Goal: Information Seeking & Learning: Learn about a topic

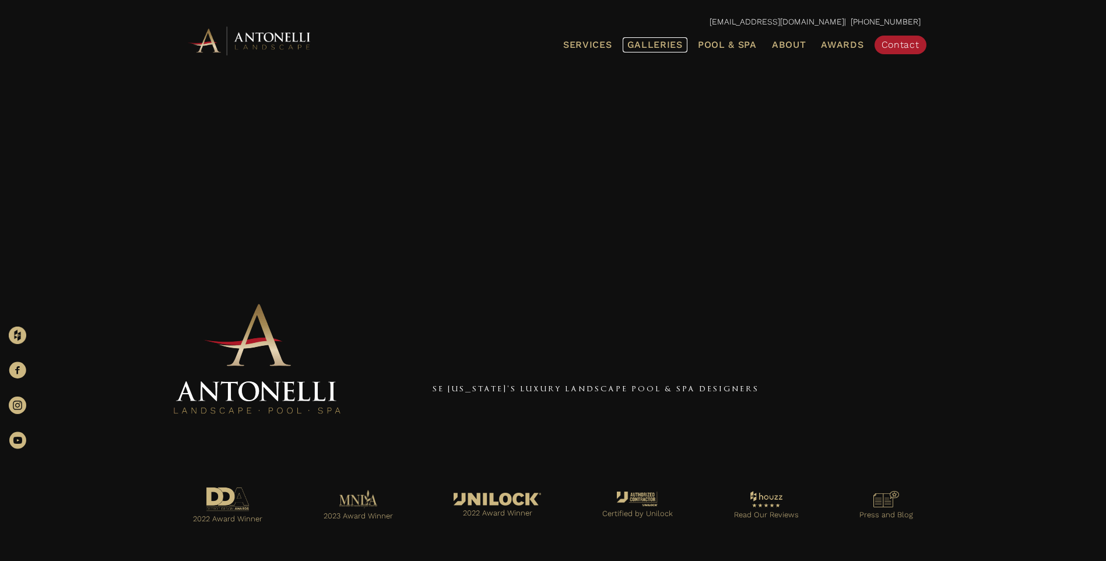
click at [651, 44] on span "Galleries" at bounding box center [654, 44] width 55 height 11
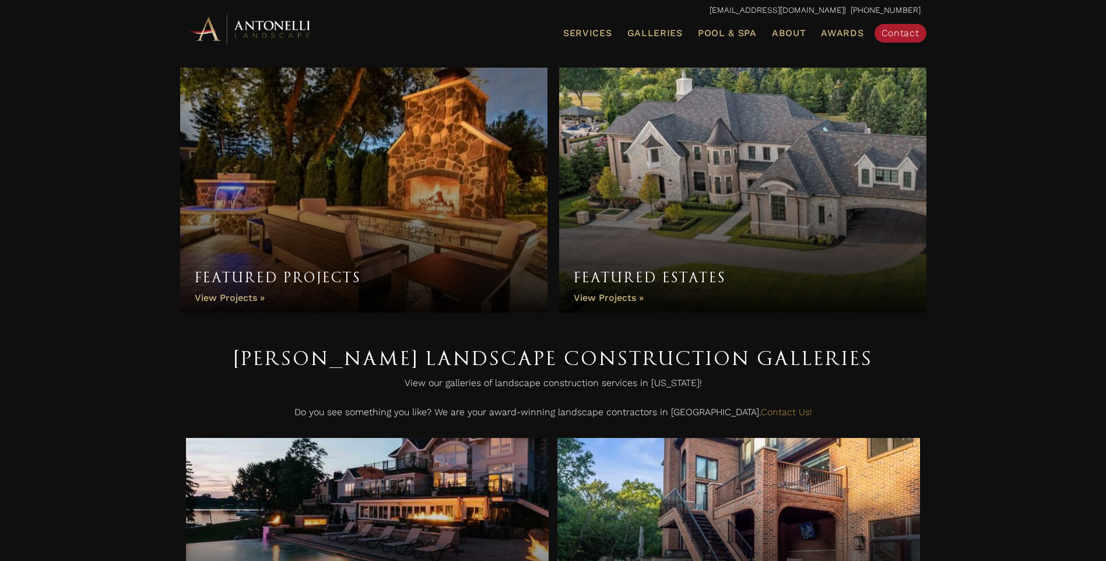
click at [340, 216] on link "Featured Projects" at bounding box center [363, 190] width 367 height 245
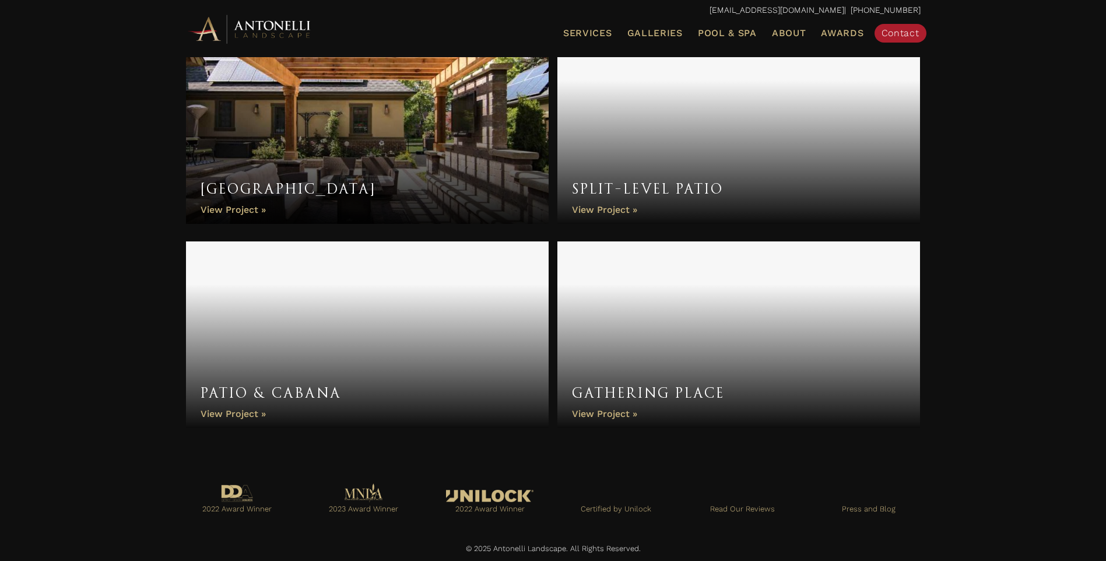
scroll to position [1655, 0]
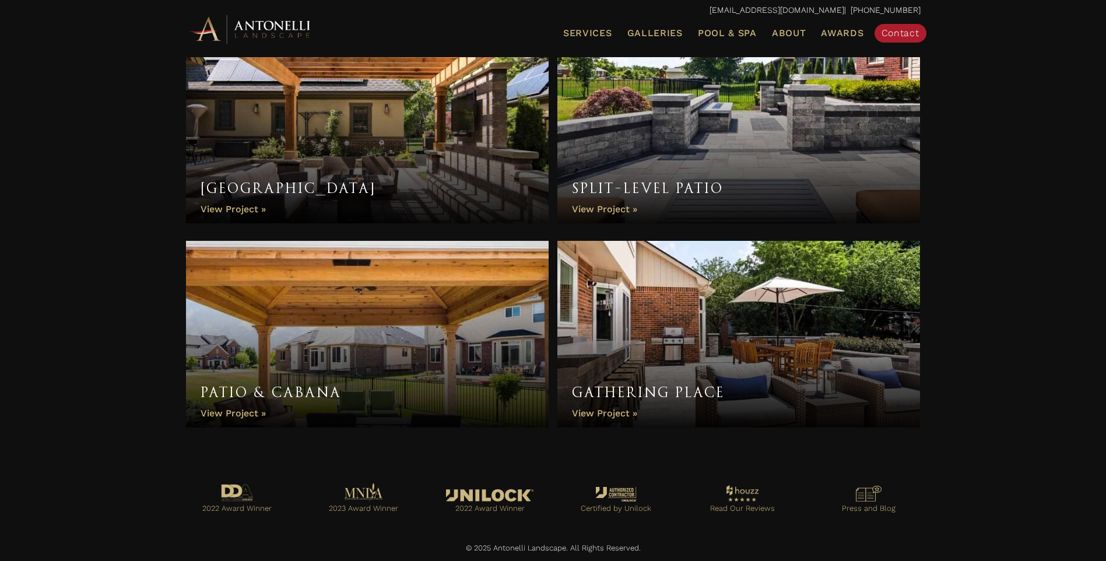
click at [361, 342] on link "Patio & Cabana" at bounding box center [367, 334] width 363 height 187
click at [694, 342] on link "Gathering Place" at bounding box center [738, 334] width 363 height 187
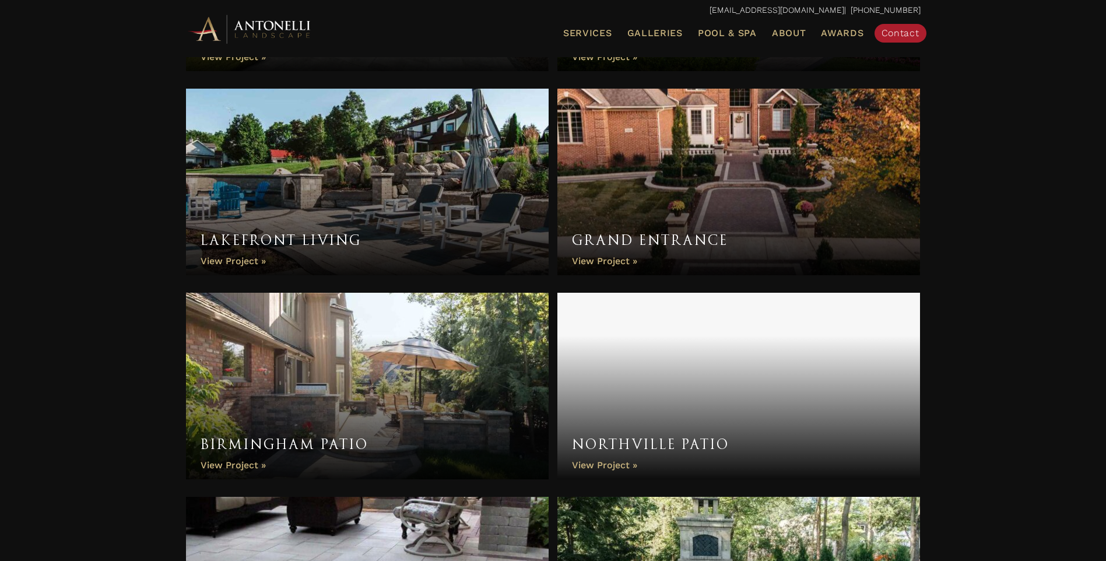
scroll to position [878, 0]
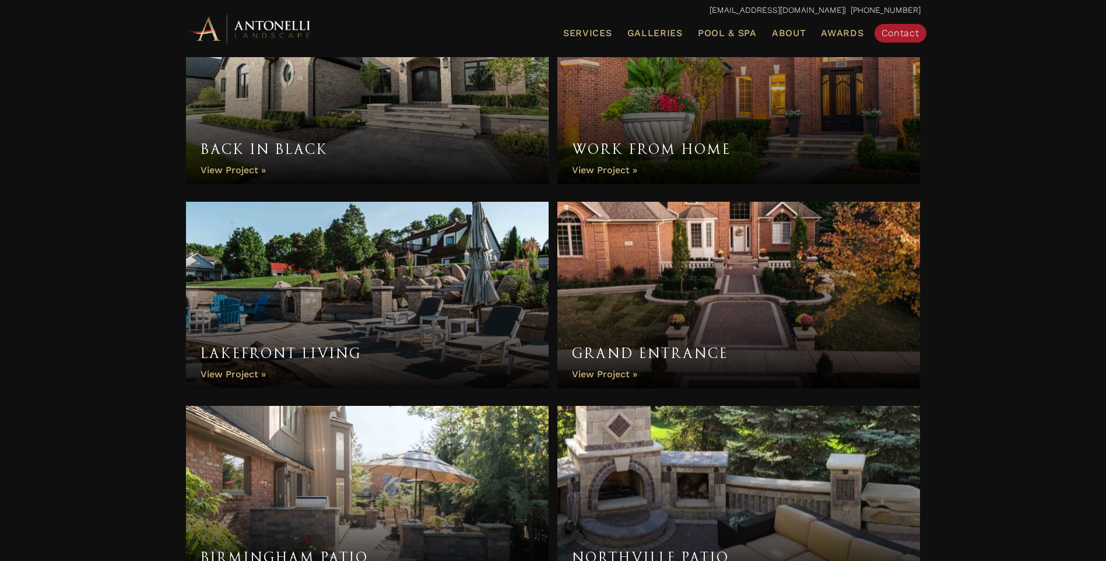
click at [709, 290] on link "Grand Entrance" at bounding box center [738, 295] width 363 height 187
click at [398, 280] on link "Lakefront Living" at bounding box center [367, 295] width 363 height 187
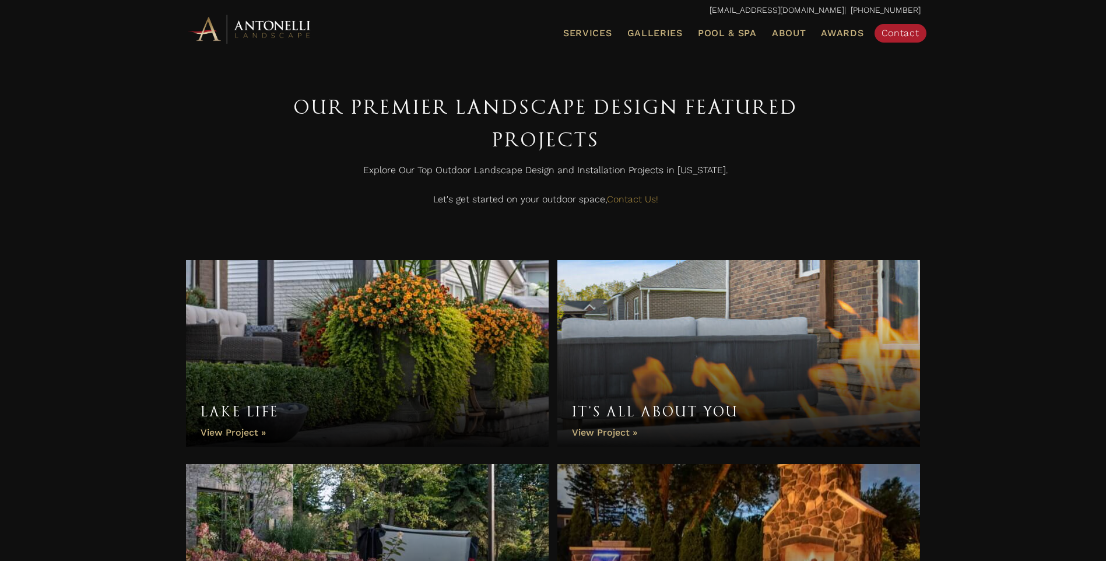
scroll to position [0, 0]
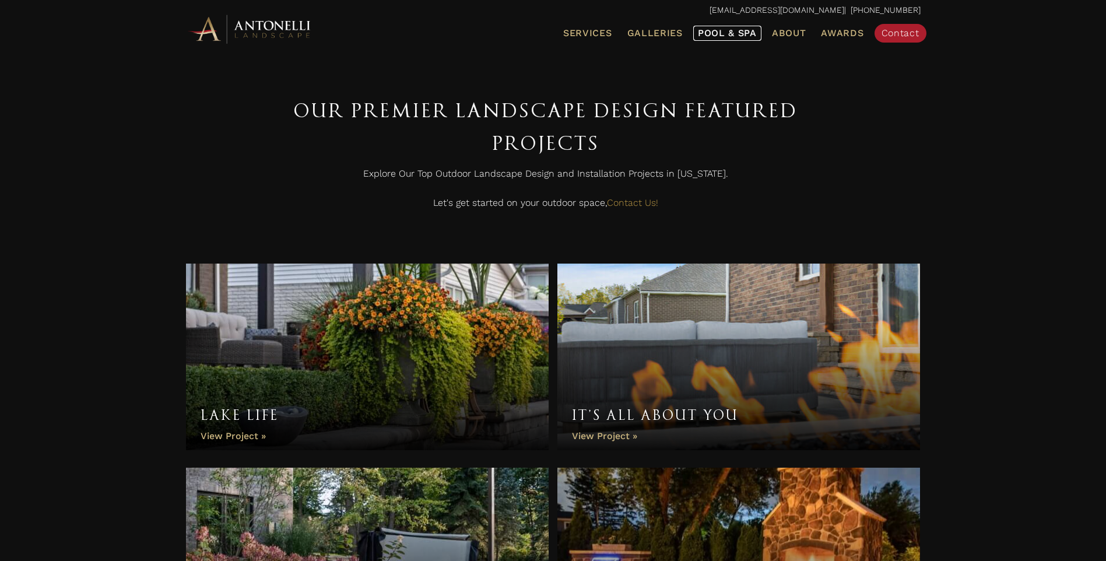
click at [719, 34] on span "Pool & Spa" at bounding box center [727, 32] width 59 height 11
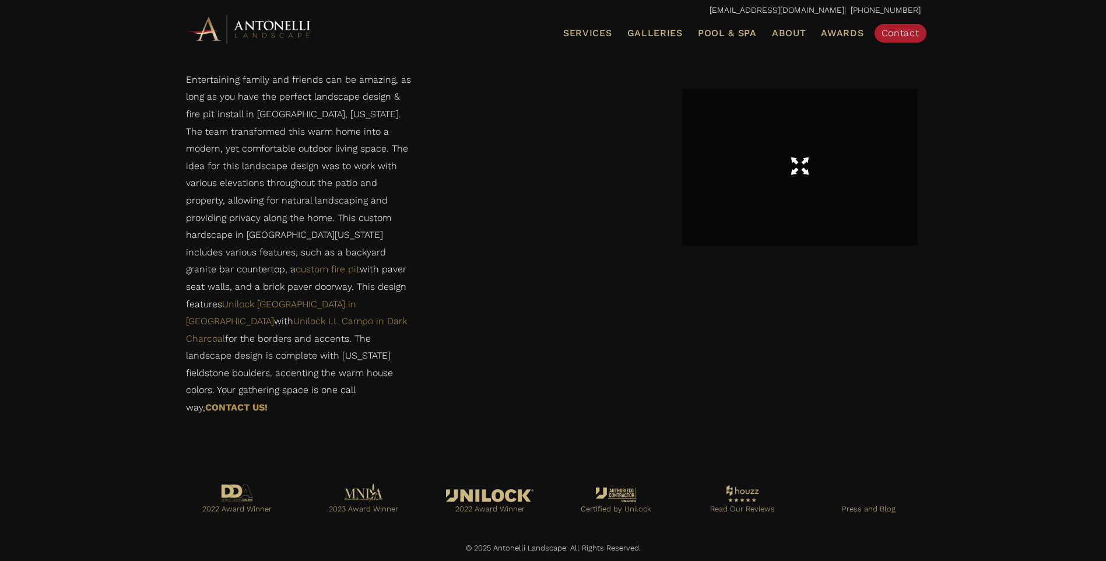
scroll to position [734, 0]
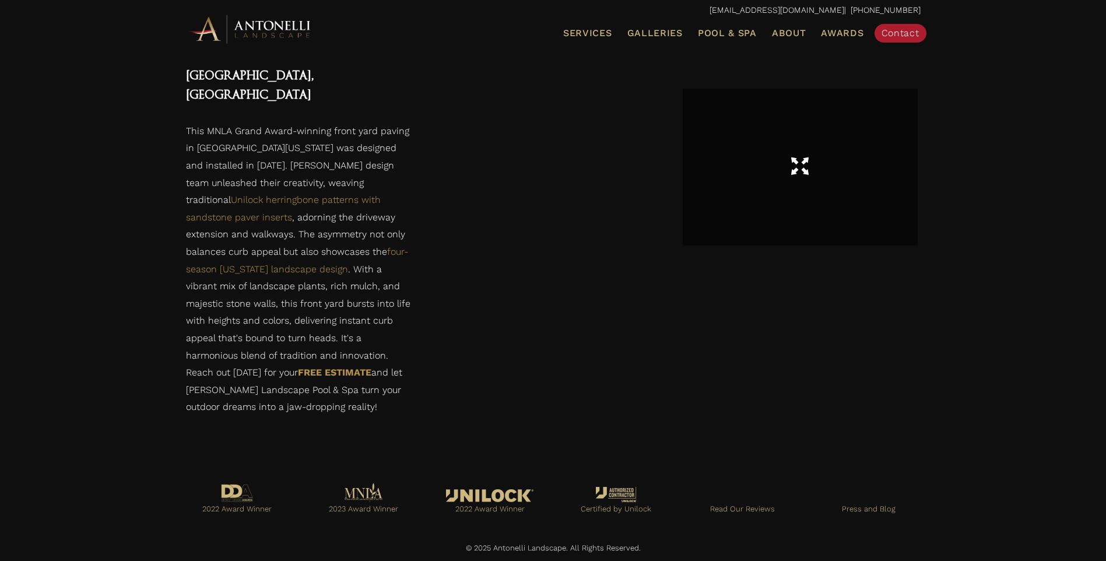
scroll to position [1695, 0]
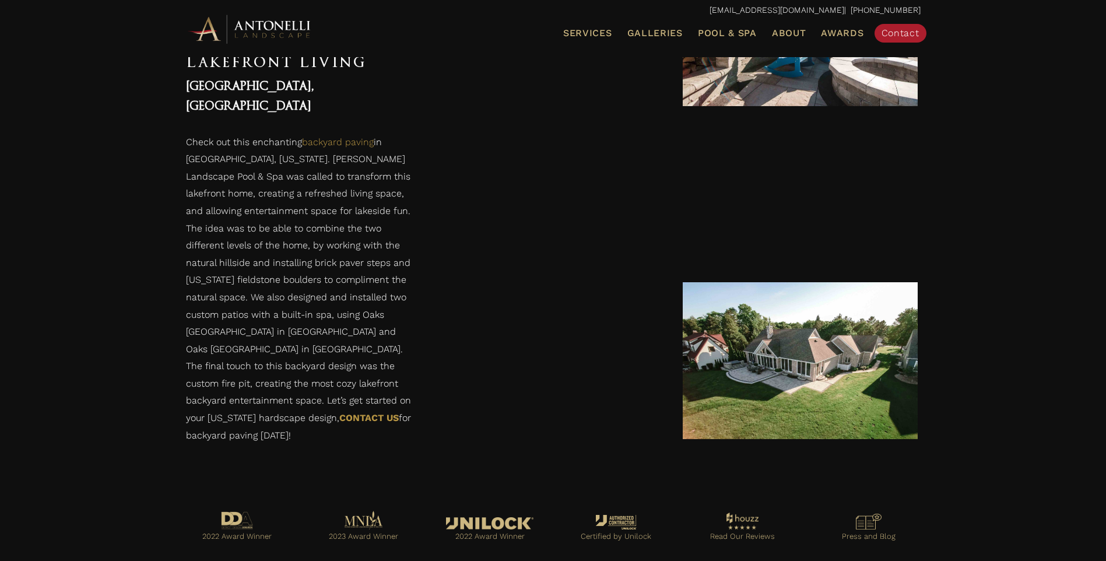
scroll to position [1291, 0]
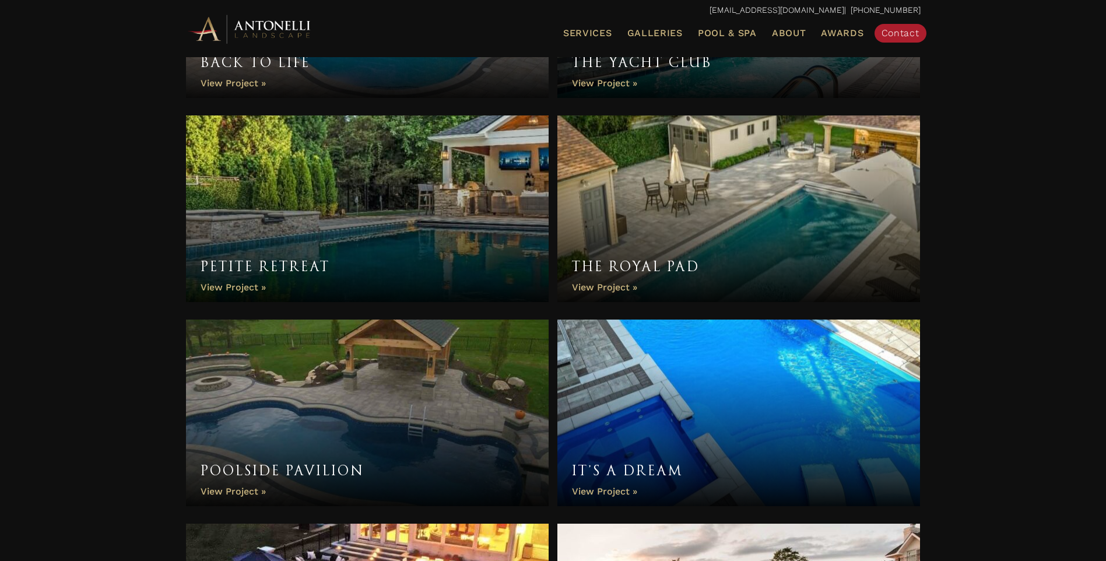
scroll to position [2429, 0]
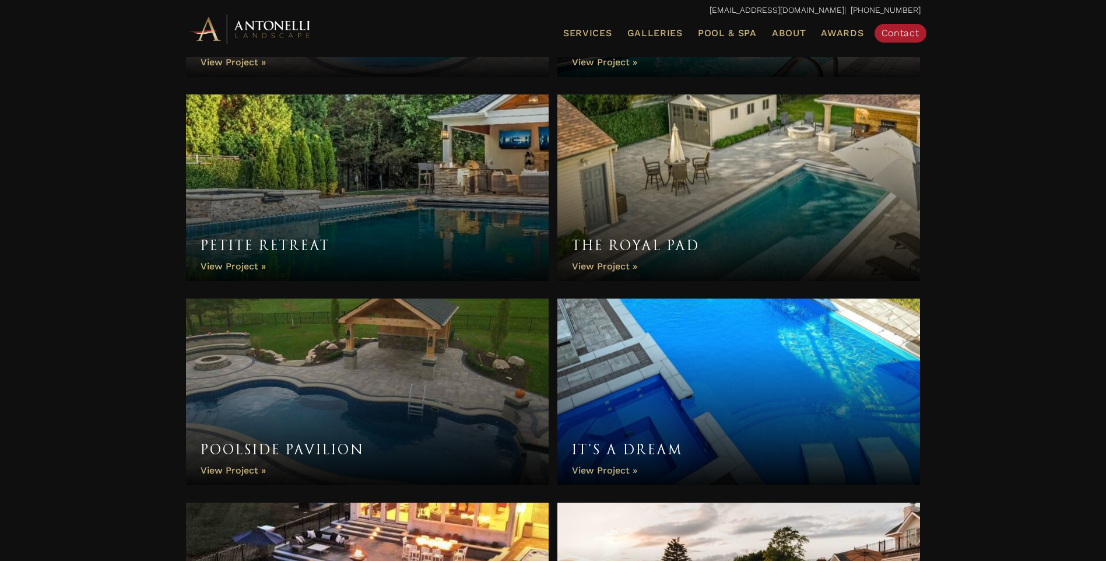
click at [490, 143] on link "Petite Retreat" at bounding box center [367, 187] width 363 height 187
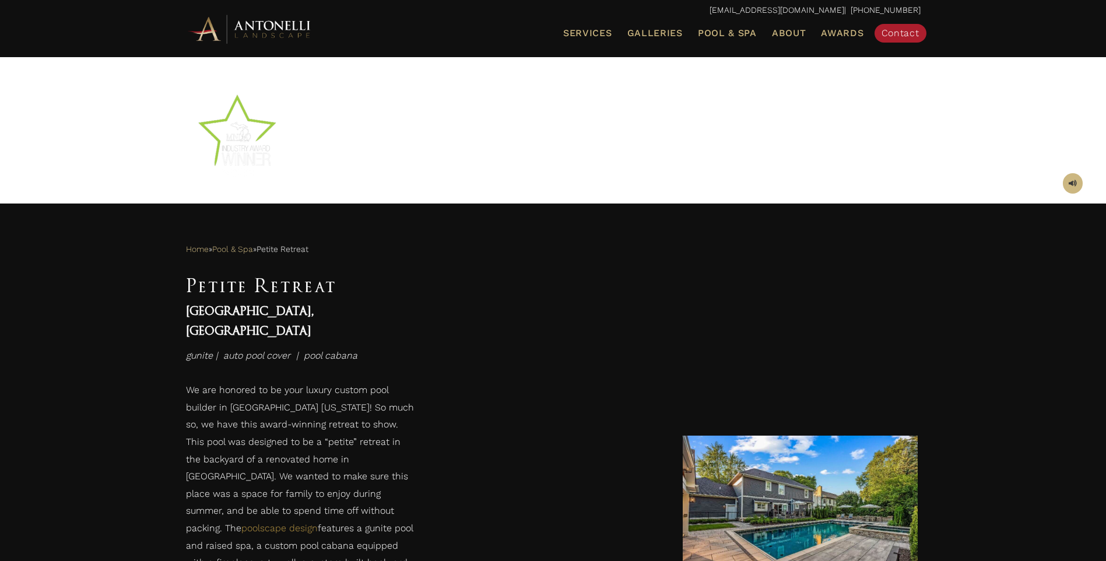
scroll to position [486, 0]
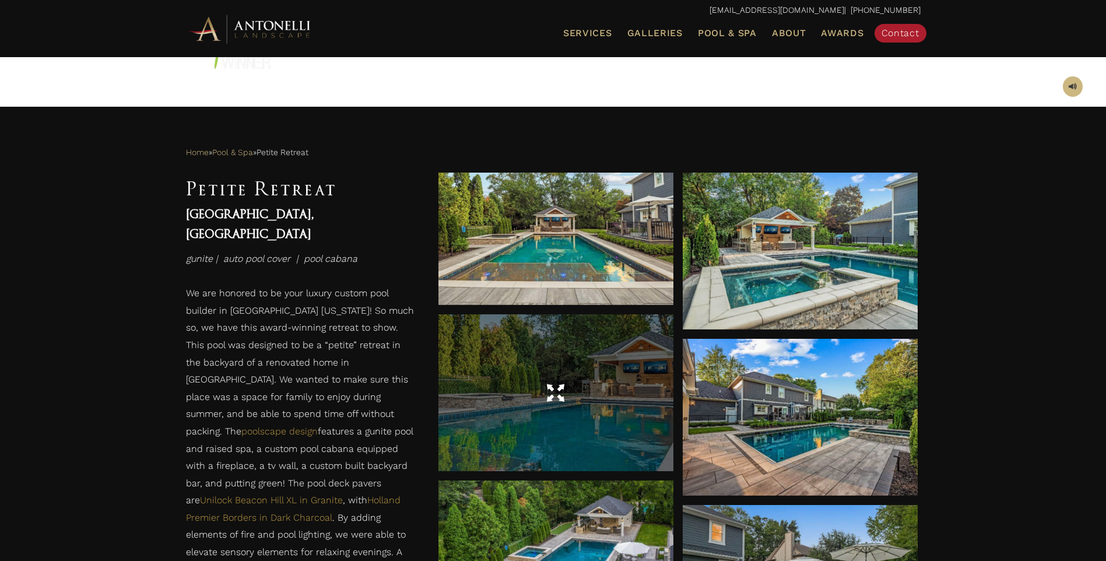
click at [599, 378] on div at bounding box center [555, 393] width 235 height 33
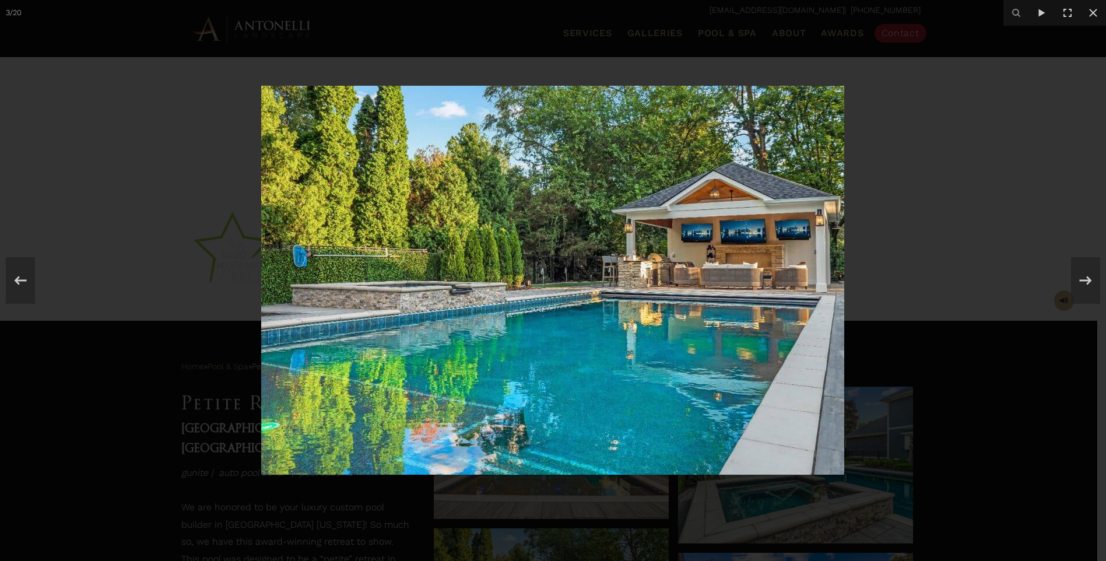
scroll to position [291, 0]
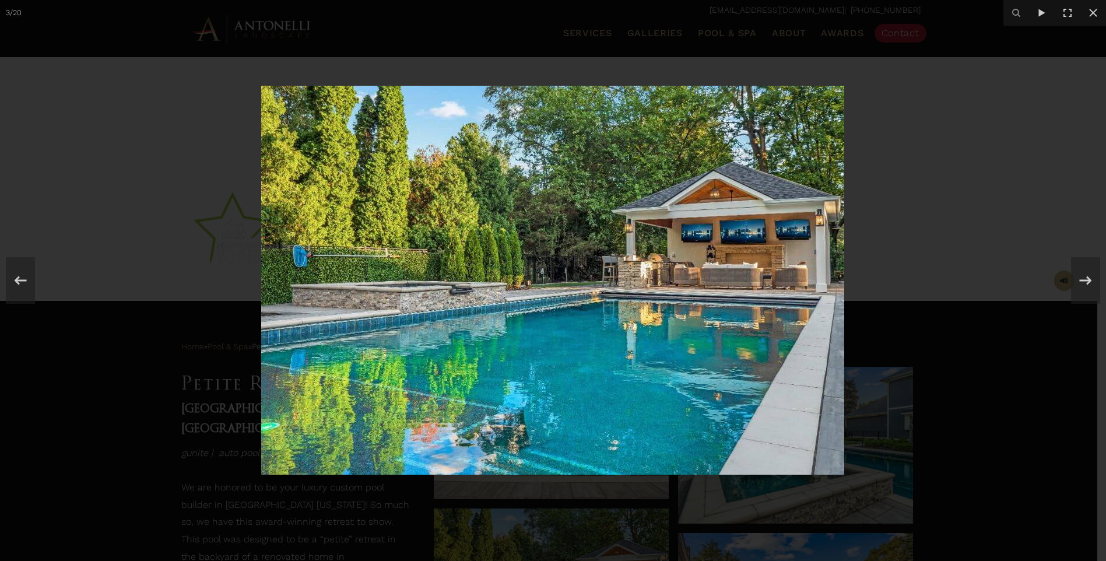
click at [747, 261] on img at bounding box center [552, 280] width 583 height 389
click at [818, 71] on div at bounding box center [553, 280] width 1106 height 561
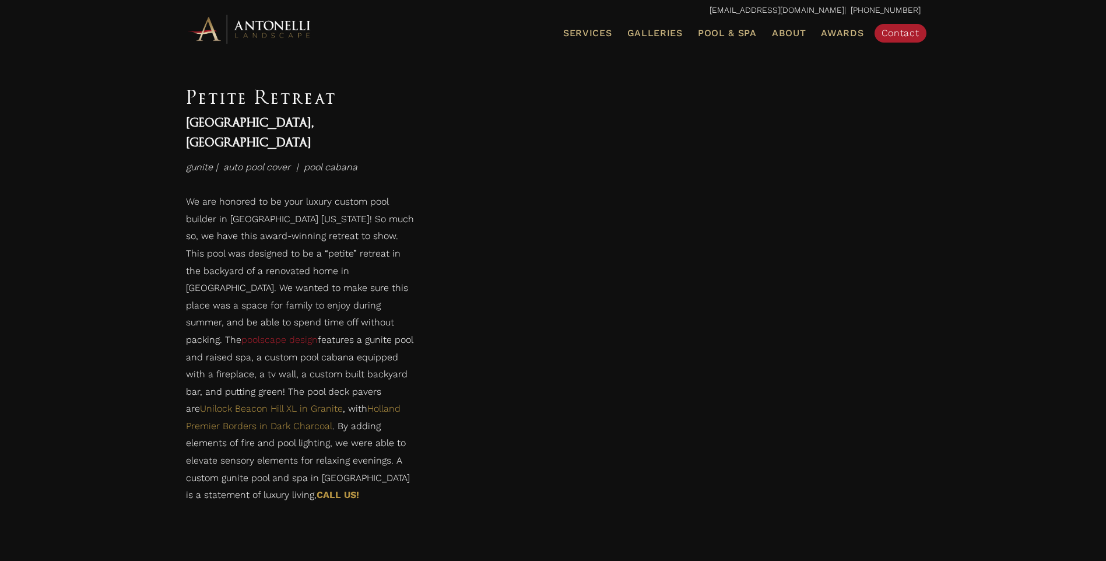
scroll to position [1360, 0]
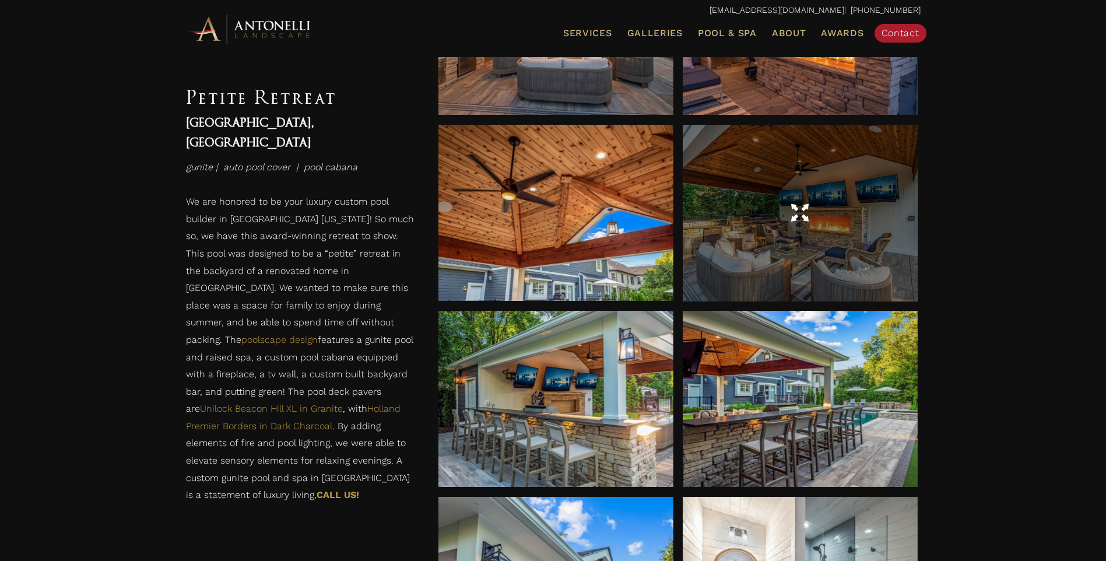
click at [773, 203] on div at bounding box center [800, 213] width 235 height 33
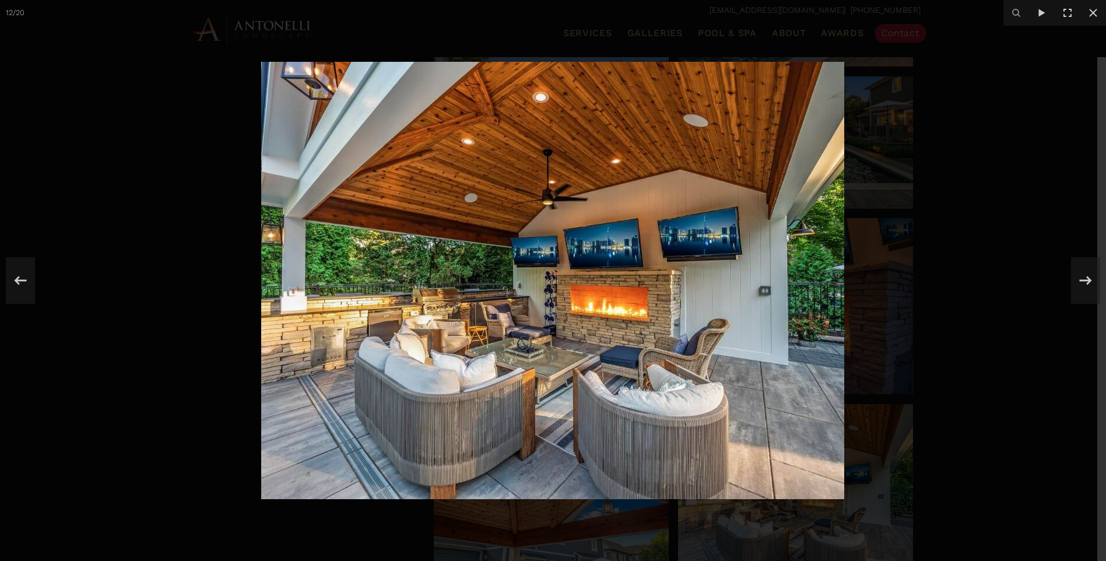
scroll to position [1068, 0]
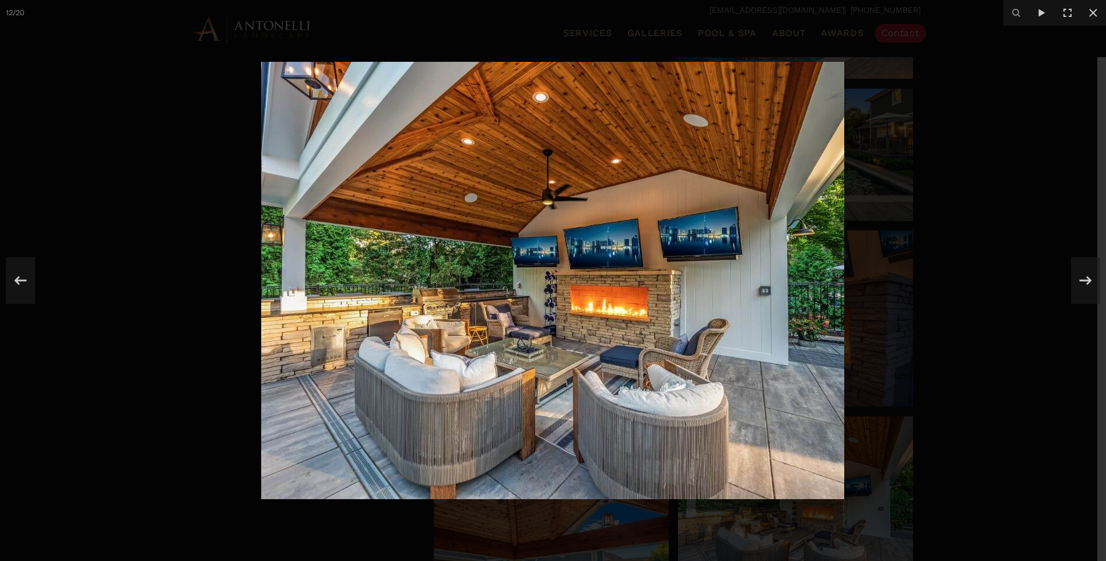
click at [94, 107] on div at bounding box center [553, 280] width 1106 height 561
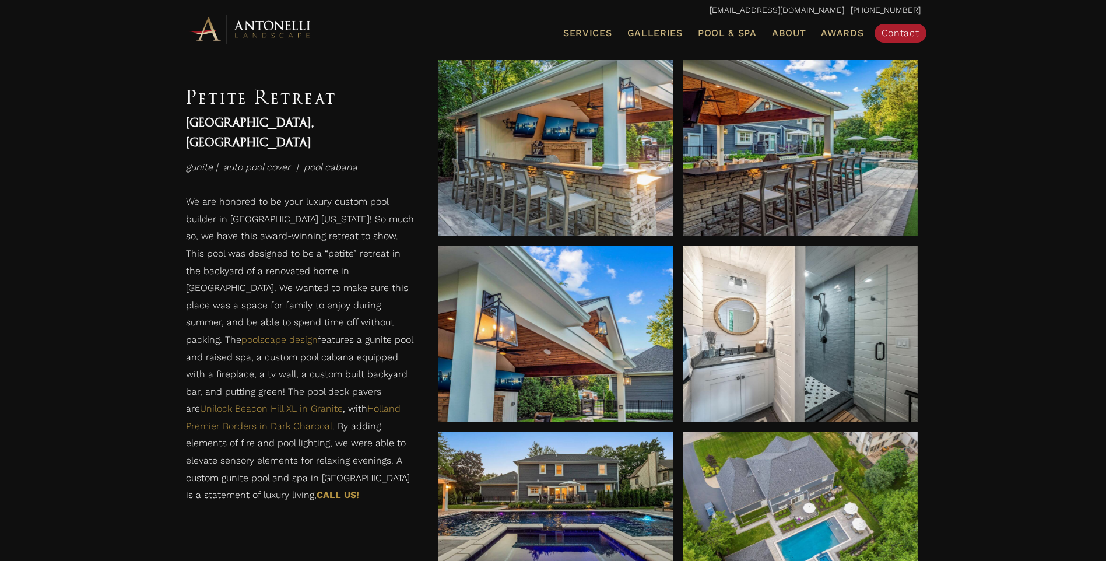
scroll to position [1651, 0]
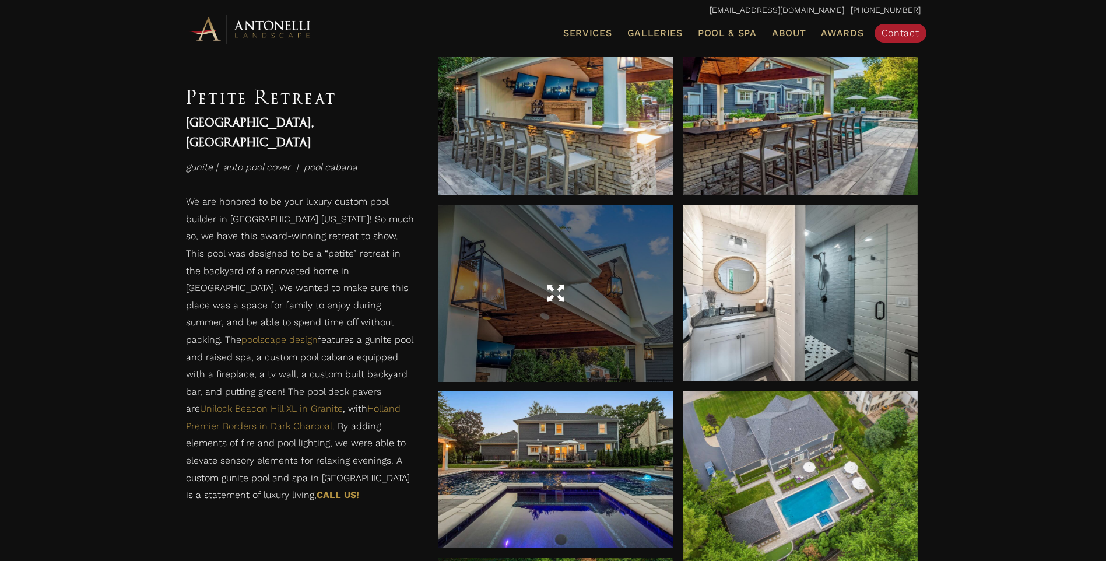
click at [564, 307] on div at bounding box center [555, 293] width 235 height 33
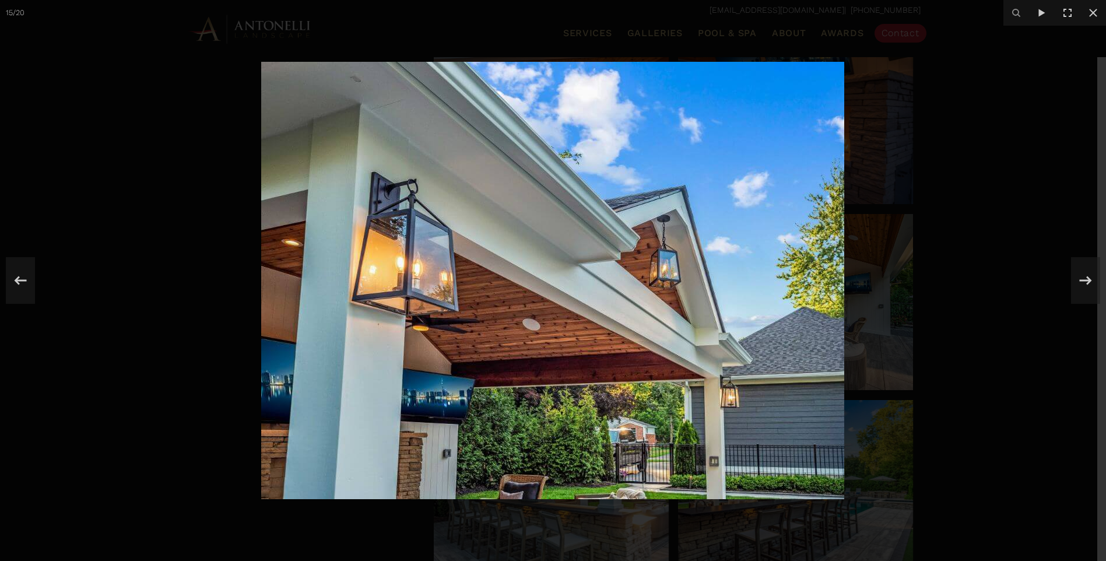
scroll to position [1263, 0]
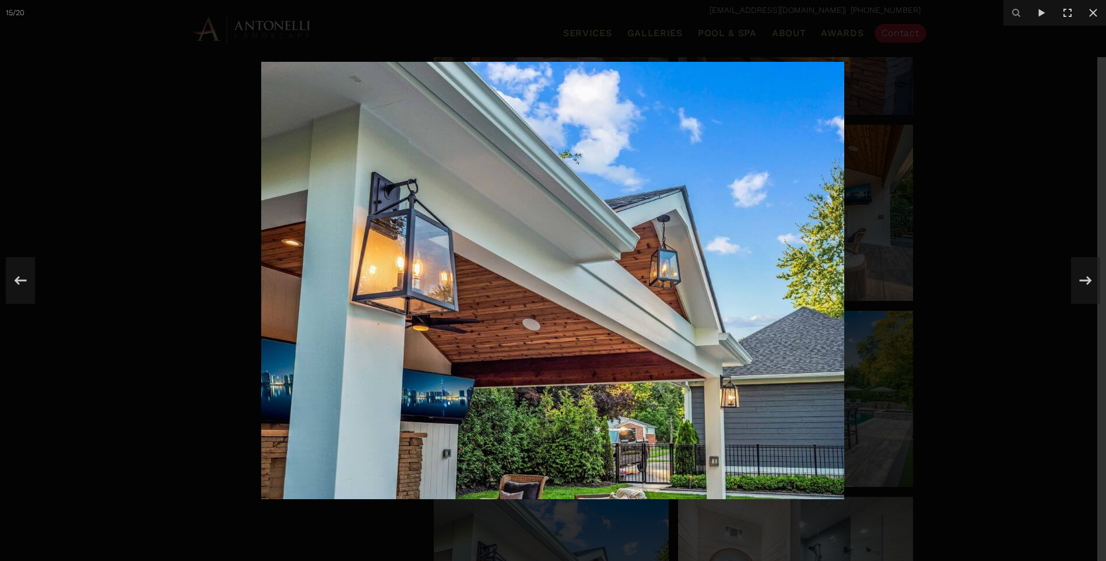
click at [71, 178] on div at bounding box center [553, 280] width 1106 height 561
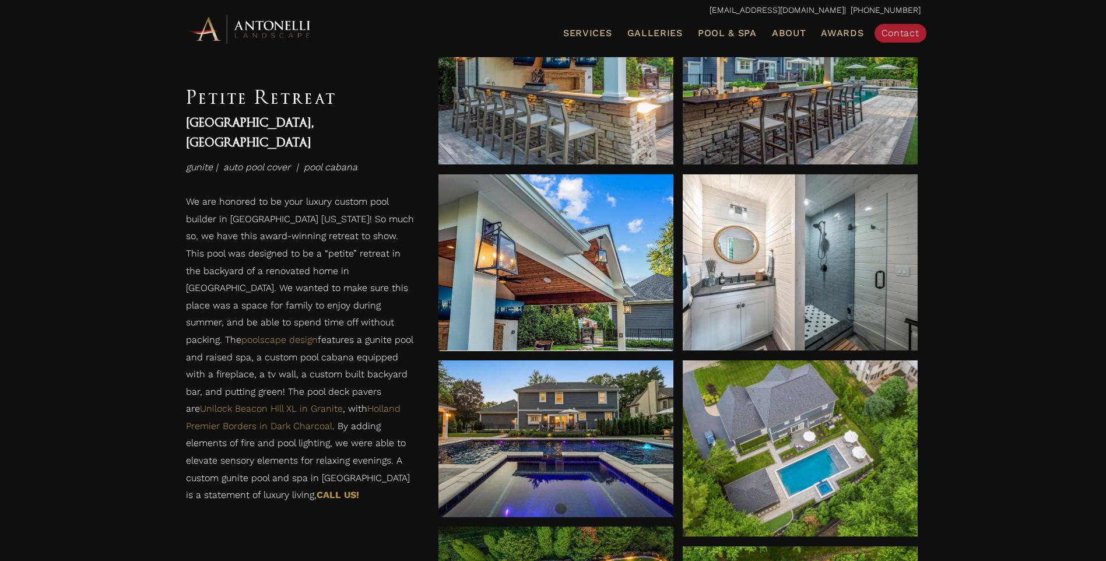
scroll to position [1293, 0]
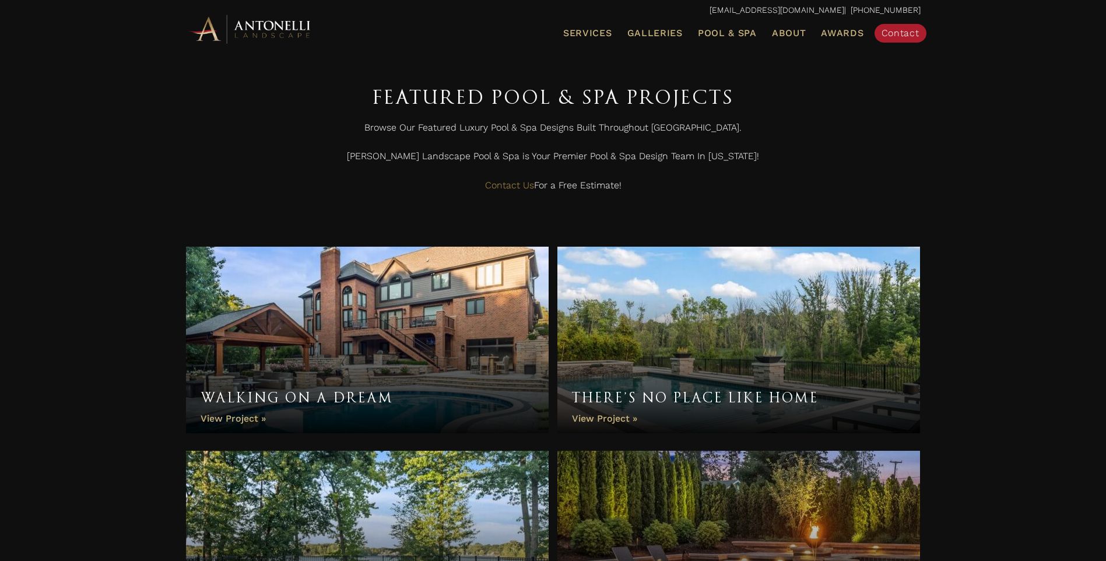
scroll to position [538, 0]
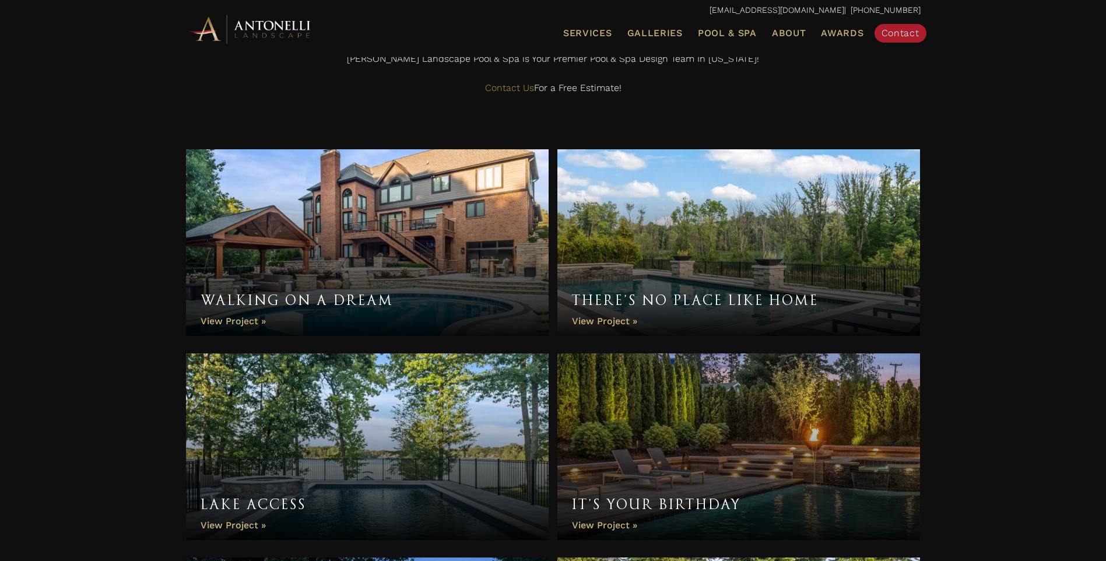
drag, startPoint x: 258, startPoint y: 215, endPoint x: 264, endPoint y: 217, distance: 6.8
click at [258, 215] on link "Walking On A Dream" at bounding box center [367, 242] width 363 height 187
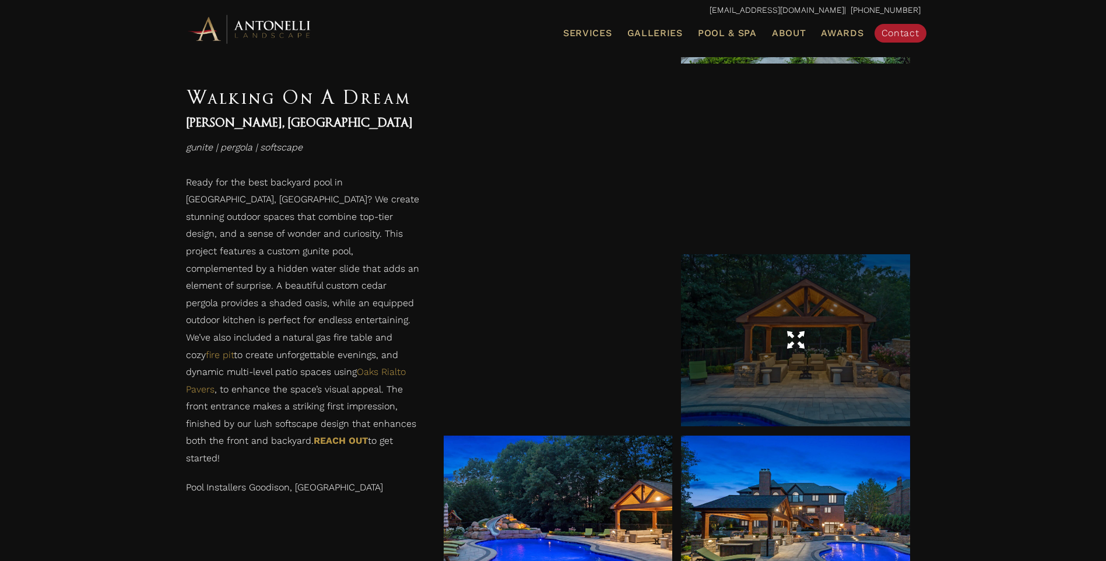
scroll to position [874, 0]
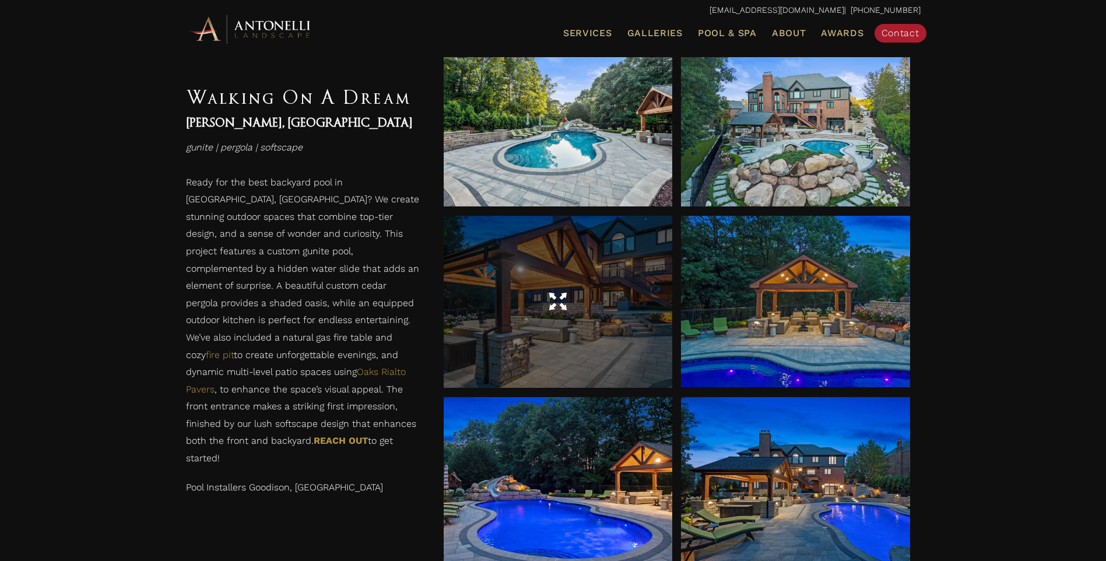
click at [536, 290] on div at bounding box center [557, 302] width 229 height 33
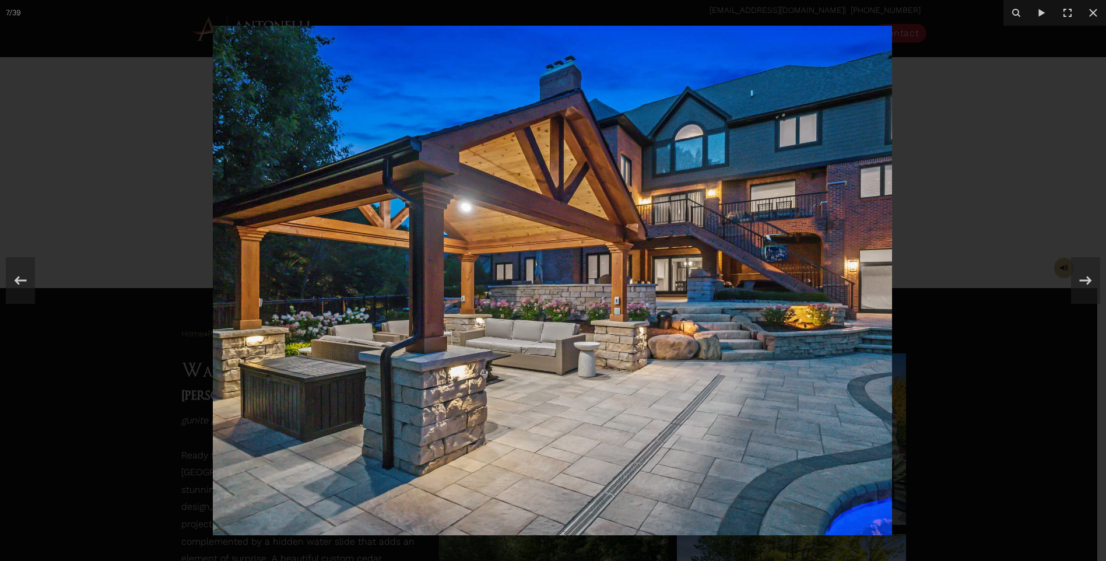
scroll to position [291, 0]
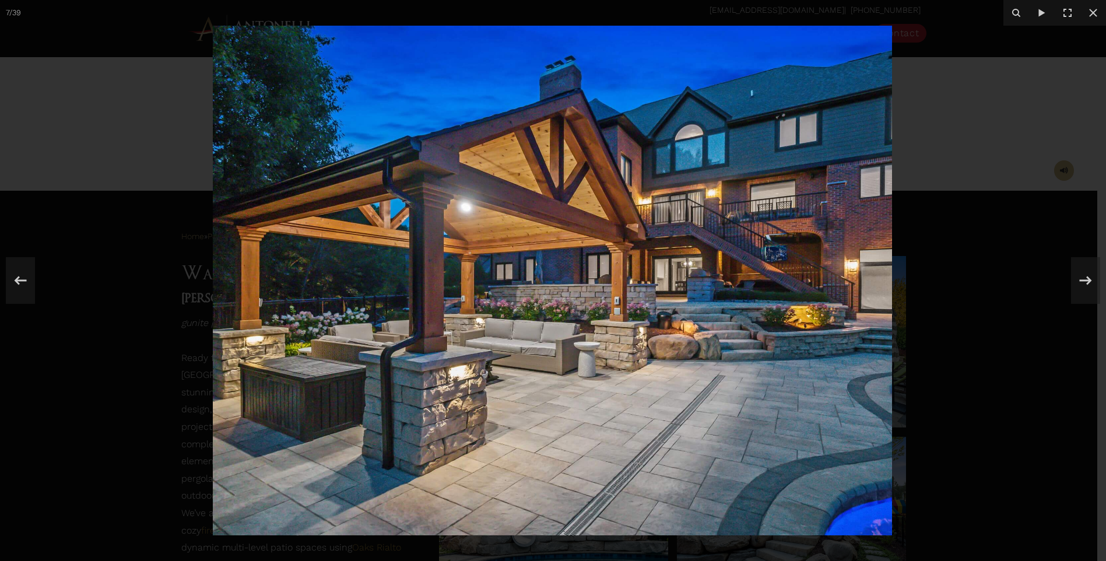
click at [169, 213] on div at bounding box center [553, 280] width 1106 height 561
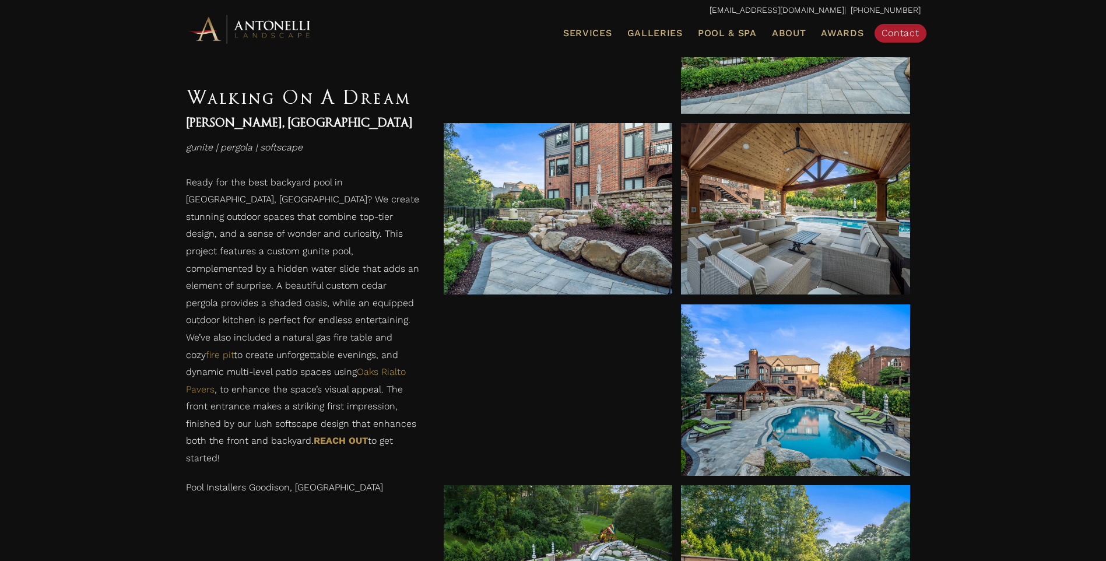
scroll to position [2332, 0]
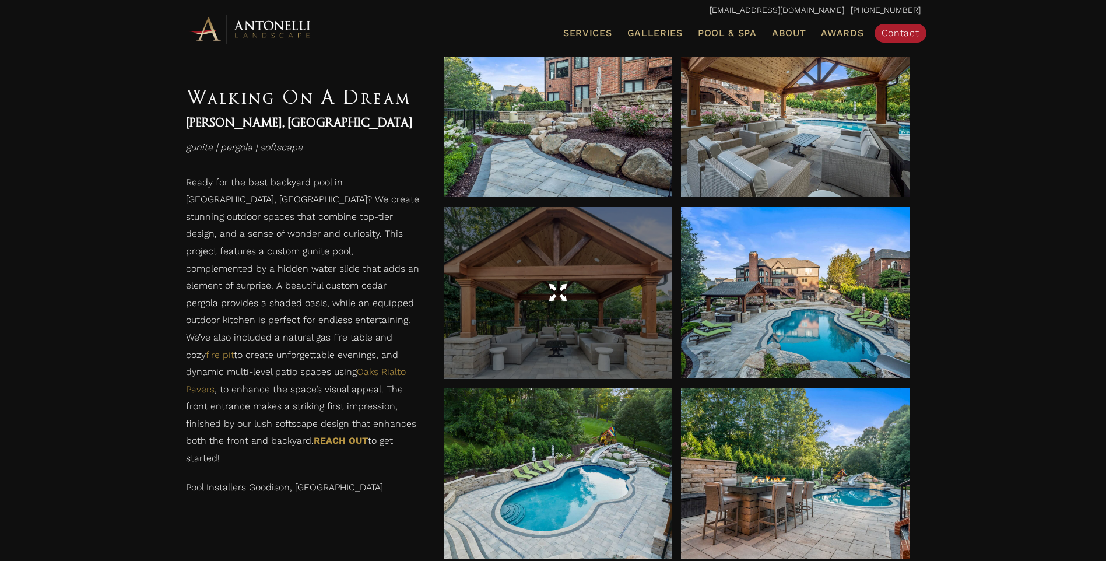
click at [585, 293] on div at bounding box center [557, 293] width 229 height 33
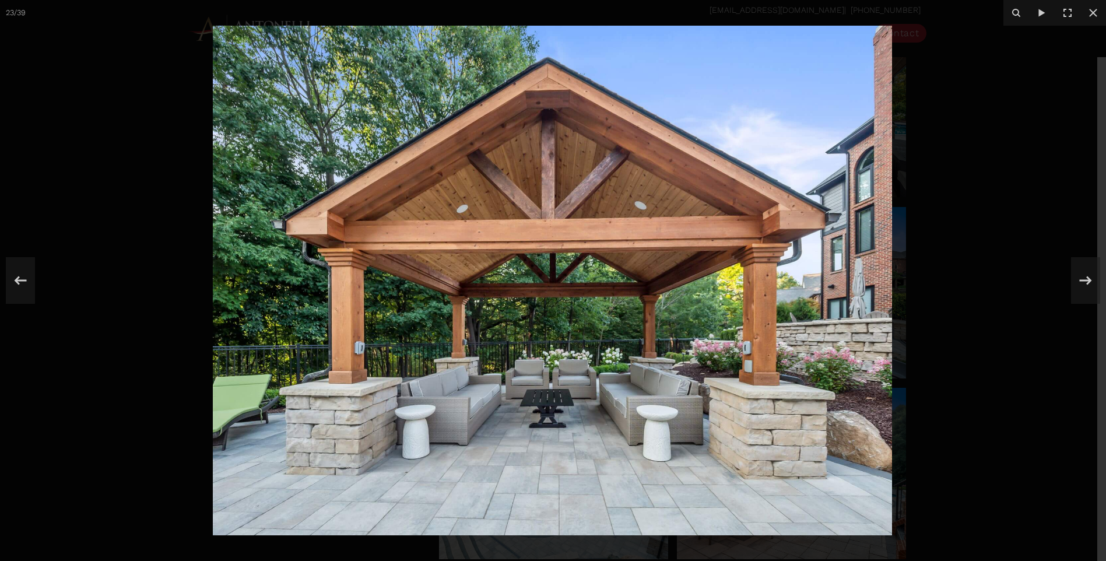
click at [86, 65] on div at bounding box center [553, 280] width 1106 height 561
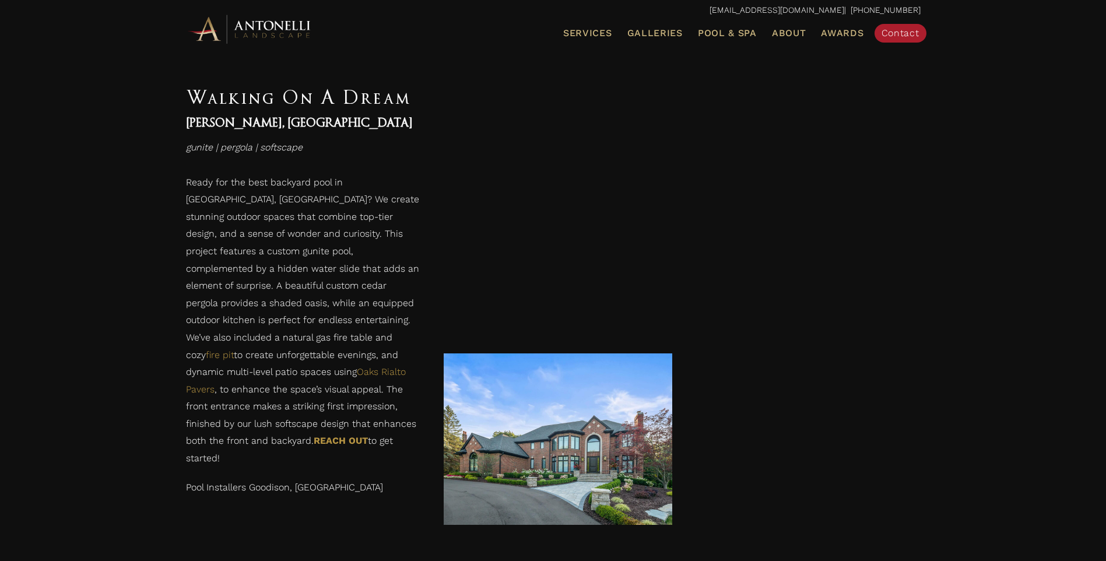
scroll to position [3163, 0]
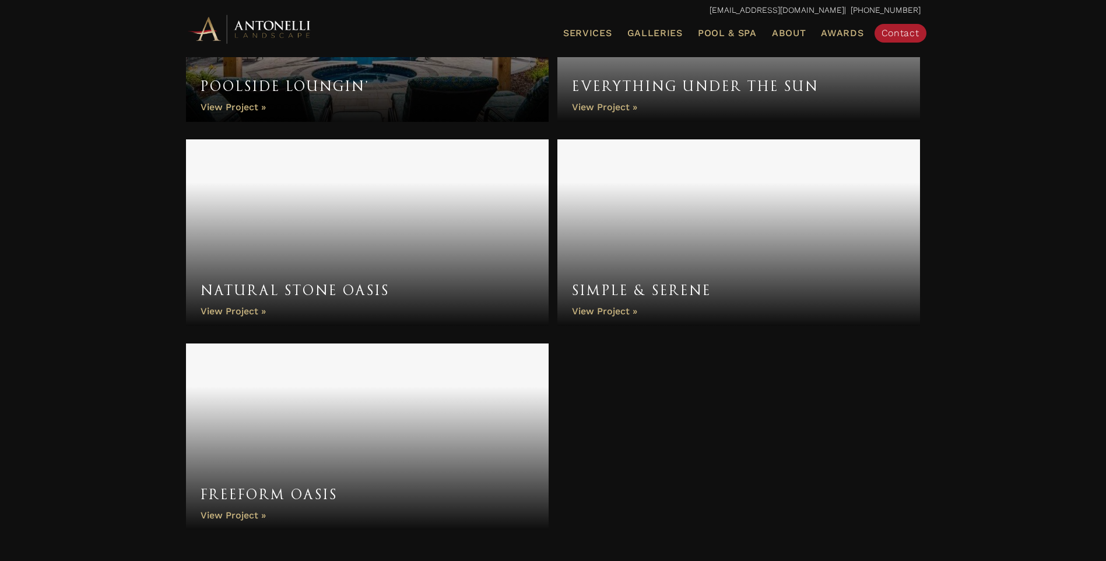
scroll to position [4521, 0]
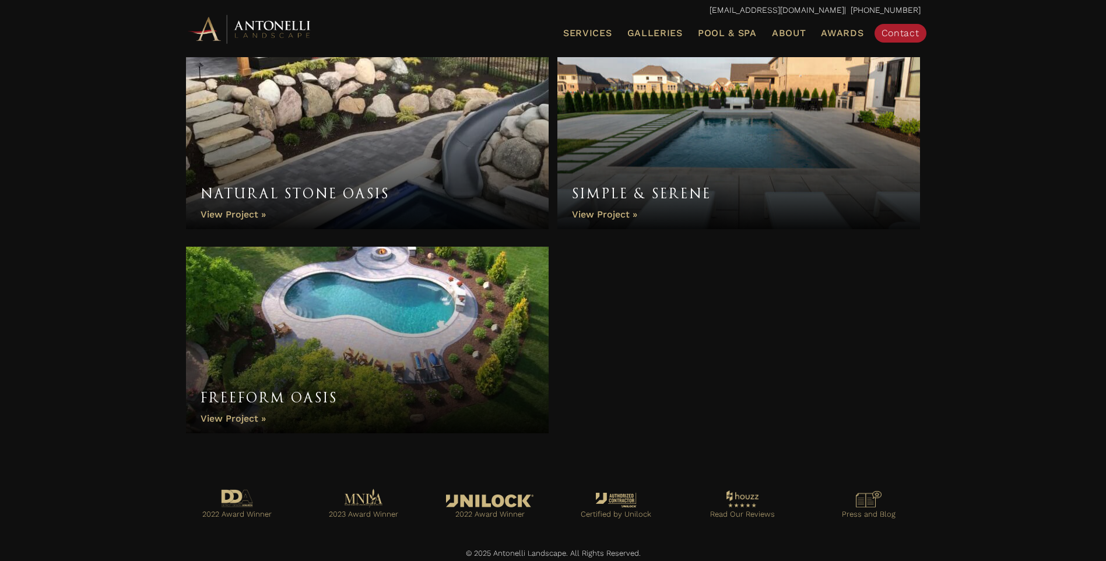
click at [371, 330] on link "Freeform Oasis" at bounding box center [367, 340] width 363 height 187
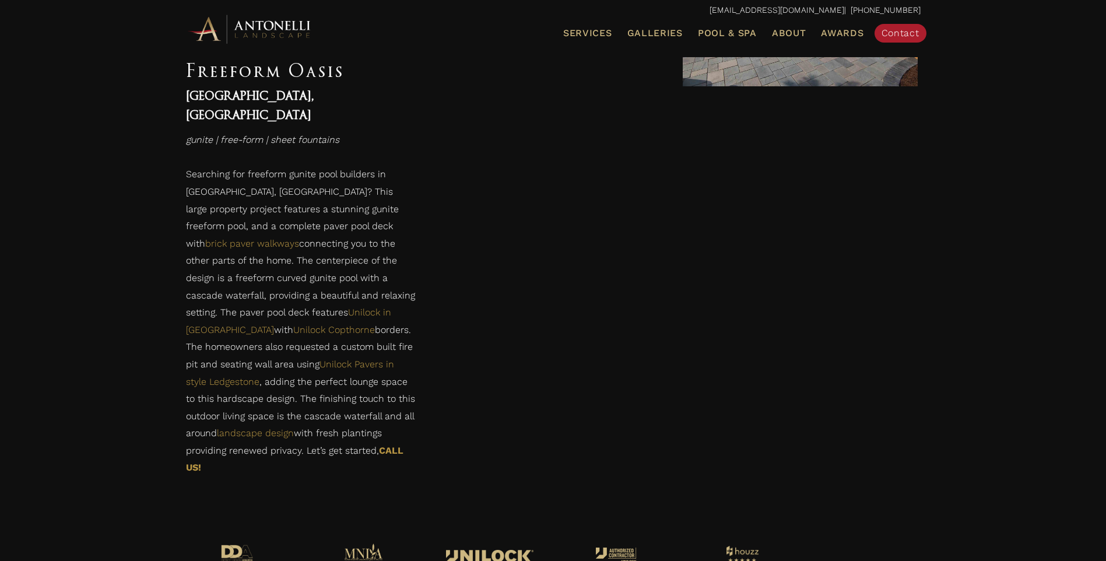
scroll to position [1809, 0]
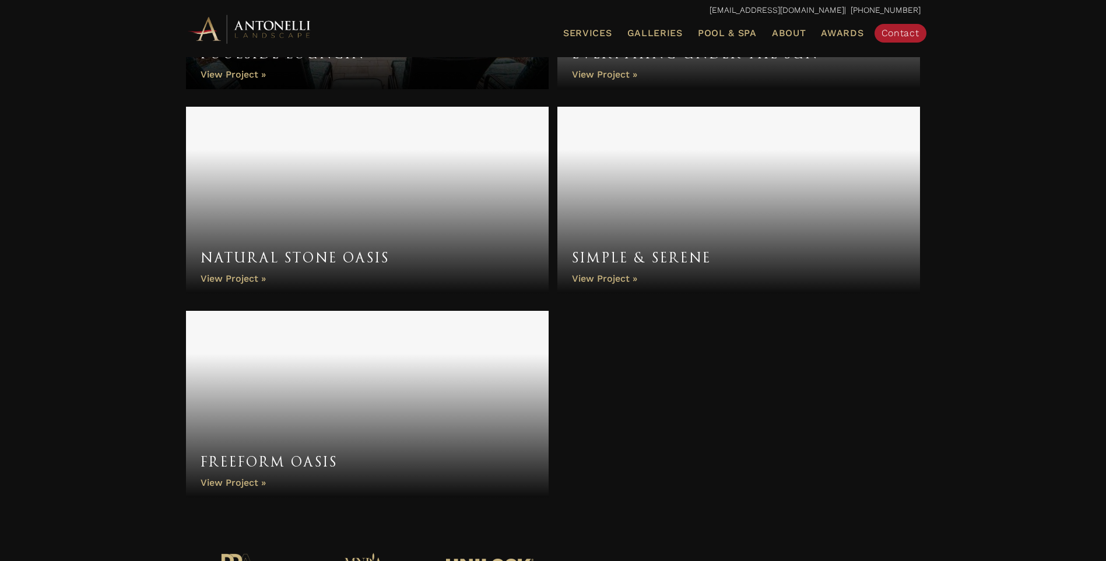
scroll to position [4429, 0]
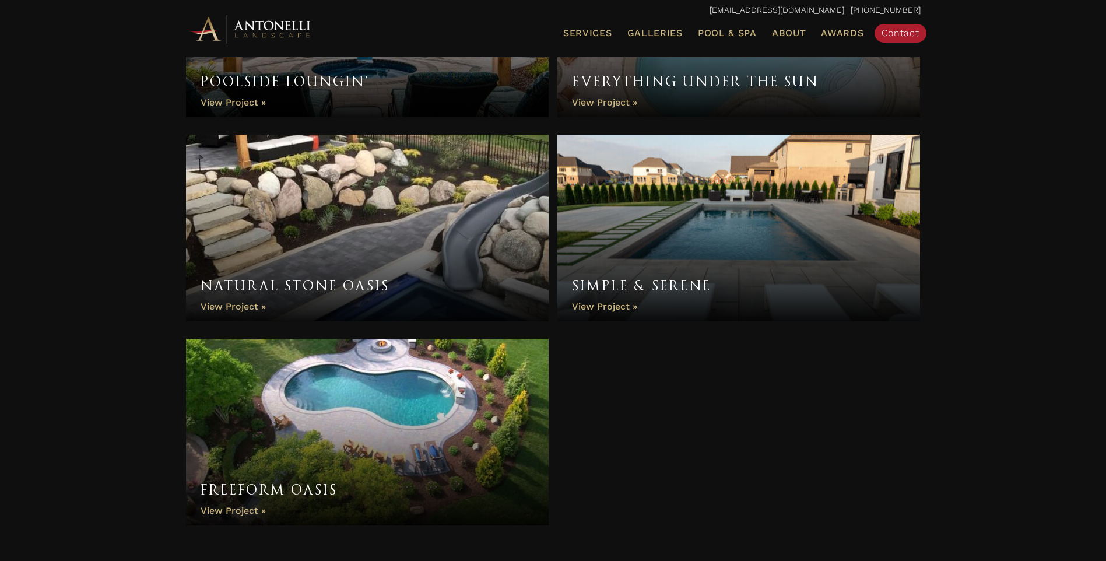
click at [439, 234] on link "Natural Stone Oasis" at bounding box center [367, 228] width 363 height 187
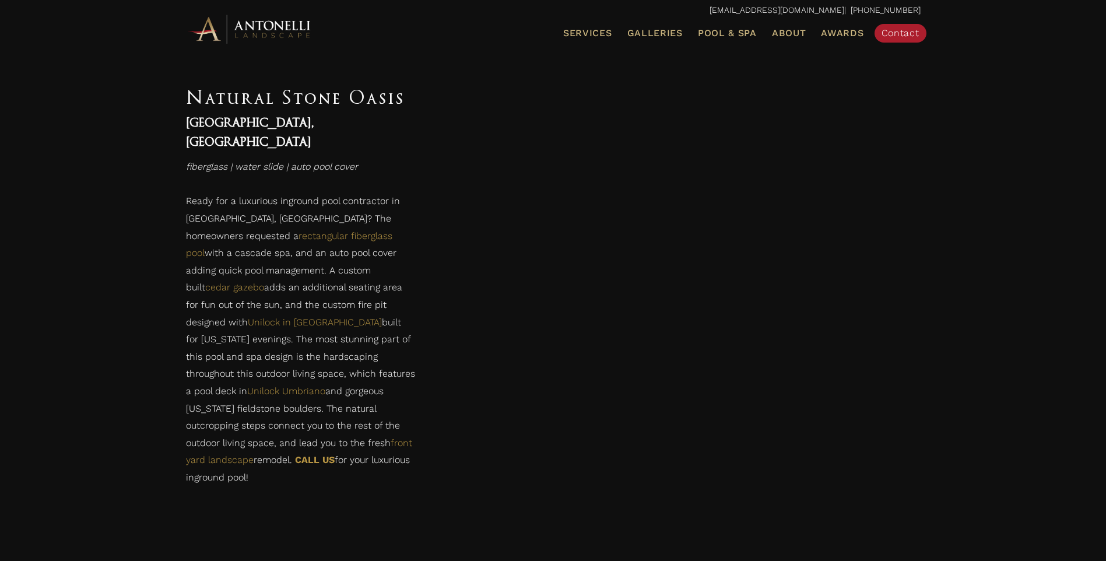
scroll to position [1360, 0]
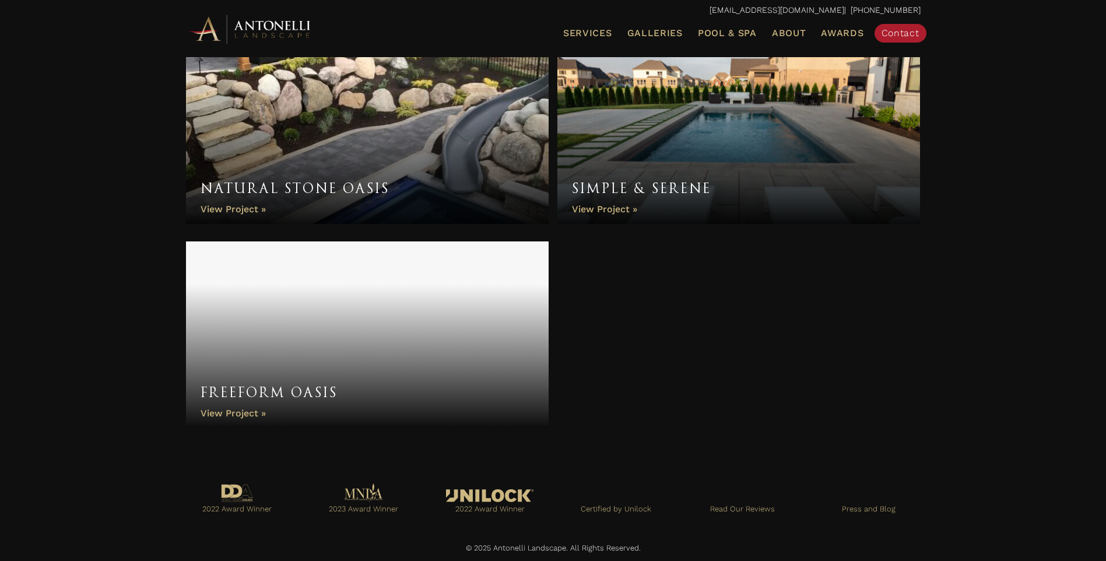
scroll to position [4429, 0]
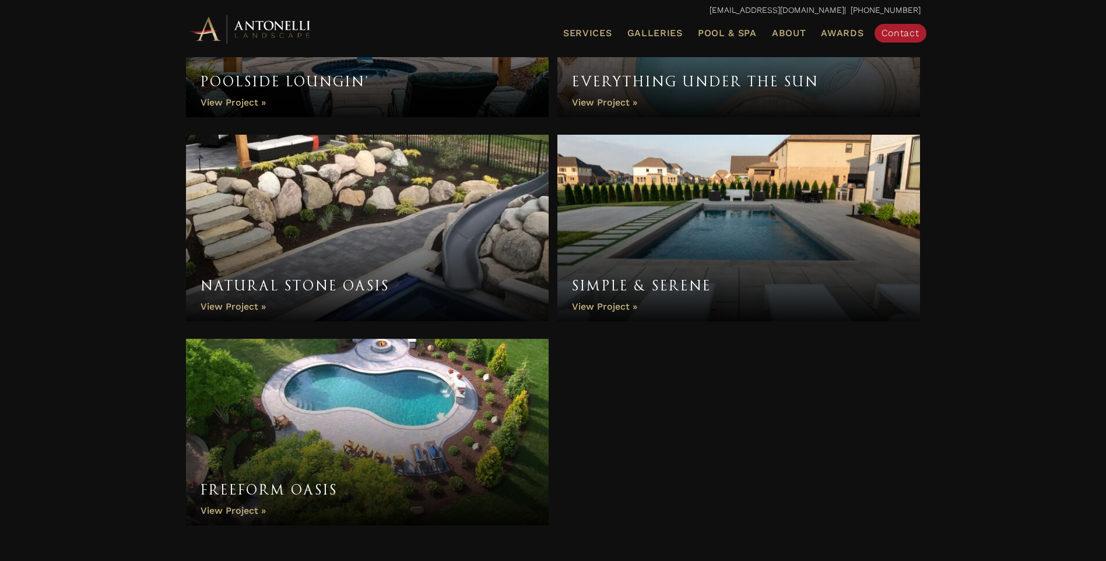
click at [680, 266] on link "Simple & Serene" at bounding box center [738, 228] width 363 height 187
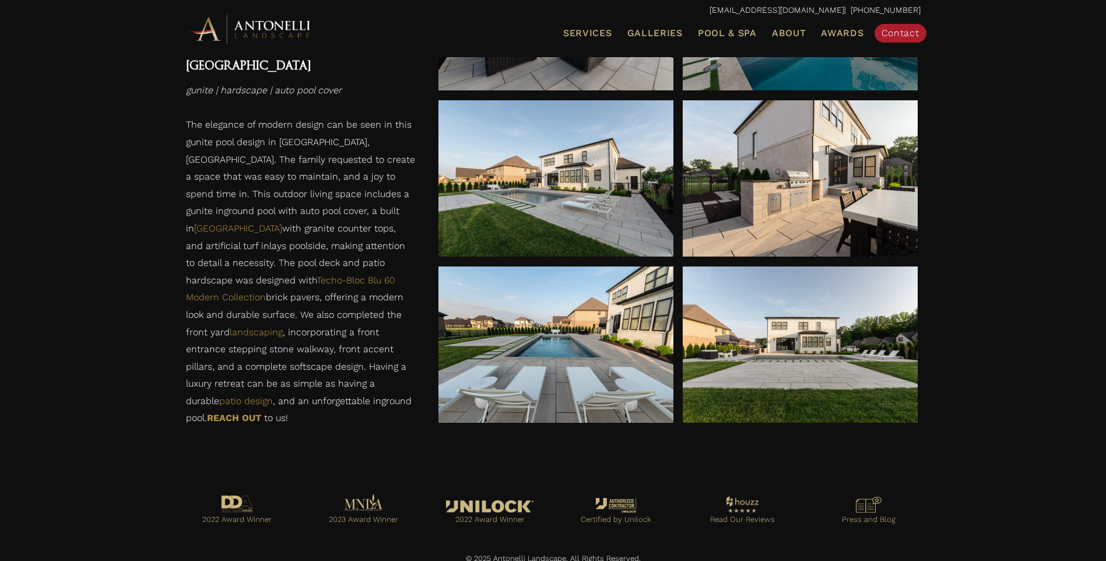
scroll to position [788, 0]
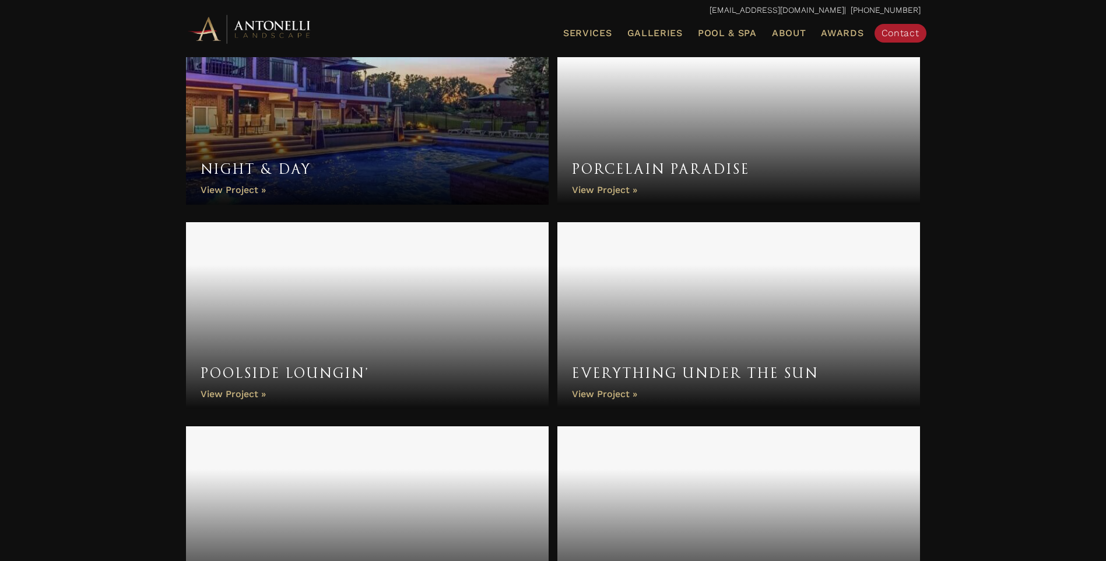
scroll to position [4041, 0]
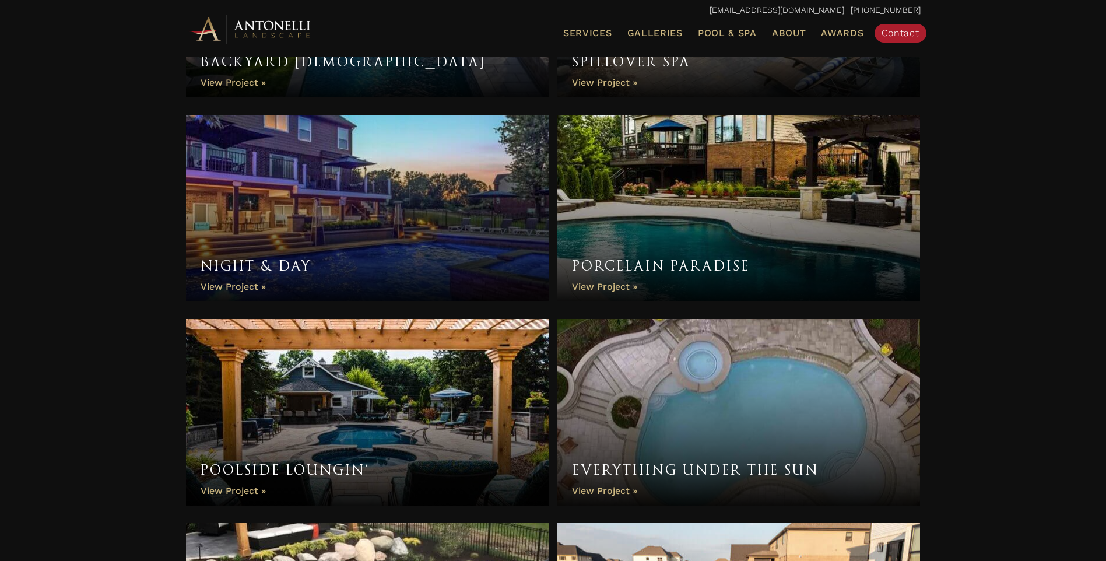
click at [400, 199] on link "Night & Day" at bounding box center [367, 208] width 363 height 187
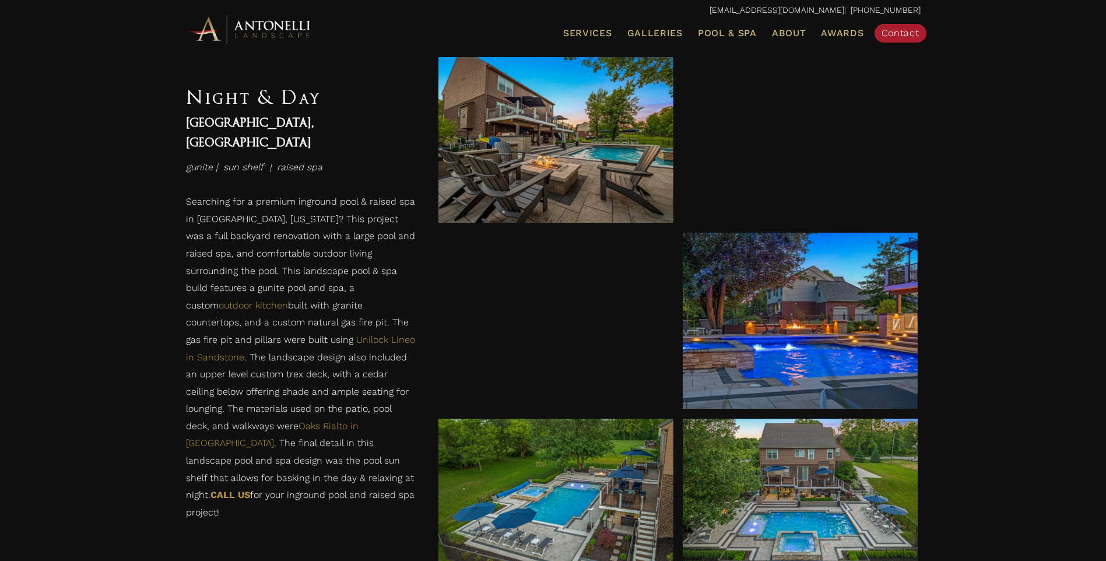
scroll to position [1457, 0]
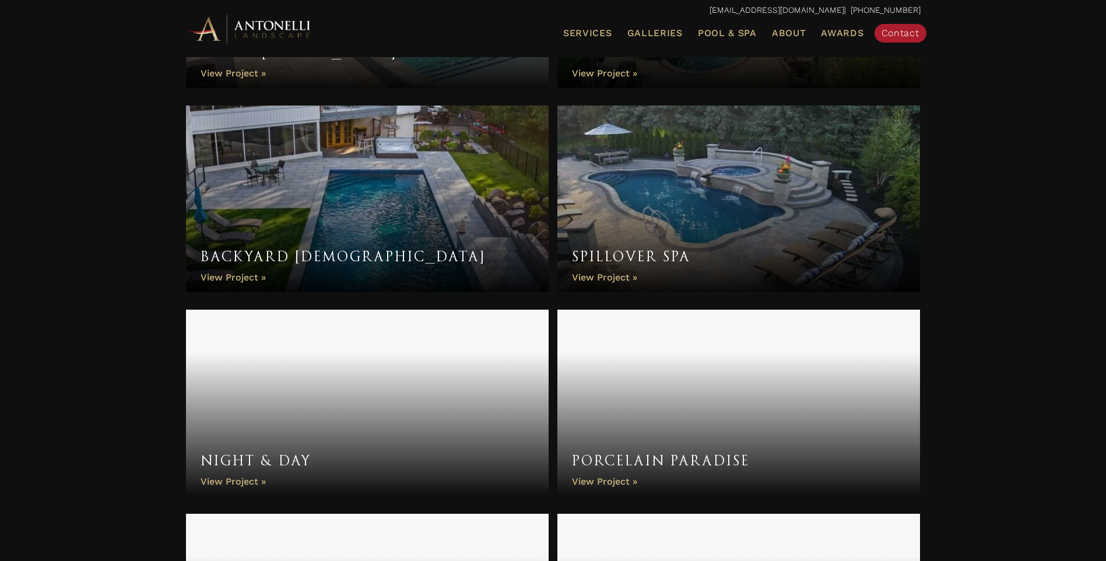
scroll to position [3749, 0]
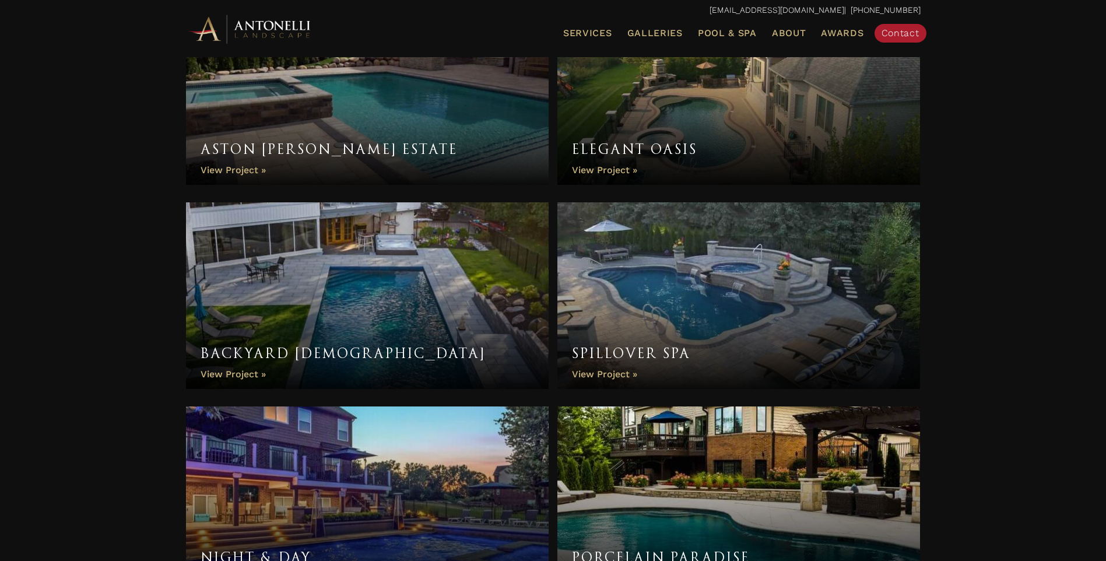
click at [444, 291] on link "Backyard [DEMOGRAPHIC_DATA]" at bounding box center [367, 295] width 363 height 187
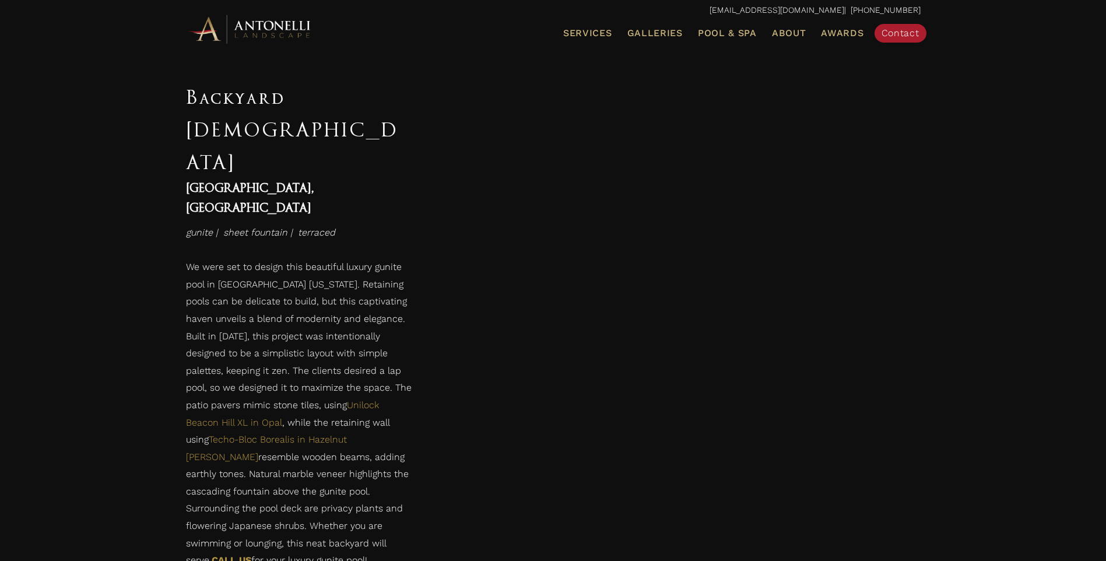
scroll to position [1068, 0]
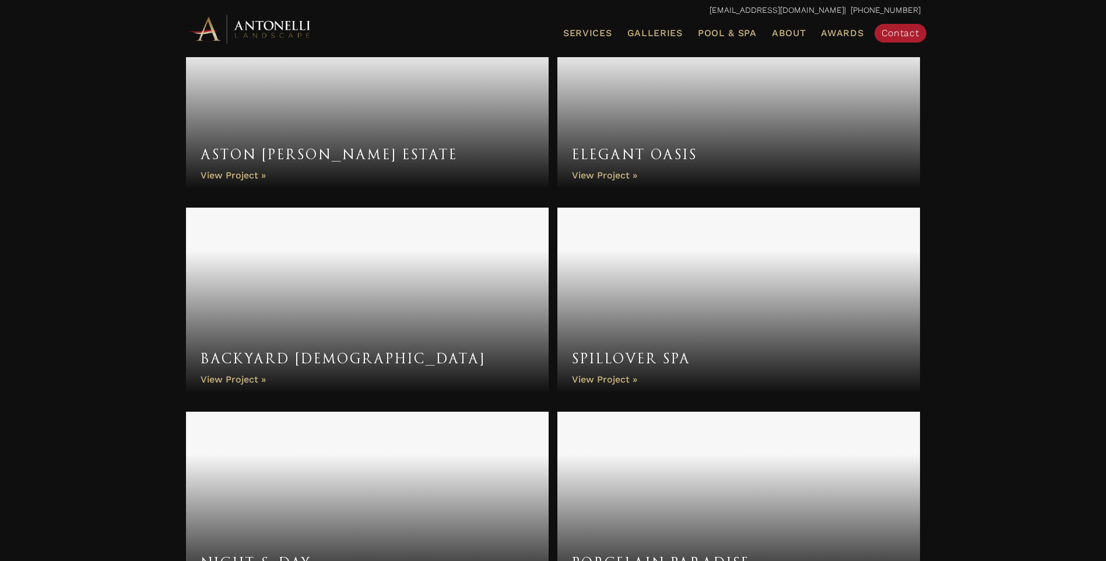
scroll to position [3647, 0]
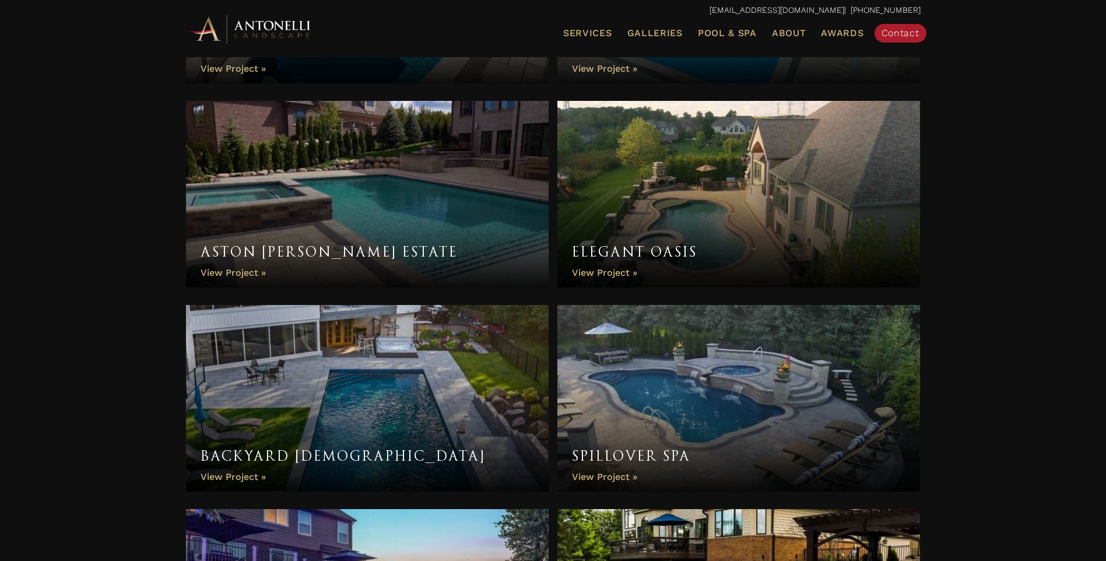
click at [419, 174] on link "Aston [PERSON_NAME] Estate" at bounding box center [367, 194] width 363 height 187
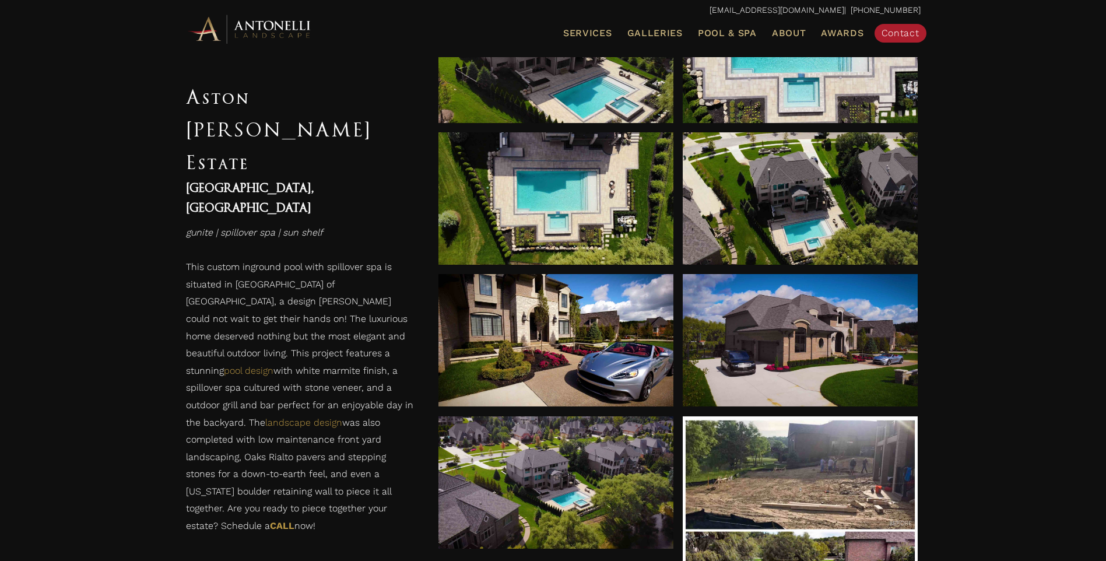
scroll to position [1068, 0]
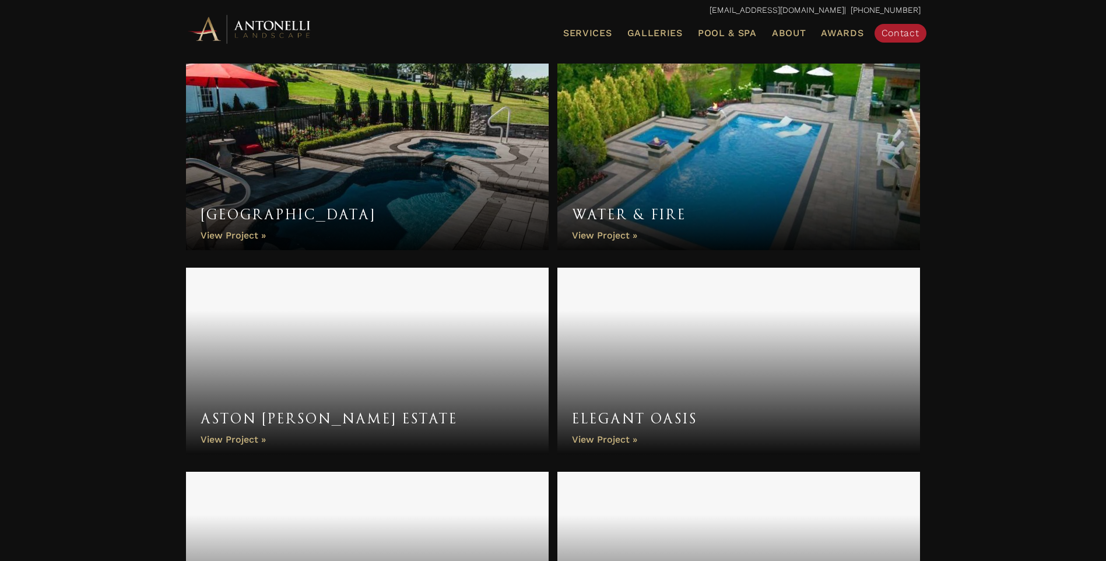
scroll to position [3453, 0]
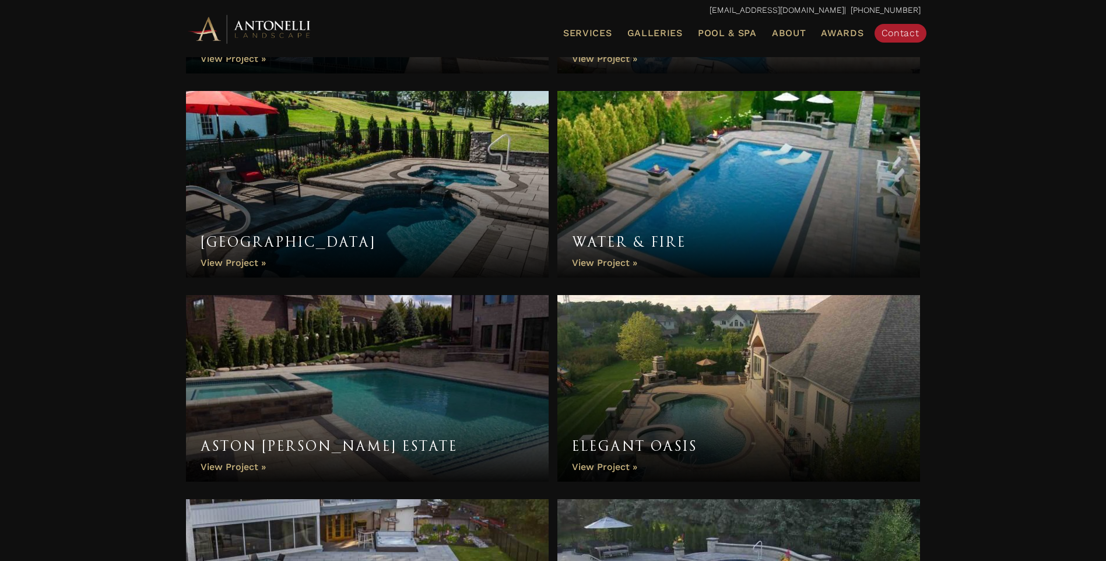
click at [714, 202] on link "Water & Fire" at bounding box center [738, 184] width 363 height 187
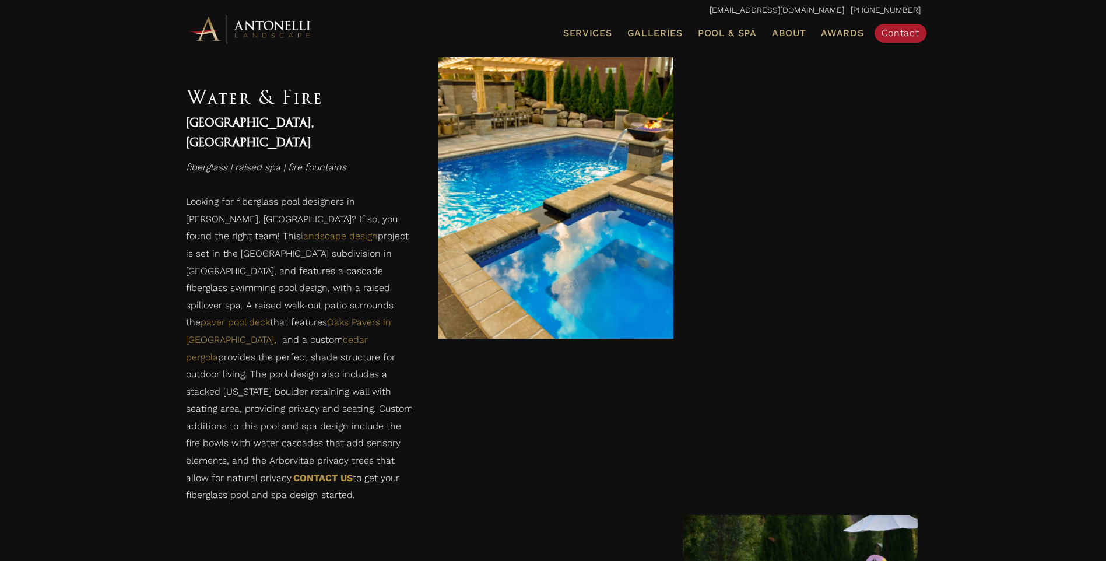
scroll to position [1068, 0]
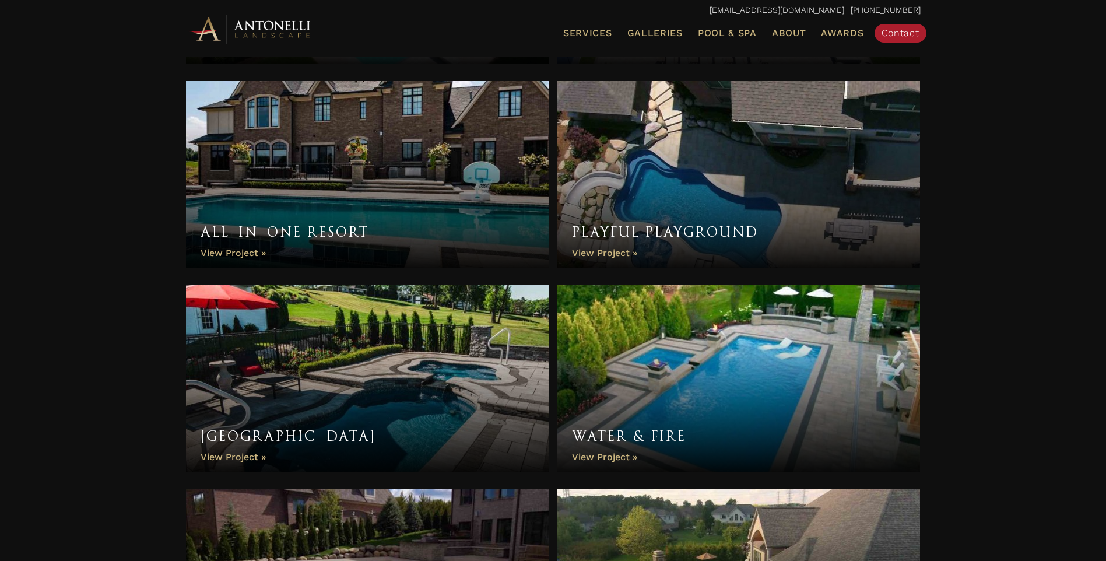
scroll to position [3161, 0]
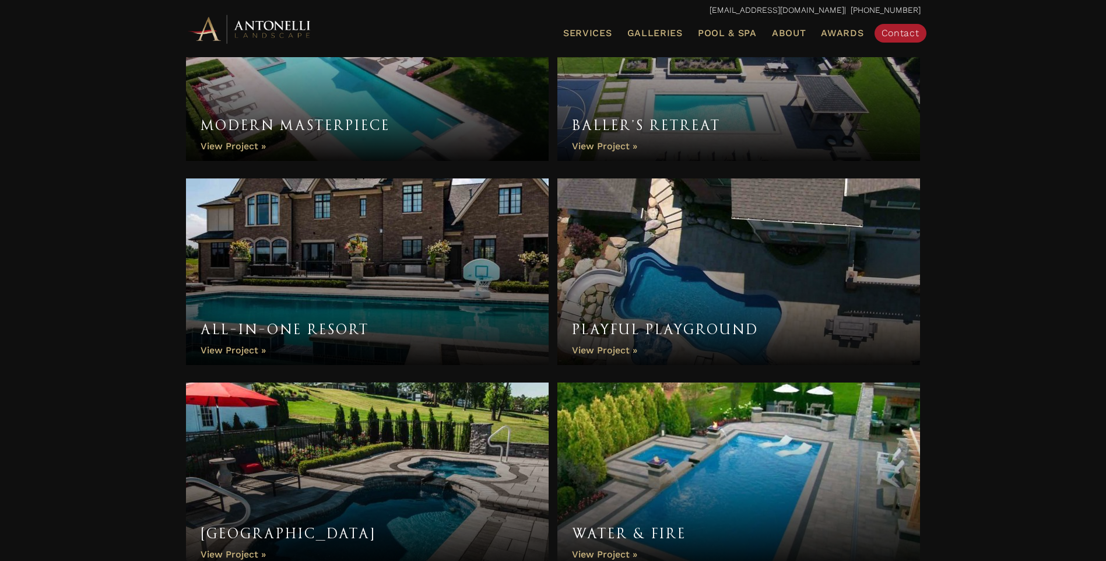
click at [372, 247] on link "All-In-One Resort" at bounding box center [367, 271] width 363 height 187
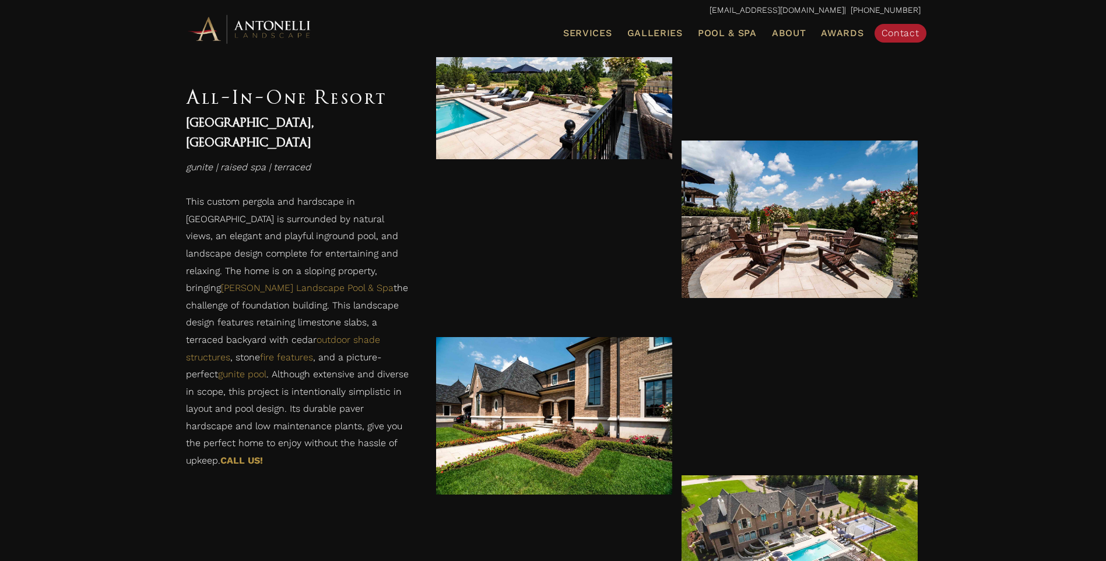
scroll to position [2623, 0]
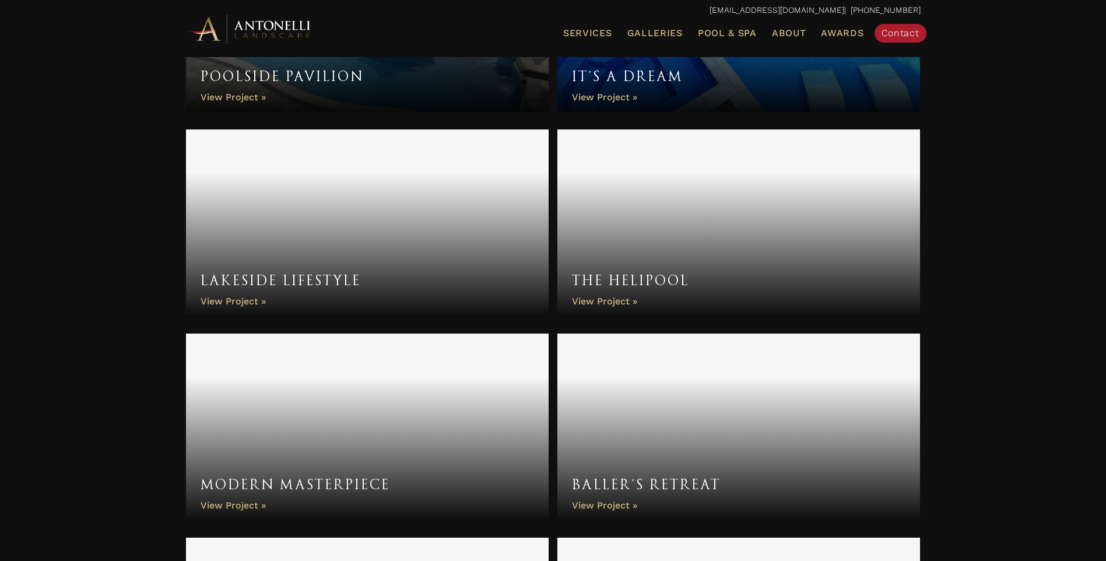
scroll to position [2778, 0]
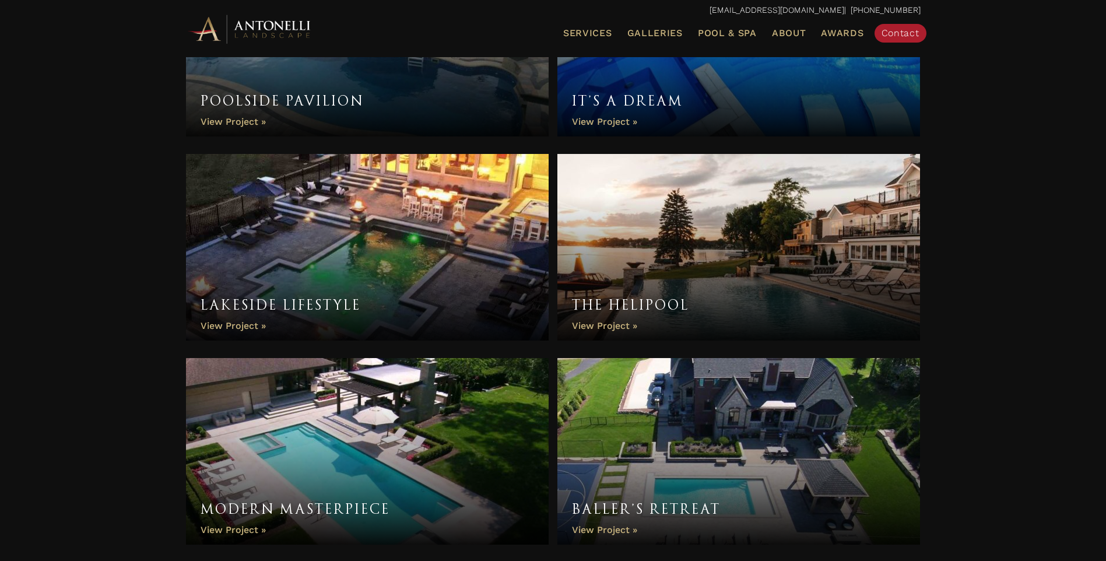
click at [329, 239] on link "Lakeside Lifestyle" at bounding box center [367, 247] width 363 height 187
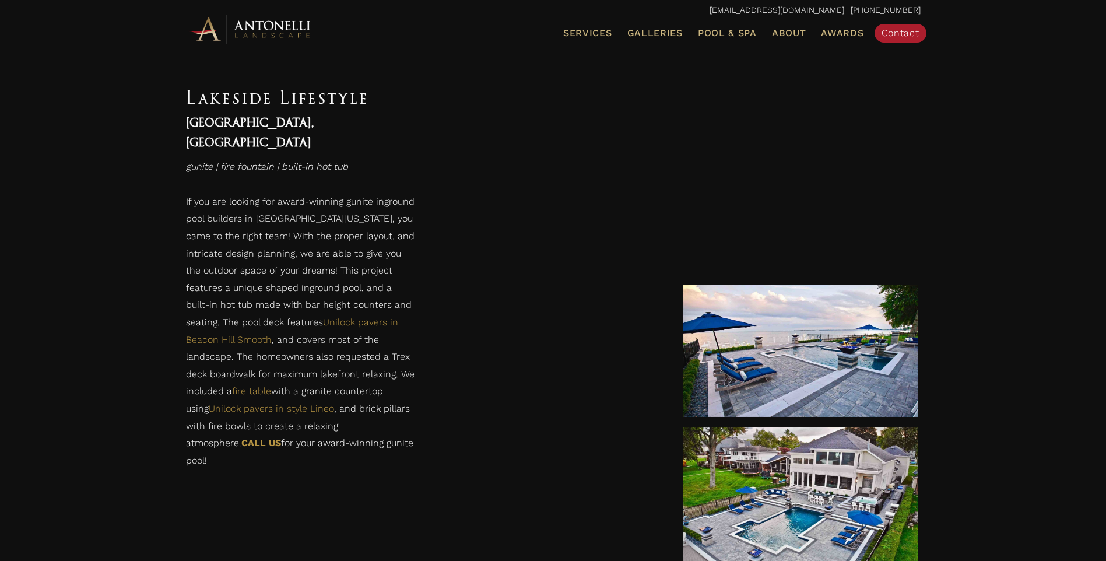
scroll to position [874, 0]
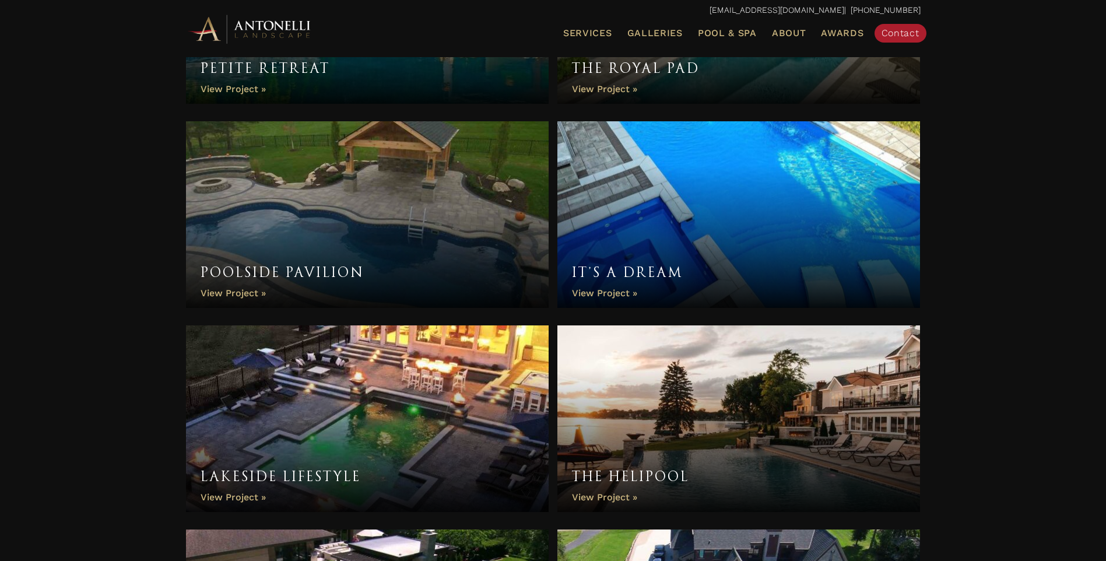
scroll to position [2583, 0]
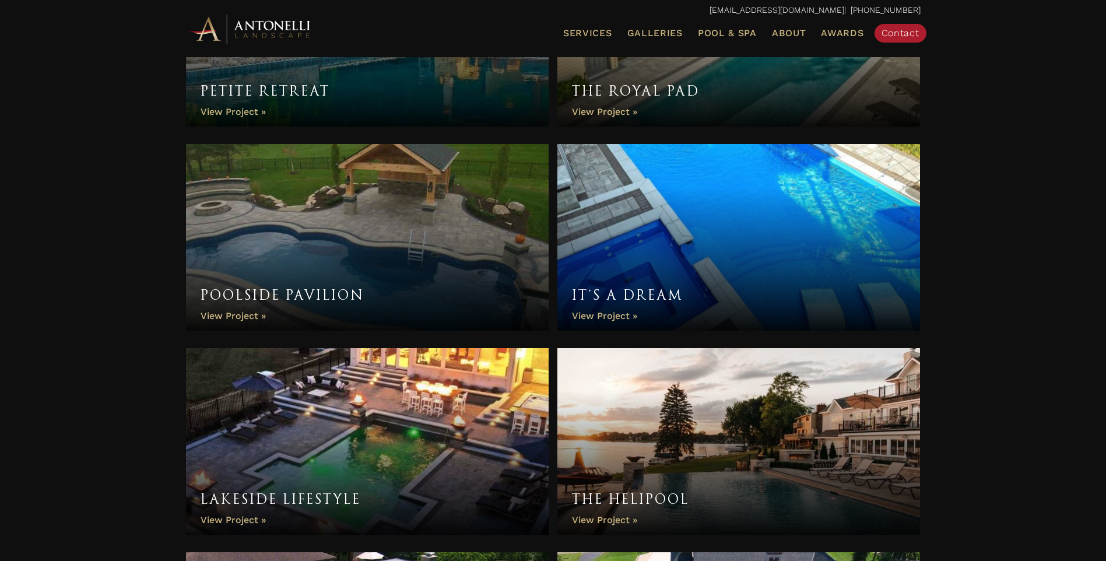
click at [642, 213] on link "It’s a Dream" at bounding box center [738, 237] width 363 height 187
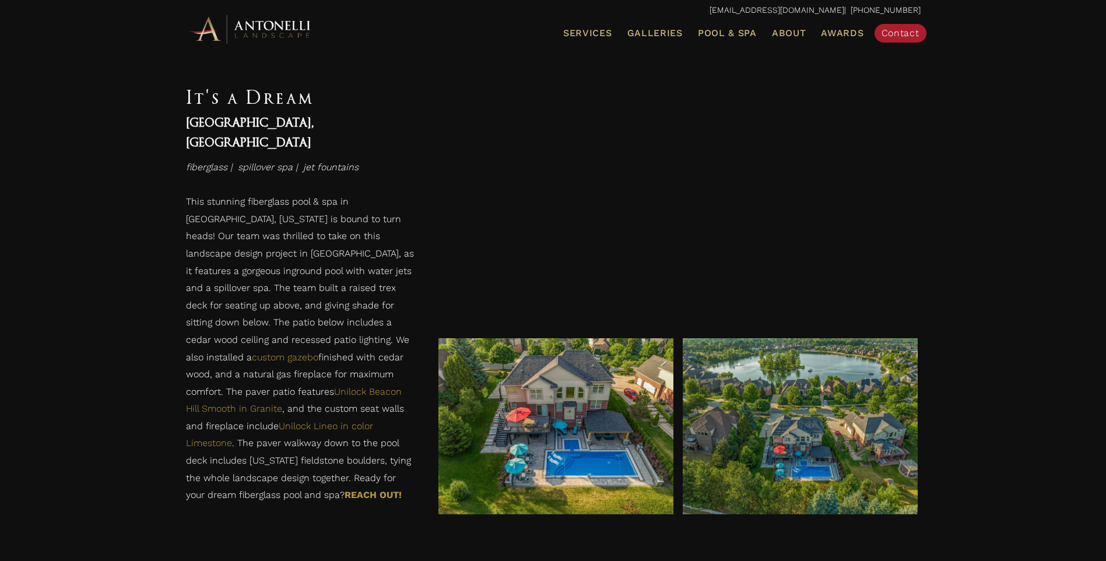
scroll to position [1360, 0]
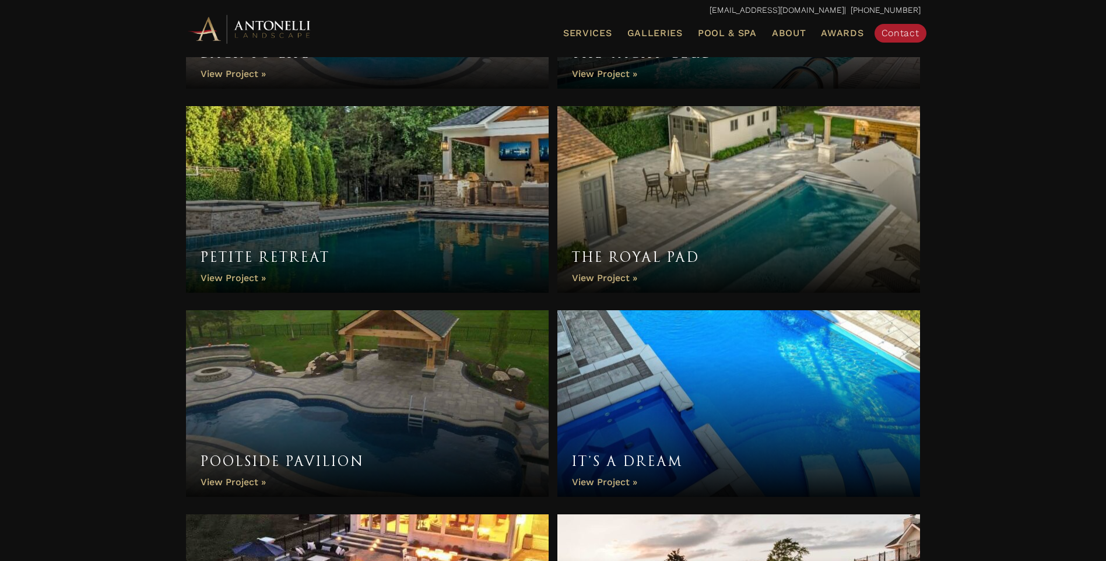
scroll to position [2389, 0]
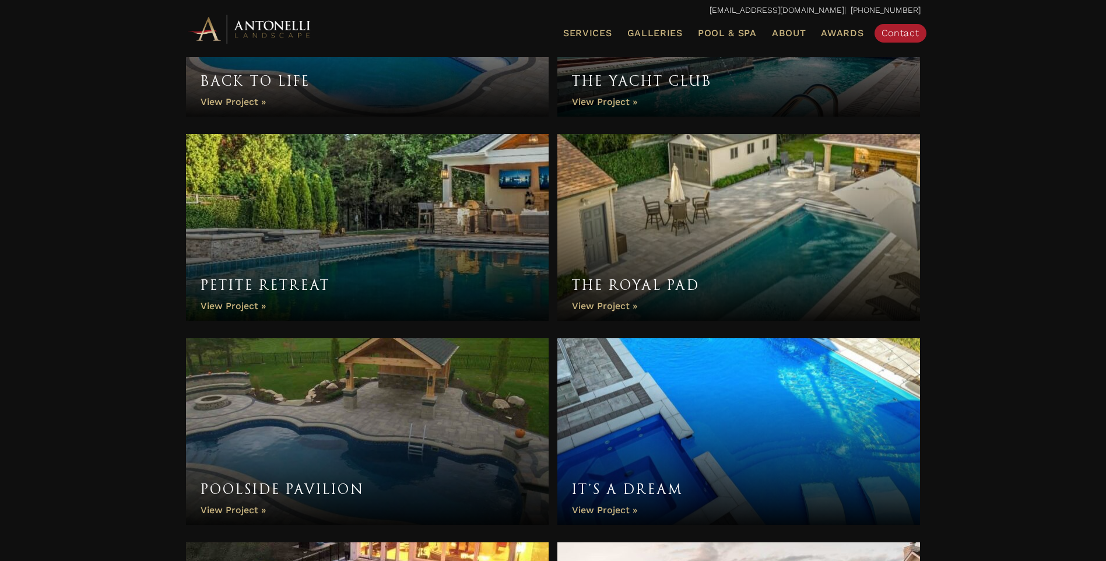
click at [814, 192] on link "The Royal Pad" at bounding box center [738, 227] width 363 height 187
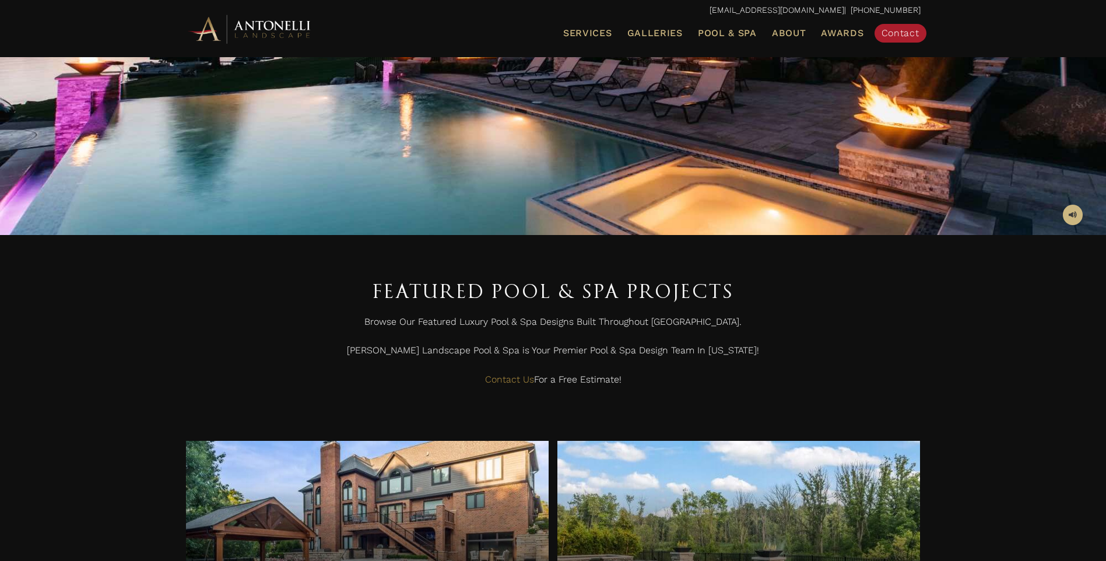
scroll to position [2389, 0]
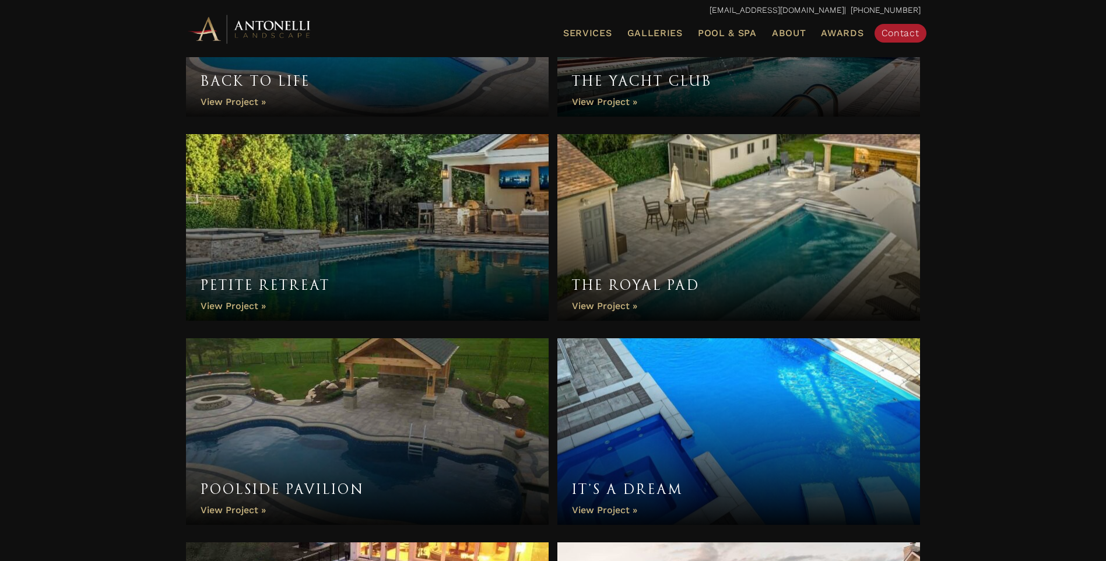
click at [399, 240] on link "Petite Retreat" at bounding box center [367, 227] width 363 height 187
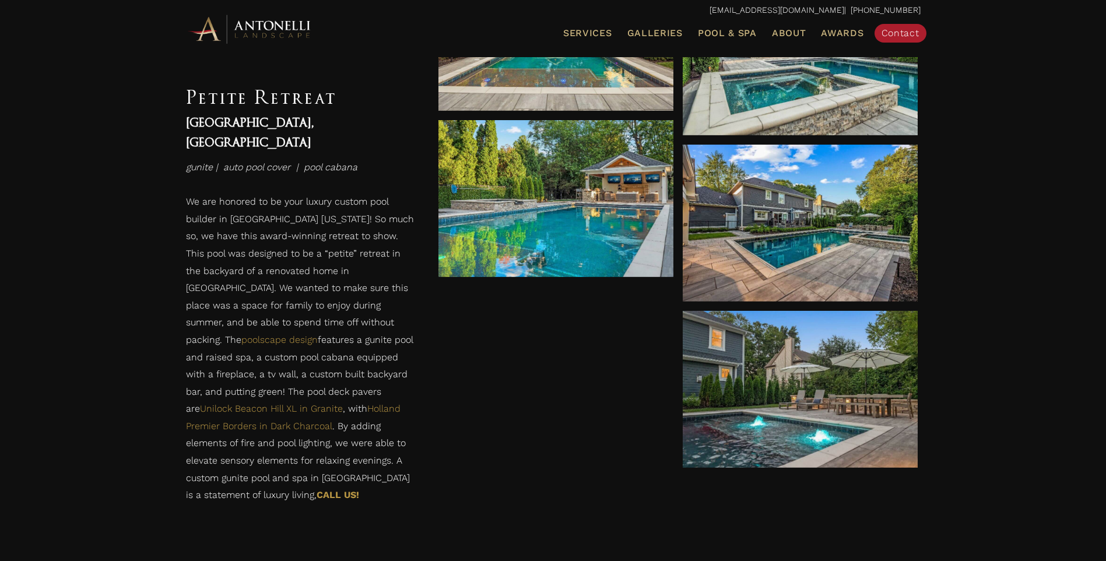
scroll to position [680, 0]
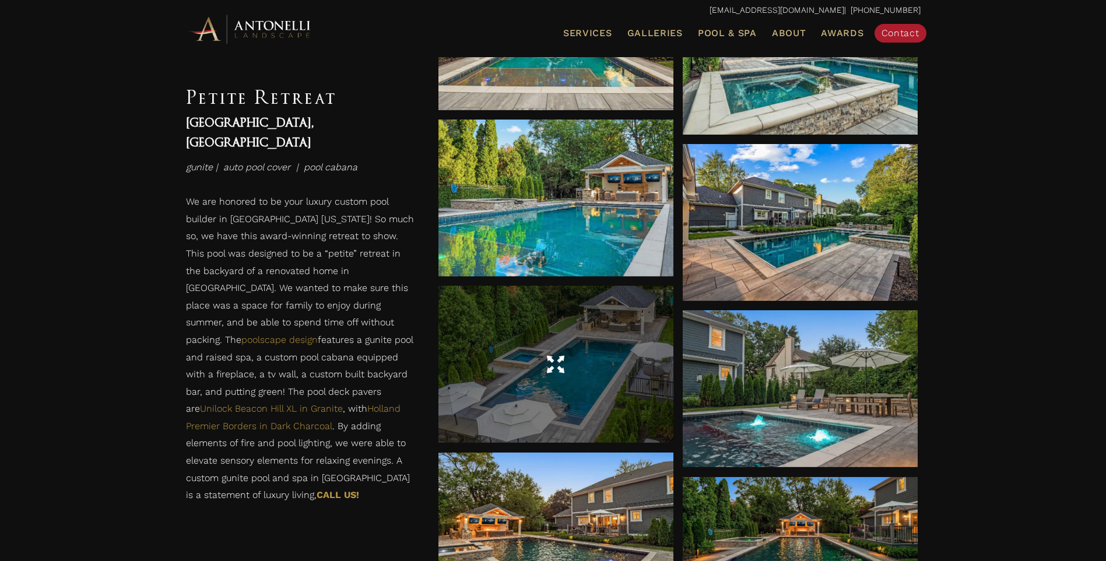
click at [554, 324] on div at bounding box center [555, 364] width 235 height 157
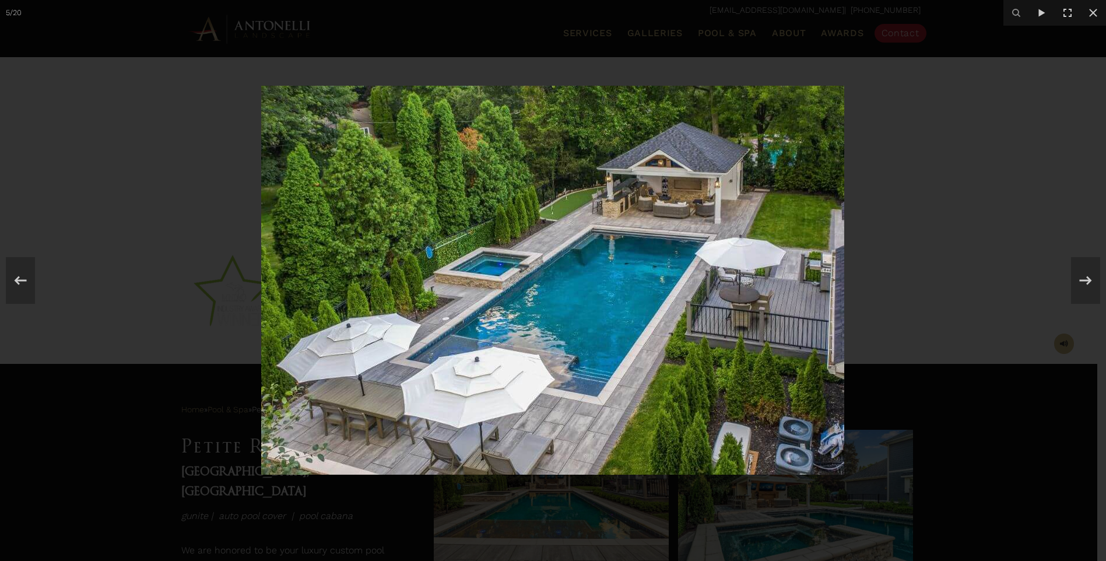
scroll to position [97, 0]
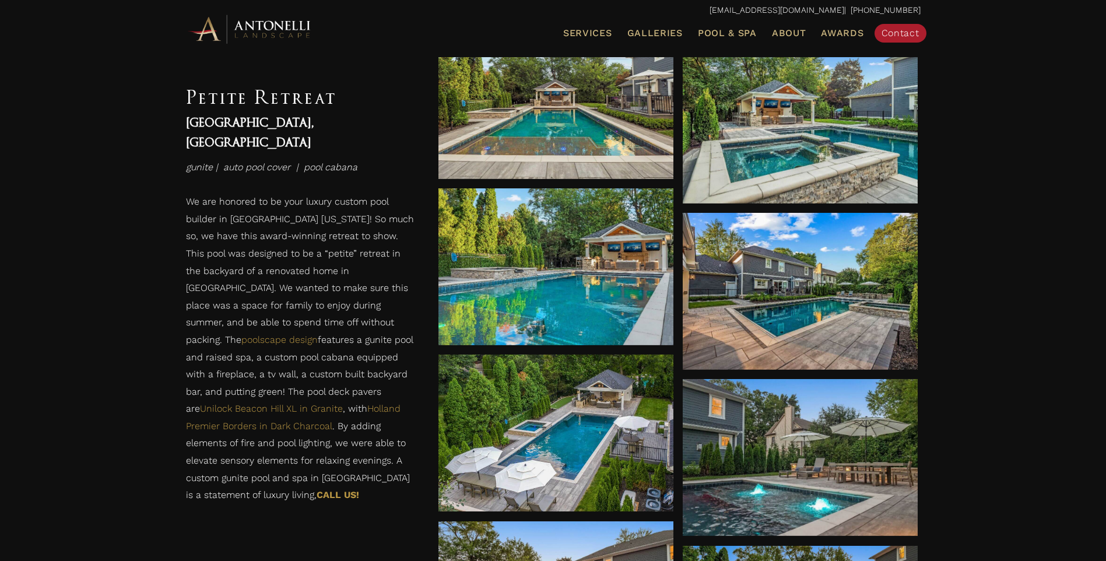
scroll to position [583, 0]
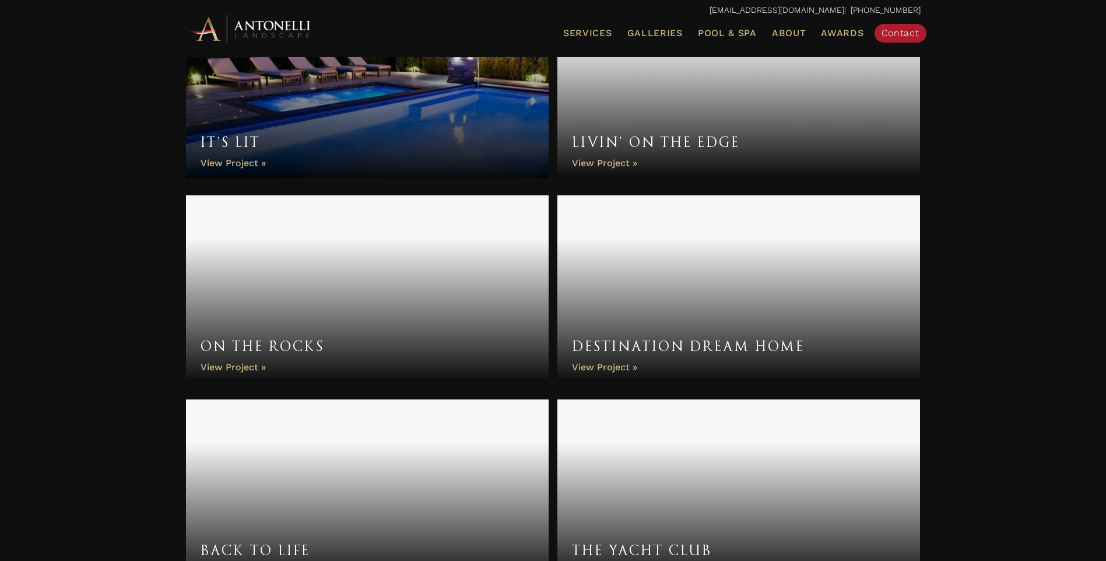
scroll to position [1904, 0]
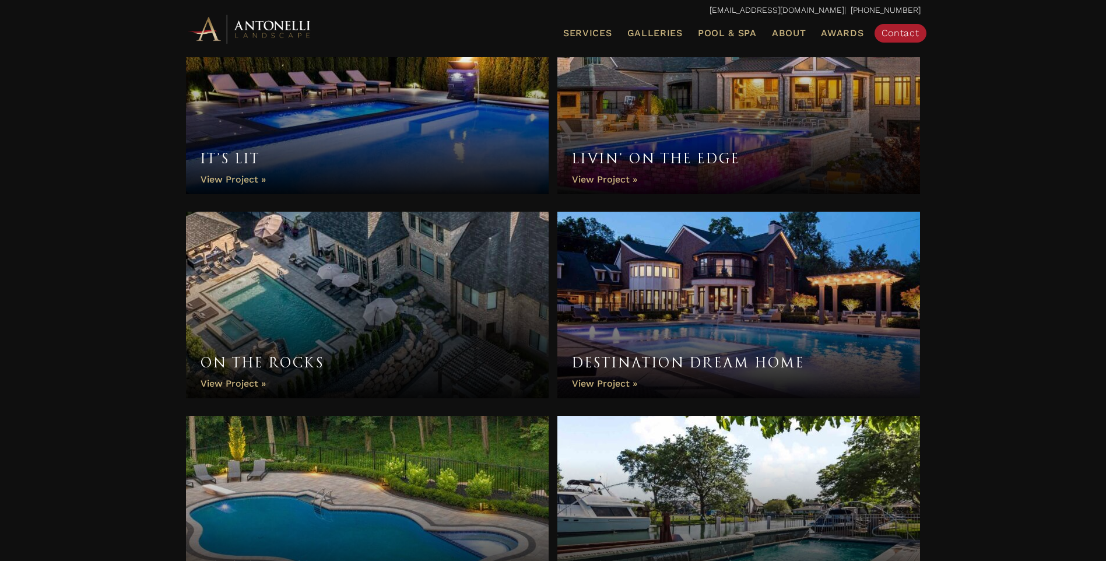
click at [772, 294] on link "Destination Dream Home" at bounding box center [738, 305] width 363 height 187
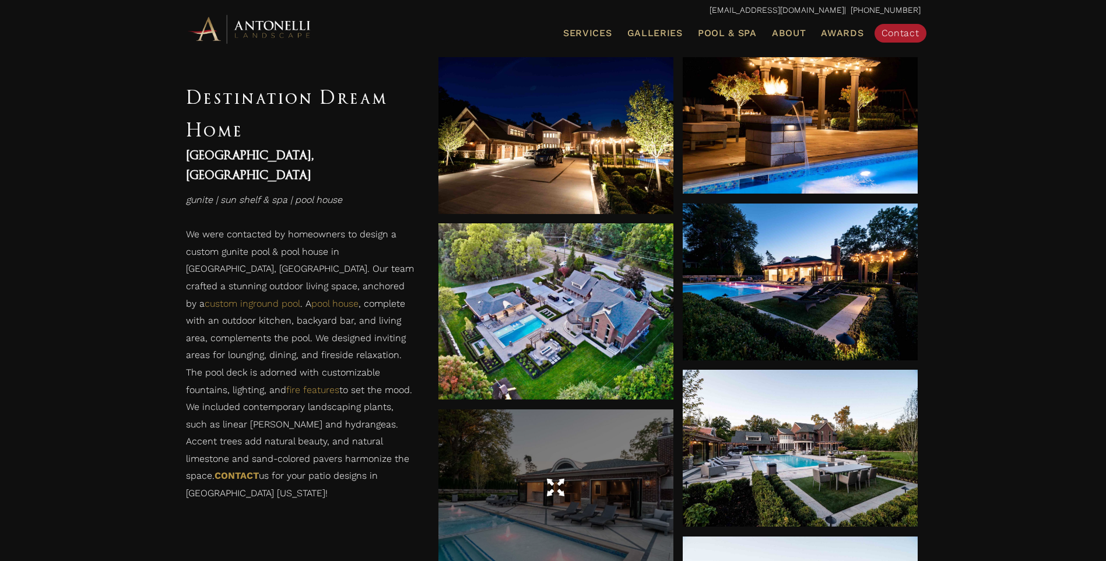
scroll to position [2040, 0]
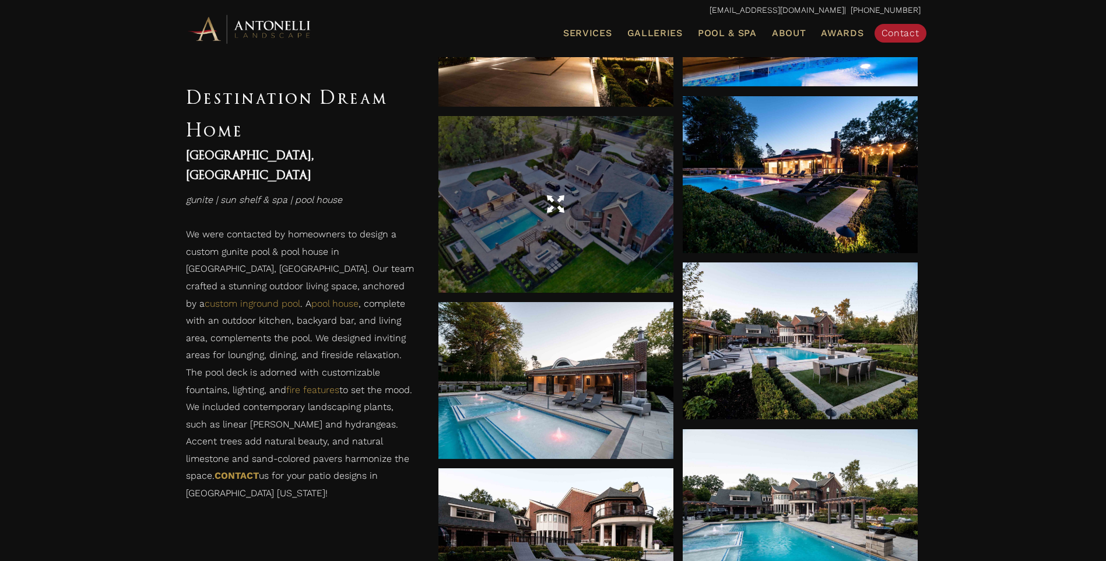
click at [540, 241] on div at bounding box center [555, 204] width 235 height 176
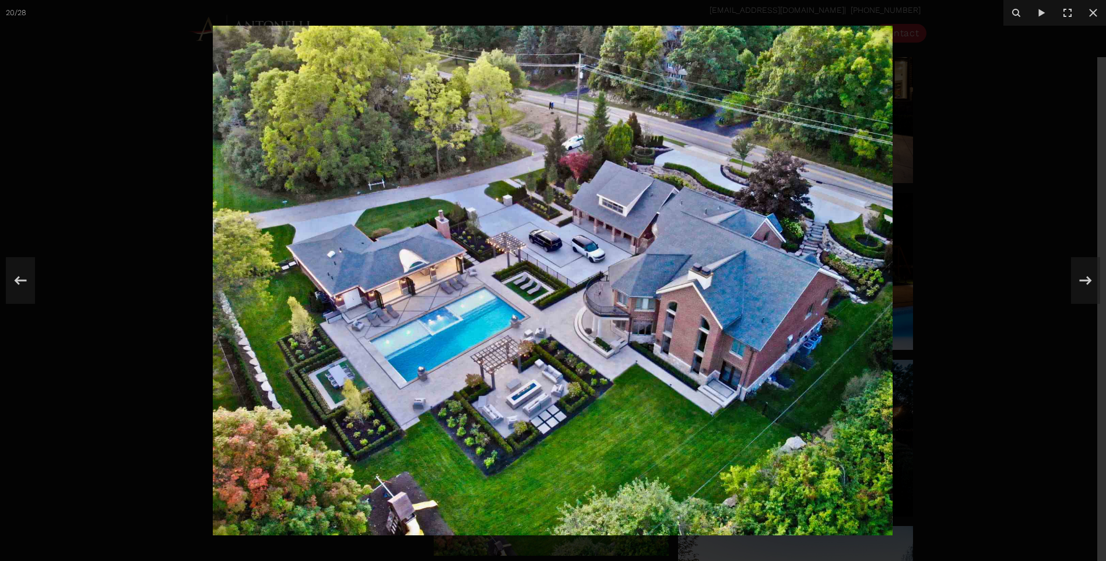
scroll to position [1749, 0]
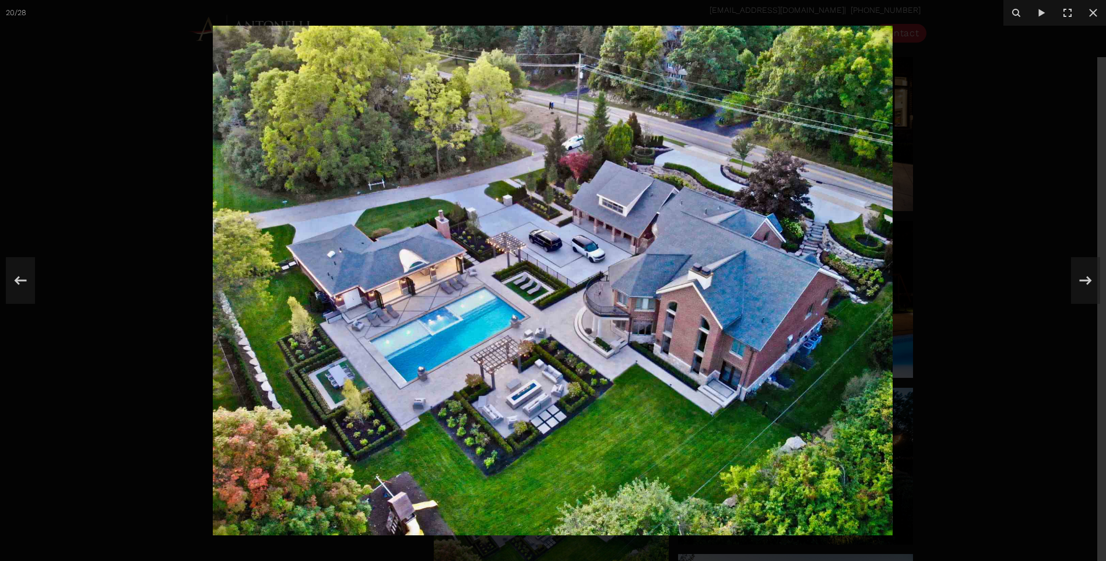
click at [75, 83] on div at bounding box center [553, 280] width 1106 height 561
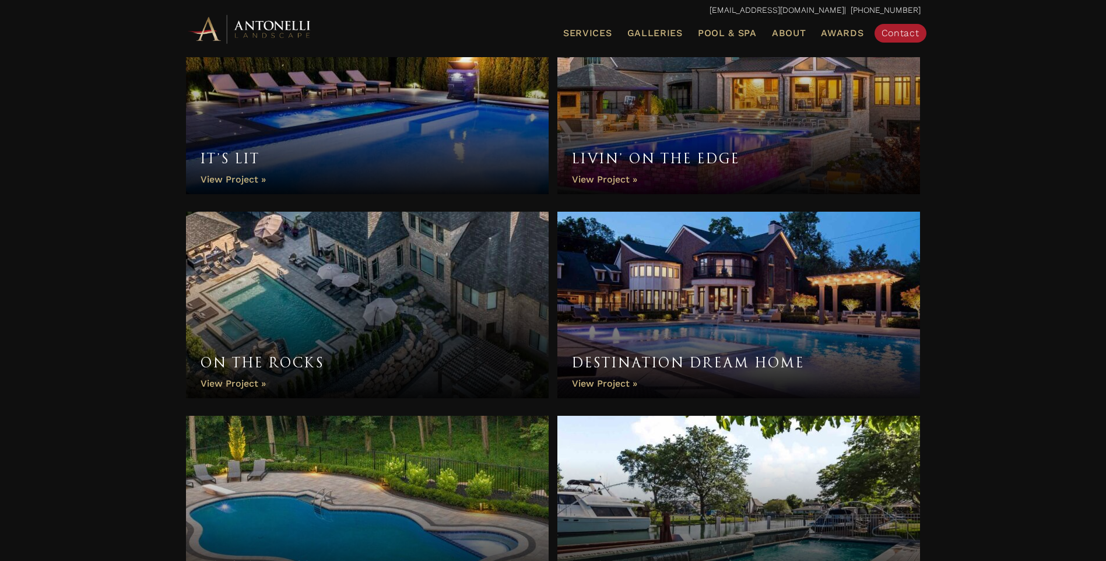
scroll to position [1806, 0]
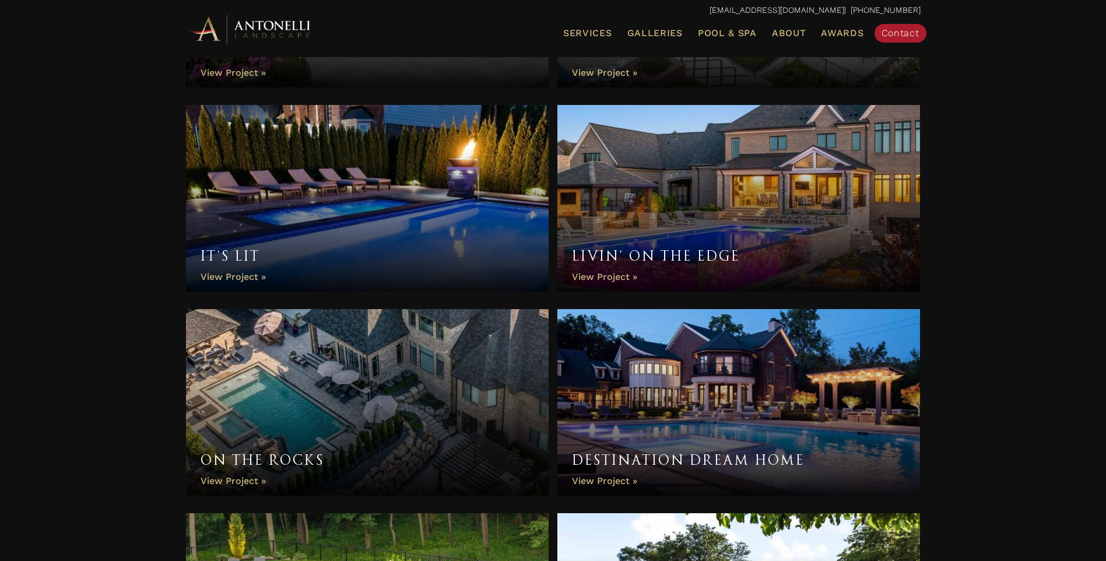
click at [729, 198] on link "Livin’ On The Edge" at bounding box center [738, 198] width 363 height 187
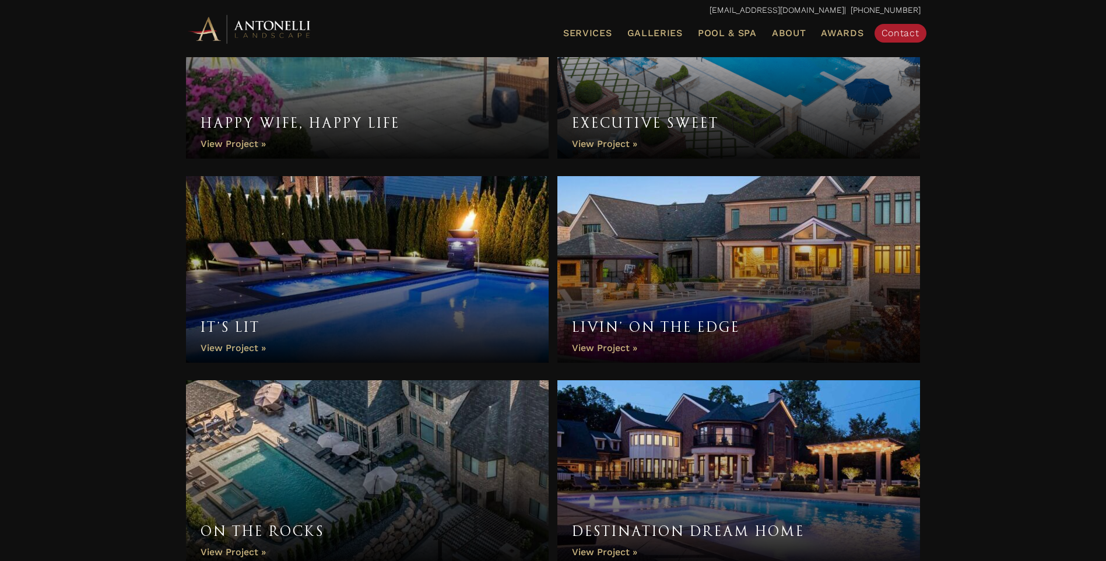
scroll to position [1709, 0]
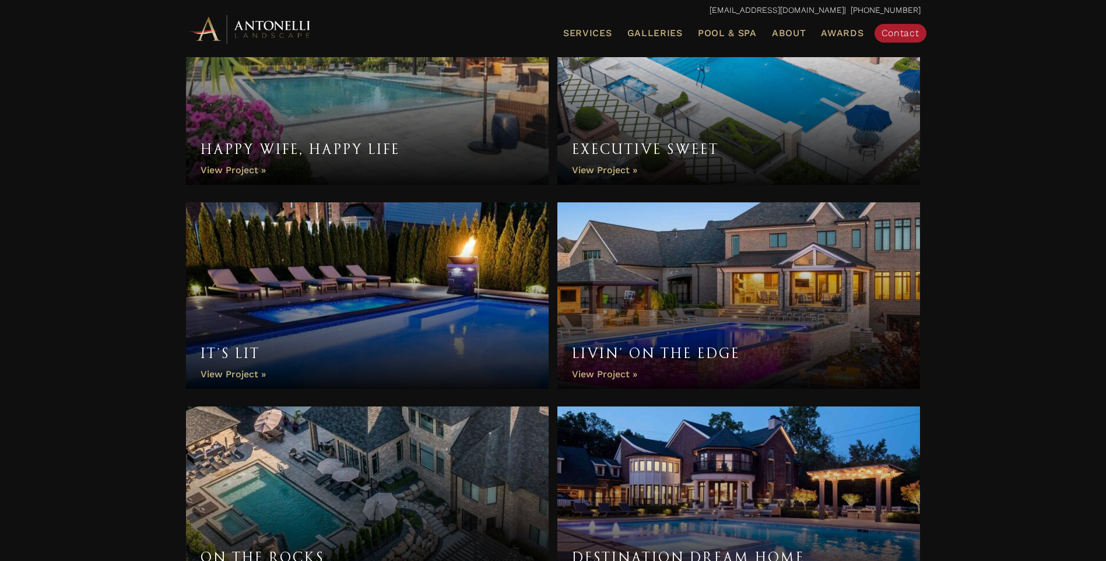
click at [400, 295] on link "It’s Lit" at bounding box center [367, 295] width 363 height 187
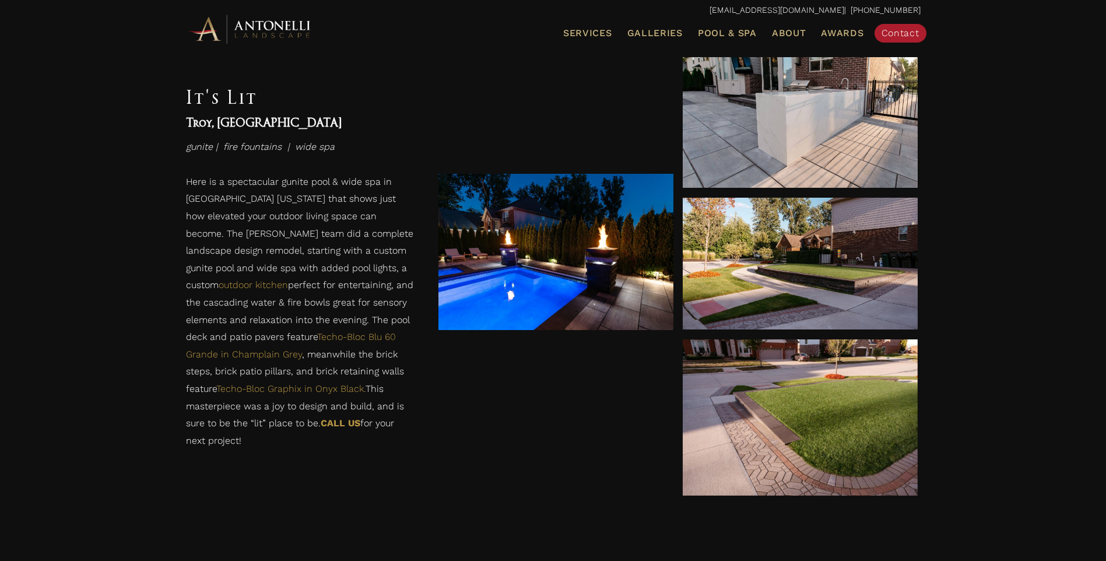
scroll to position [1639, 0]
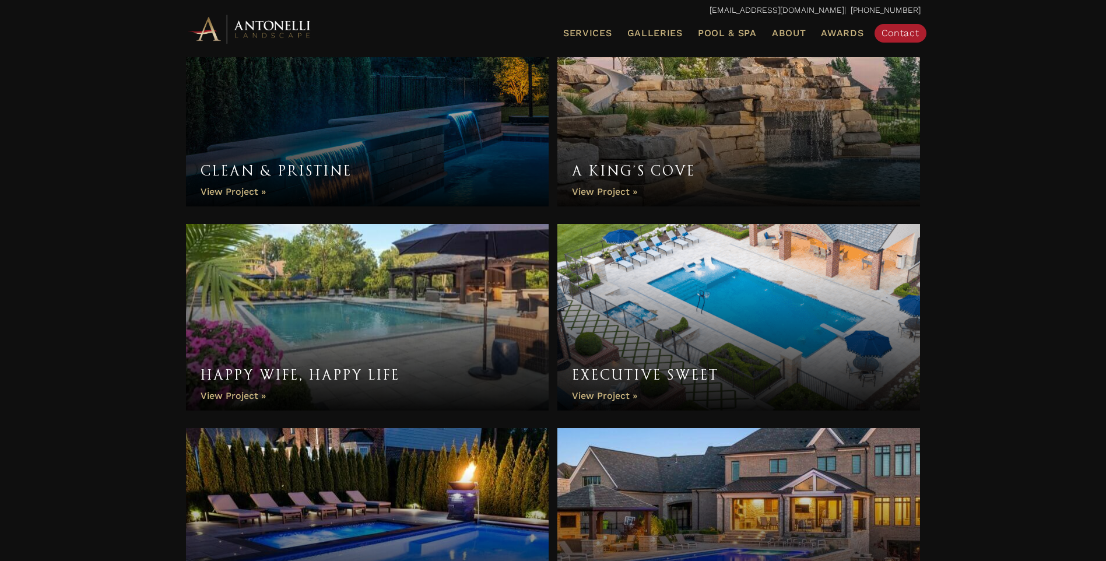
scroll to position [1510, 0]
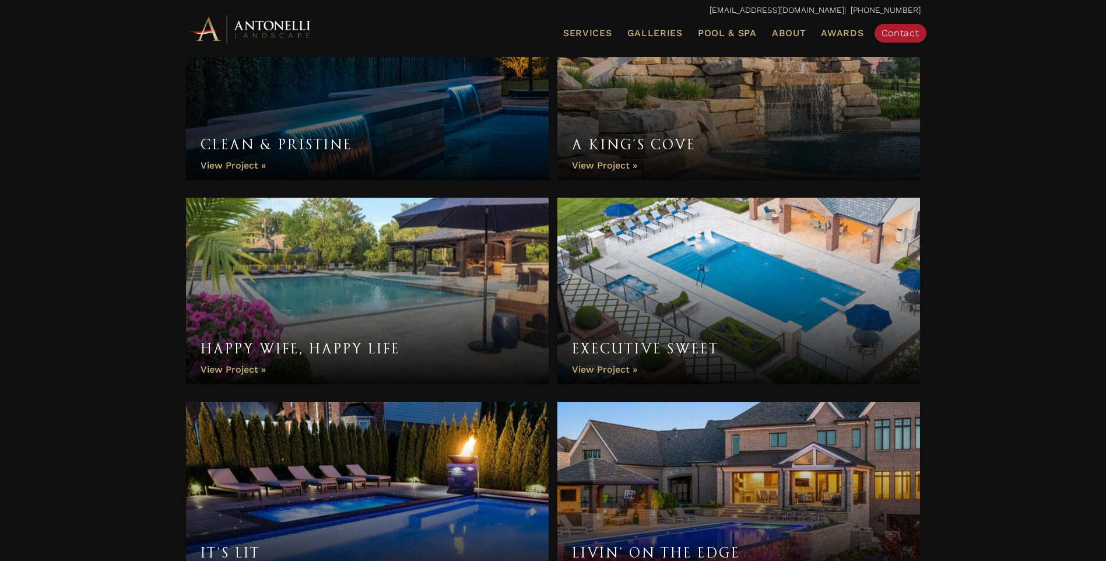
drag, startPoint x: 0, startPoint y: 0, endPoint x: 397, endPoint y: 272, distance: 481.0
click at [397, 272] on link "Happy Wife, Happy Life" at bounding box center [367, 291] width 363 height 187
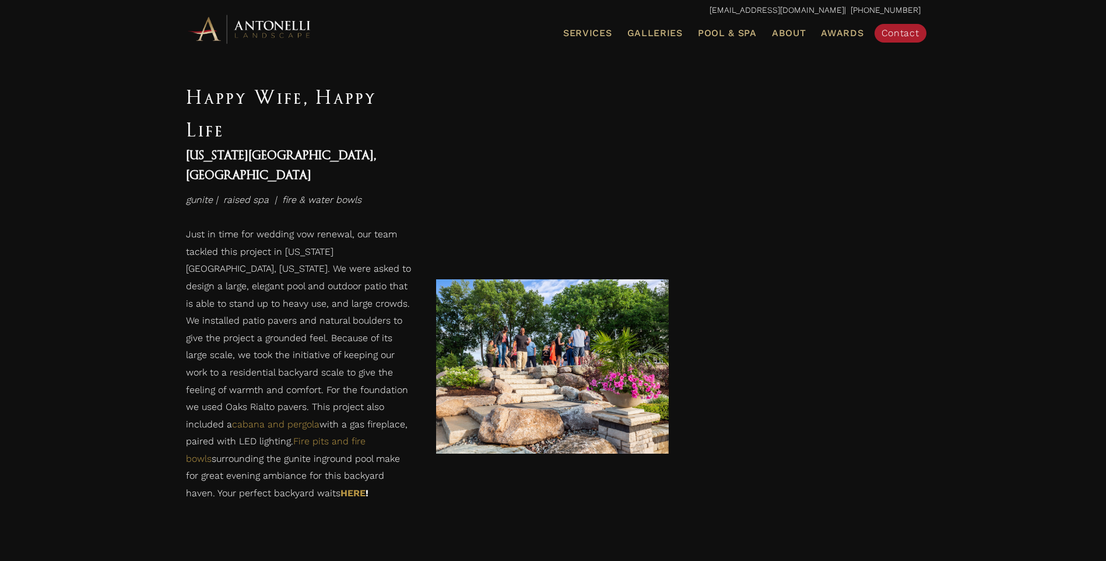
scroll to position [2040, 0]
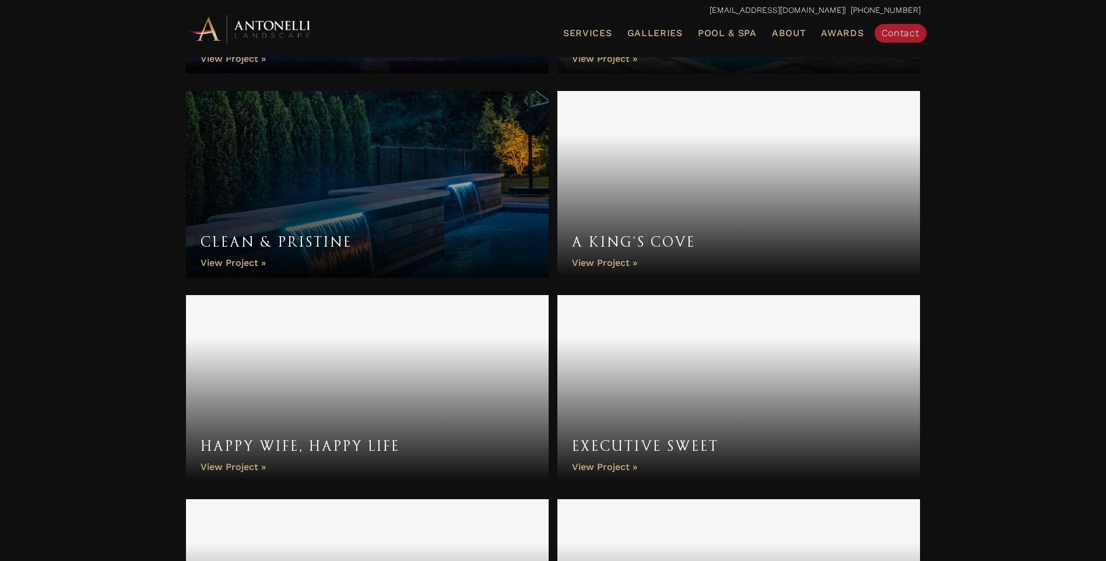
scroll to position [1316, 0]
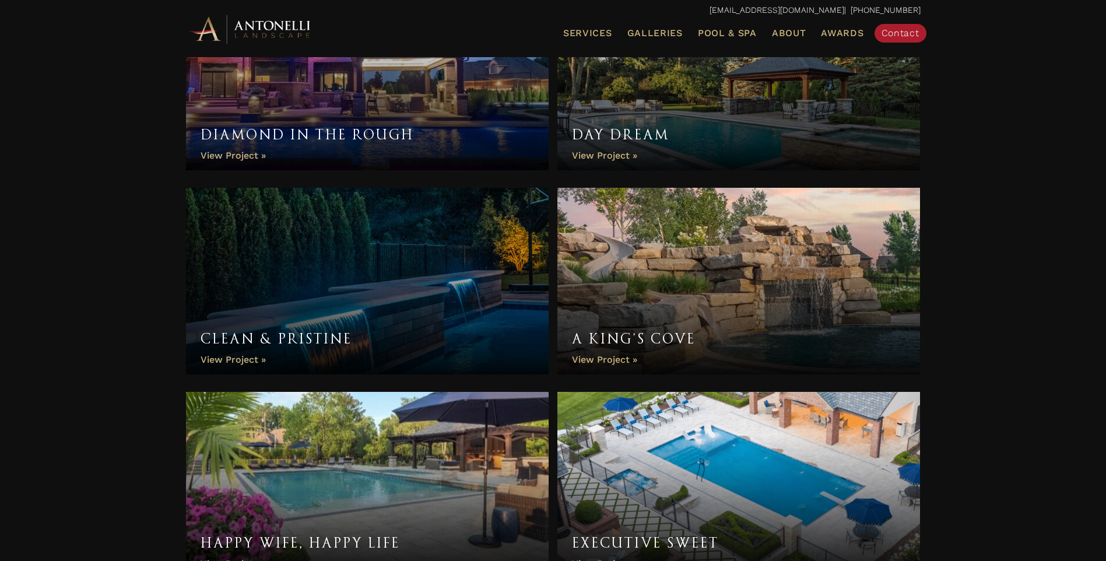
click at [849, 460] on link "Executive Sweet" at bounding box center [738, 485] width 363 height 187
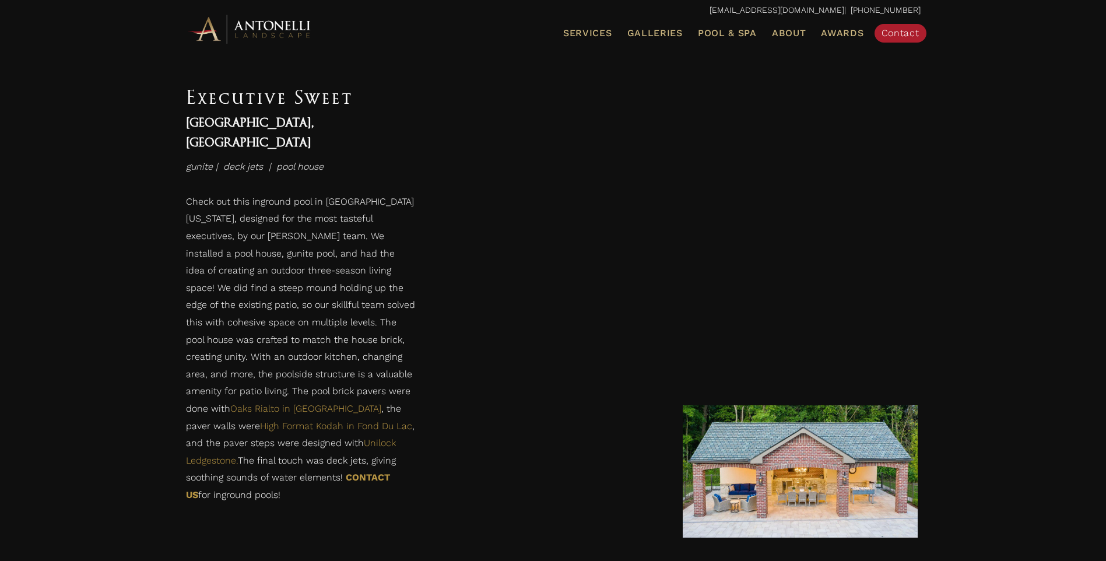
scroll to position [777, 0]
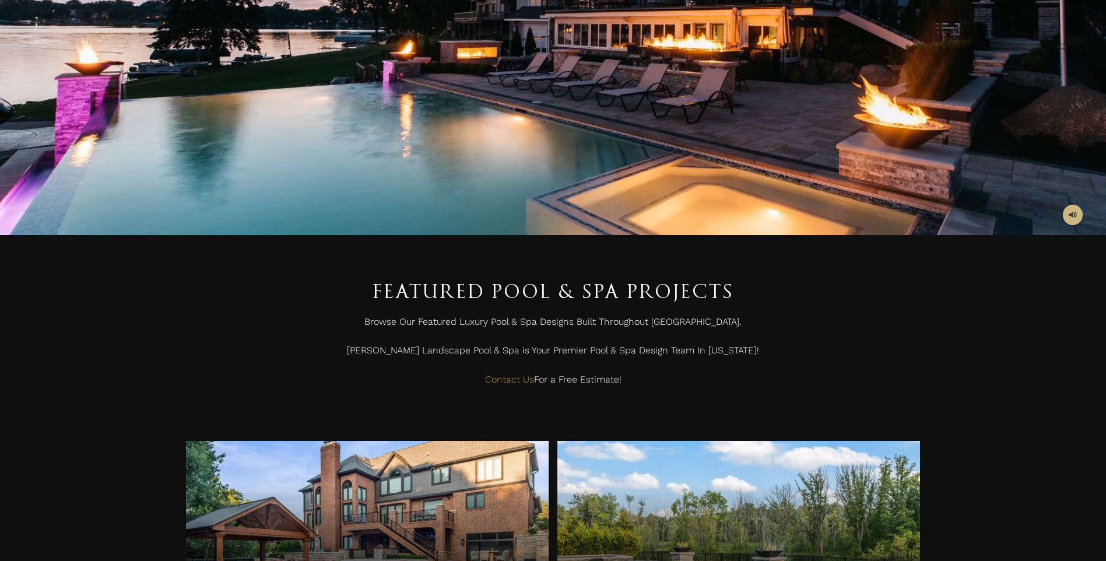
scroll to position [1316, 0]
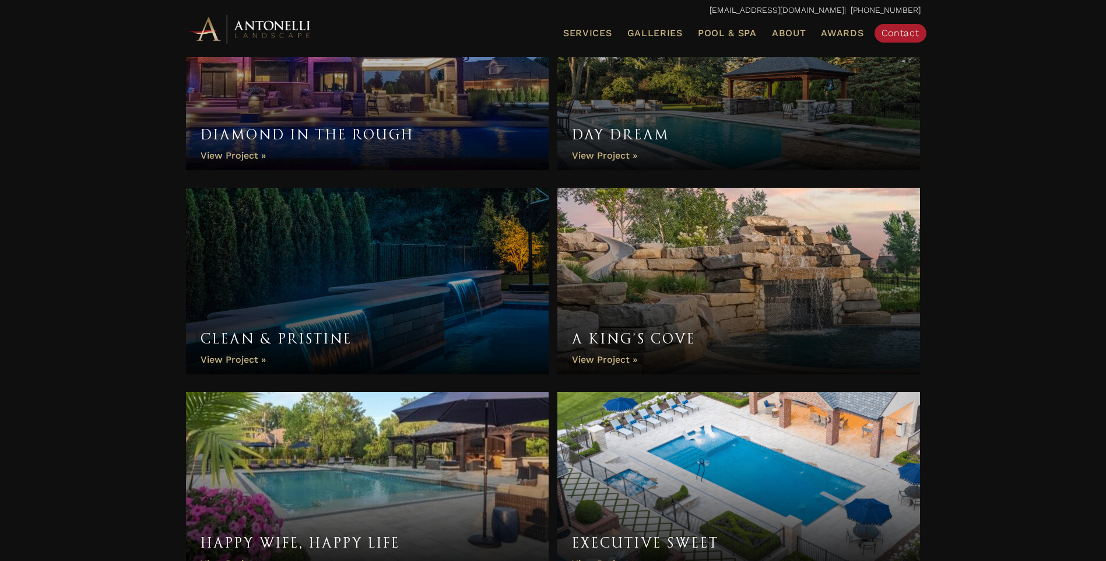
click at [407, 279] on link "Clean & Pristine" at bounding box center [367, 281] width 363 height 187
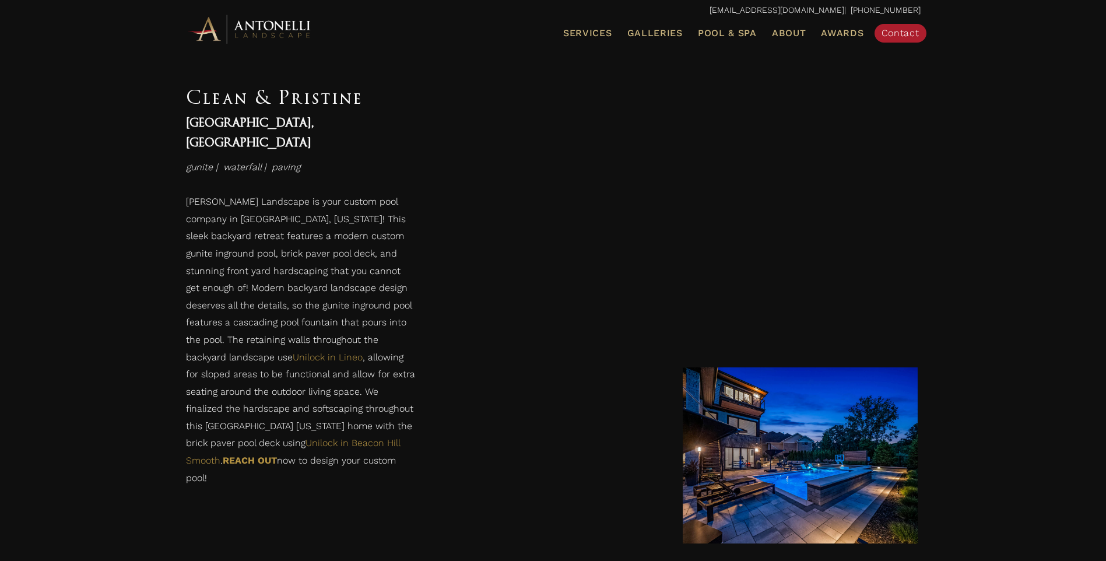
scroll to position [1068, 0]
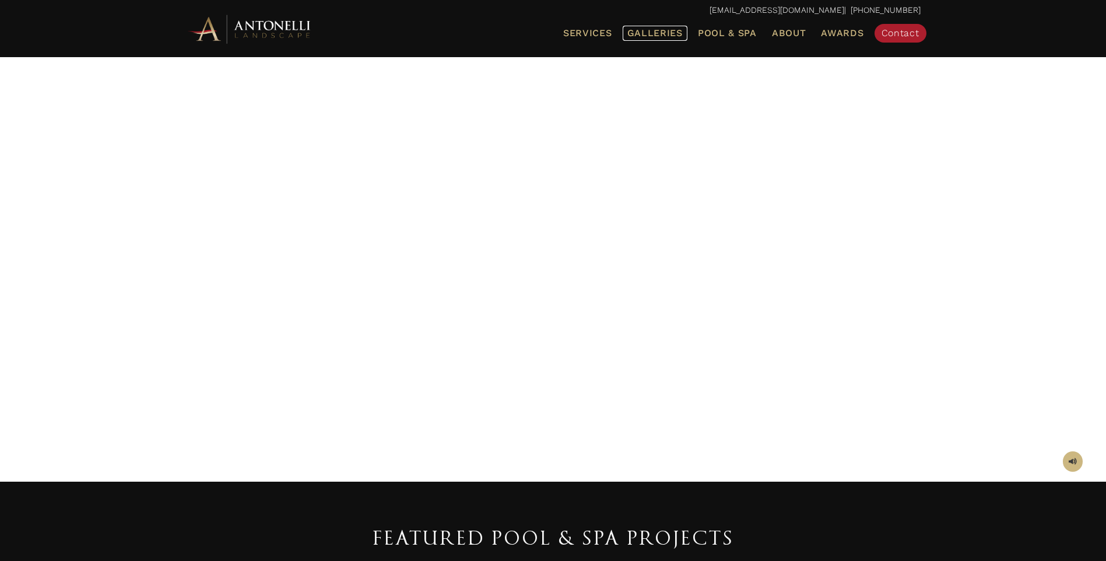
click at [664, 34] on span "Galleries" at bounding box center [654, 32] width 55 height 11
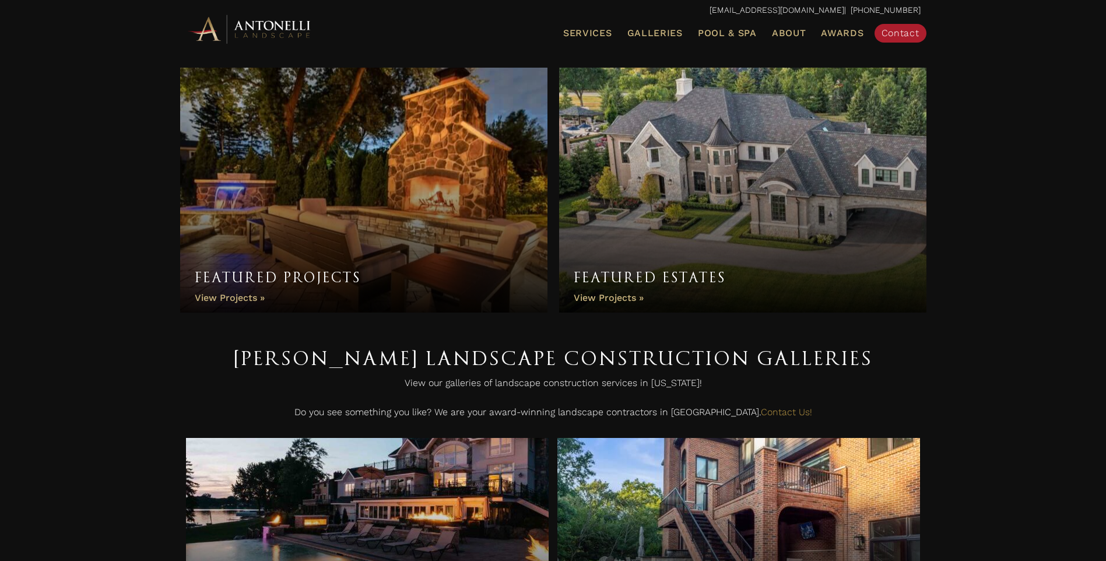
click at [430, 224] on link "Featured Projects" at bounding box center [363, 190] width 367 height 245
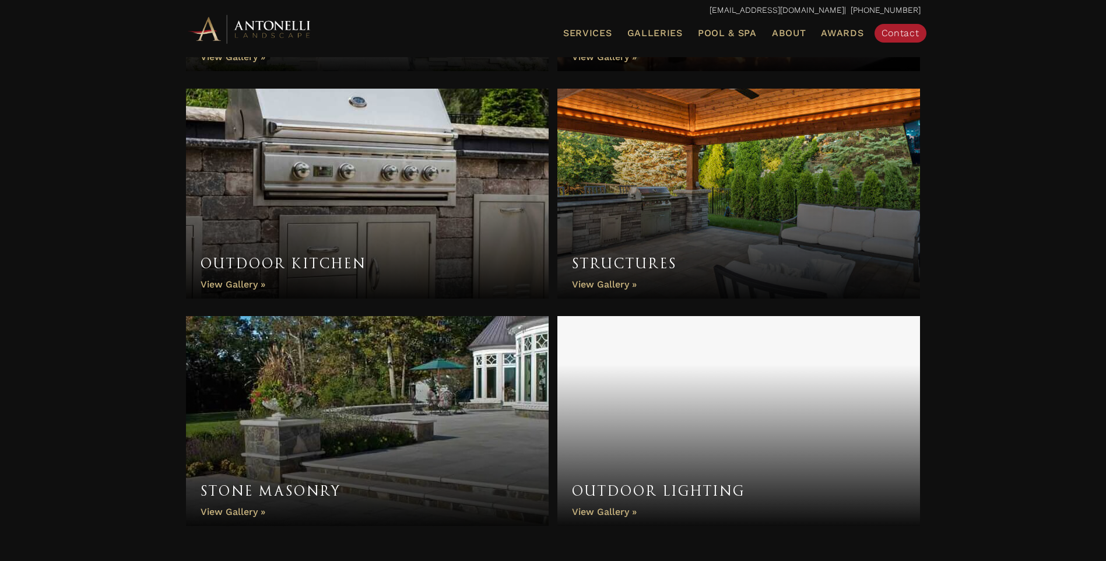
scroll to position [777, 0]
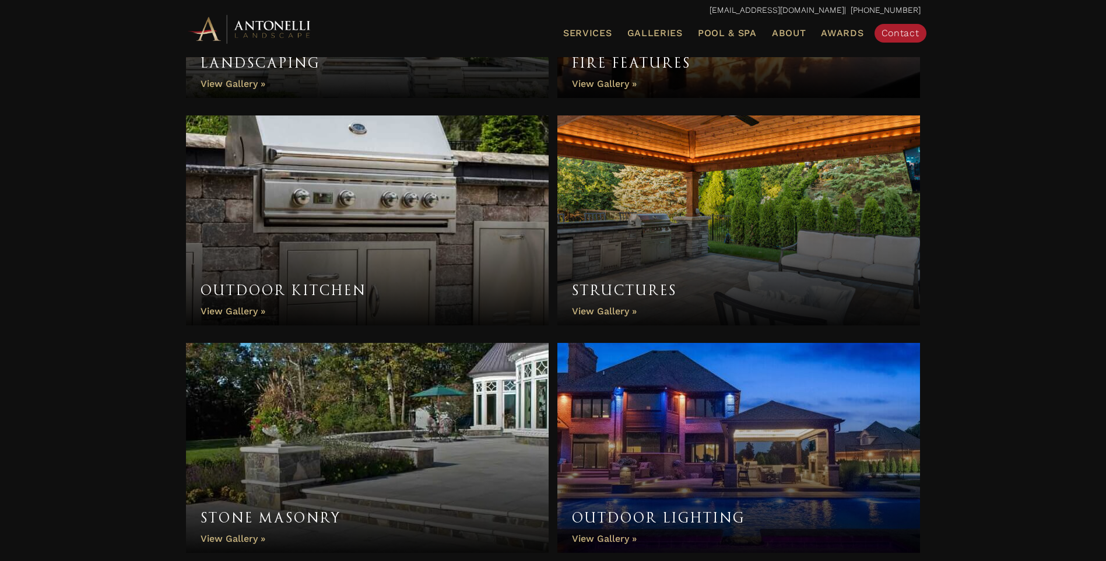
click at [792, 255] on link "Structures" at bounding box center [738, 220] width 363 height 210
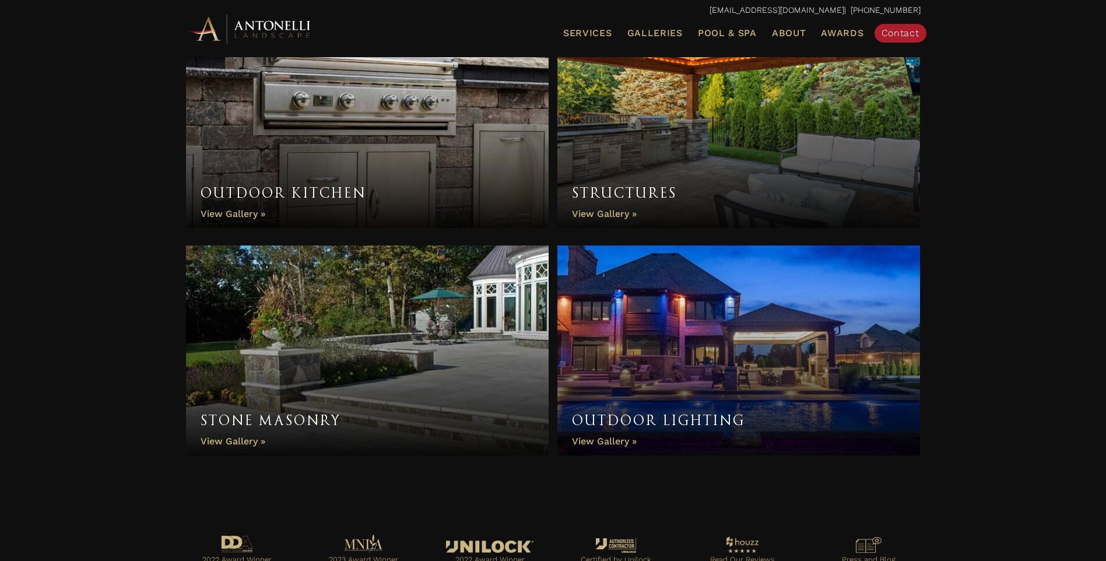
scroll to position [926, 0]
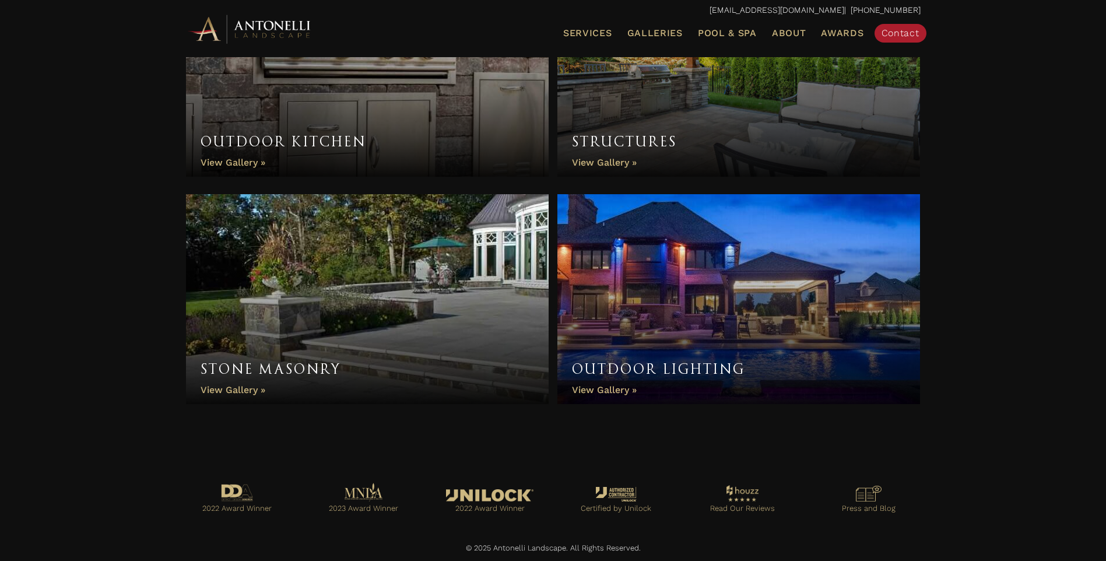
click at [754, 311] on link "Outdoor Lighting" at bounding box center [738, 299] width 363 height 210
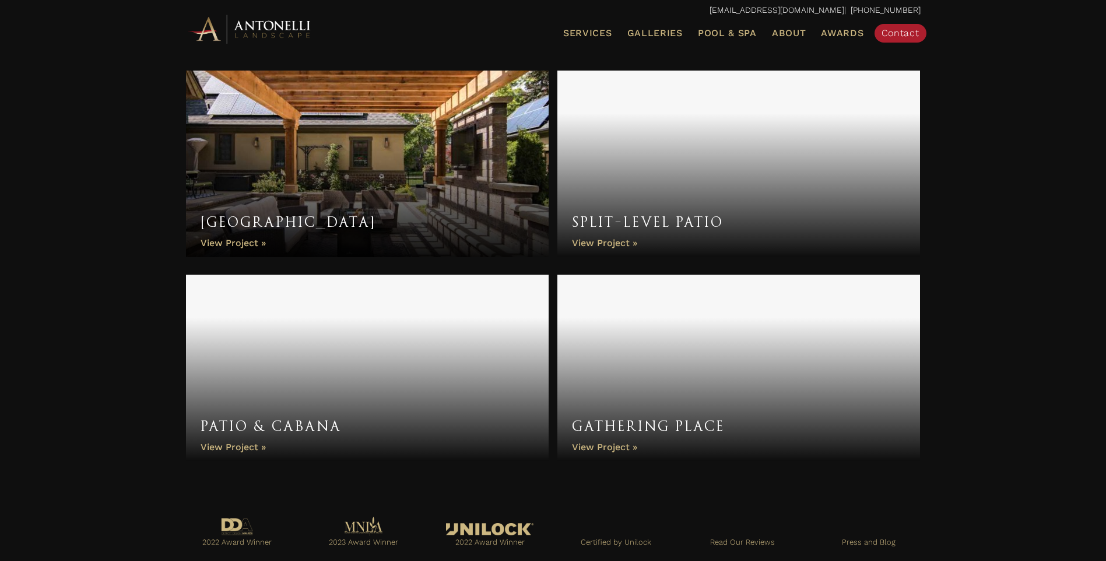
scroll to position [1655, 0]
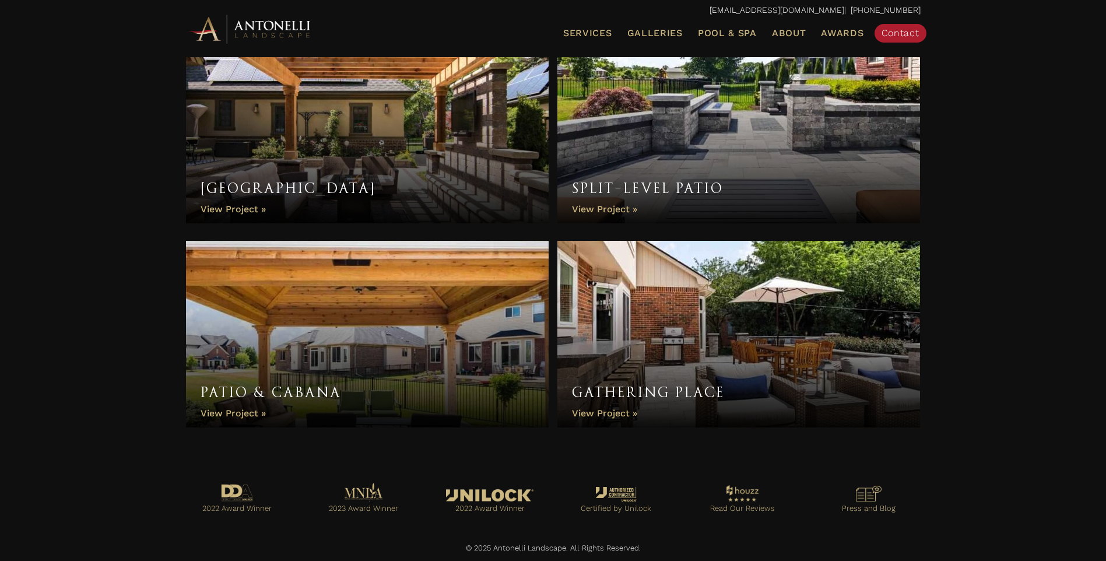
click at [365, 328] on link "Patio & Cabana" at bounding box center [367, 334] width 363 height 187
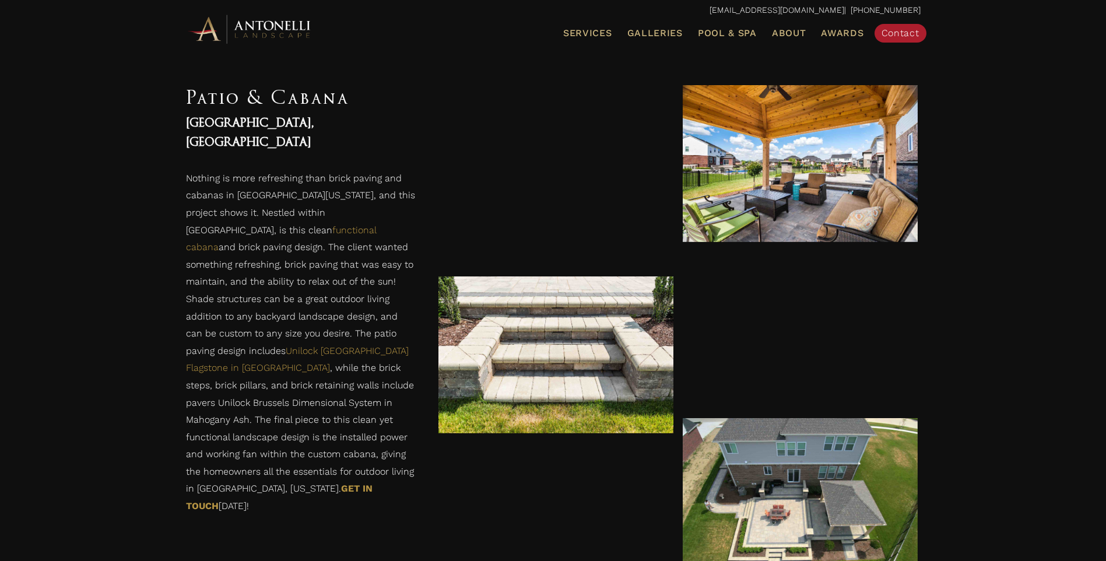
scroll to position [1068, 0]
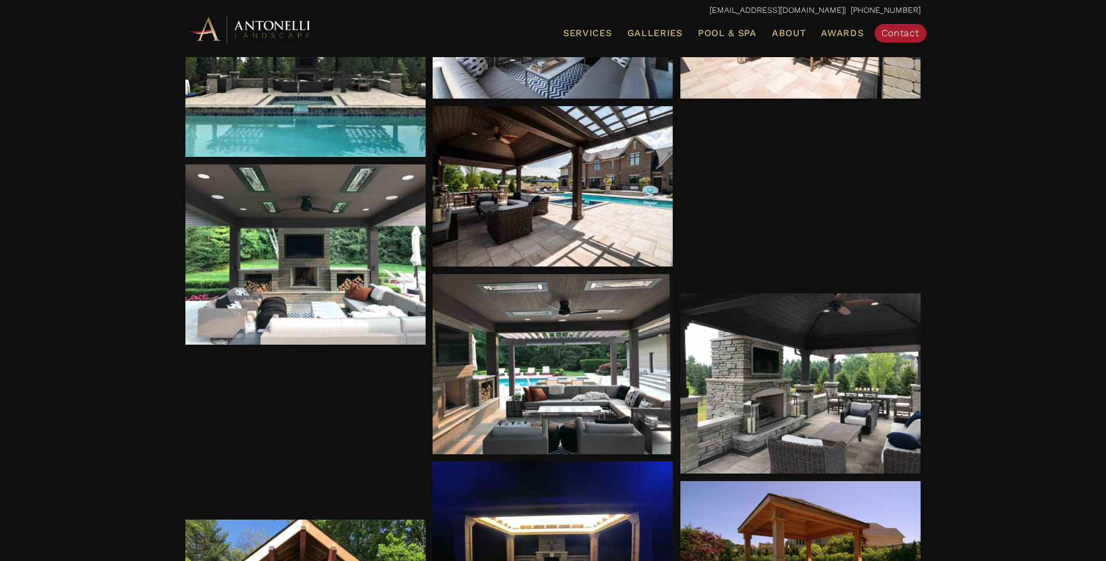
scroll to position [853, 0]
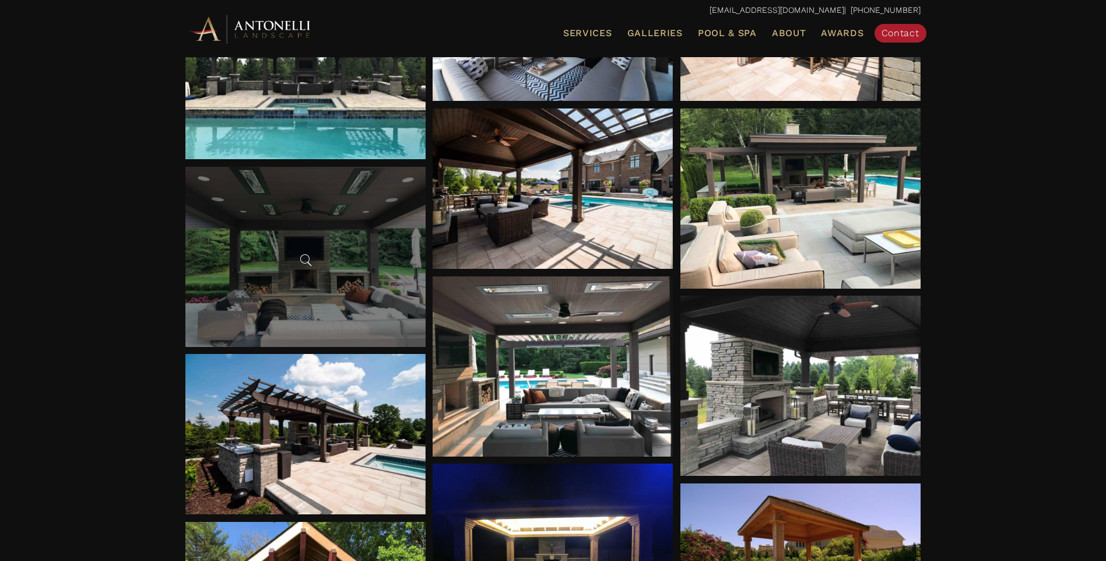
click at [304, 197] on div at bounding box center [305, 257] width 240 height 180
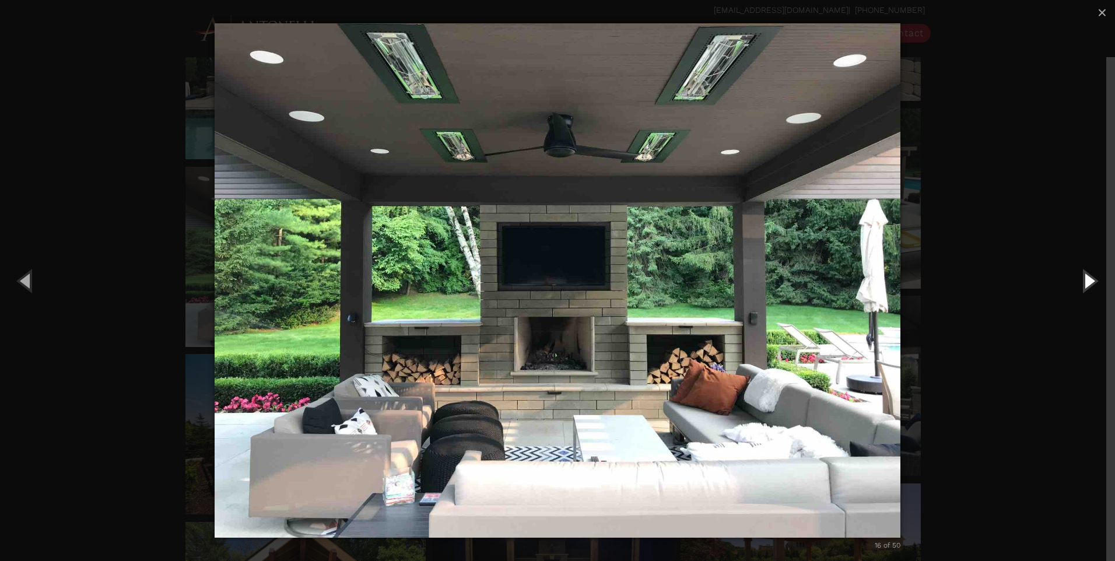
click at [1094, 283] on button "Next (Right arrow key)" at bounding box center [1088, 280] width 52 height 64
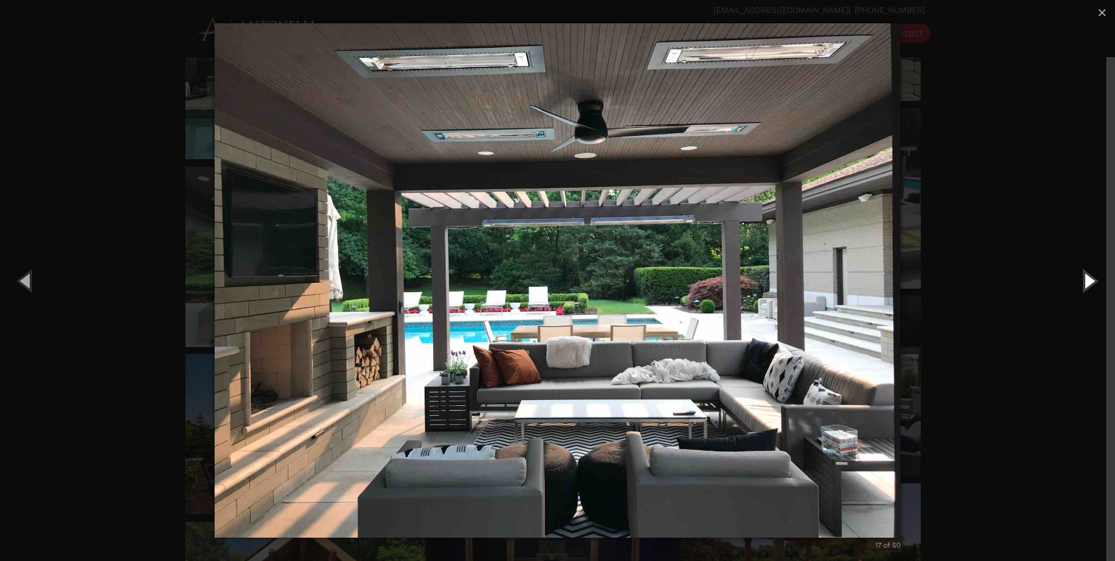
click at [1094, 283] on button "Next (Right arrow key)" at bounding box center [1088, 280] width 52 height 64
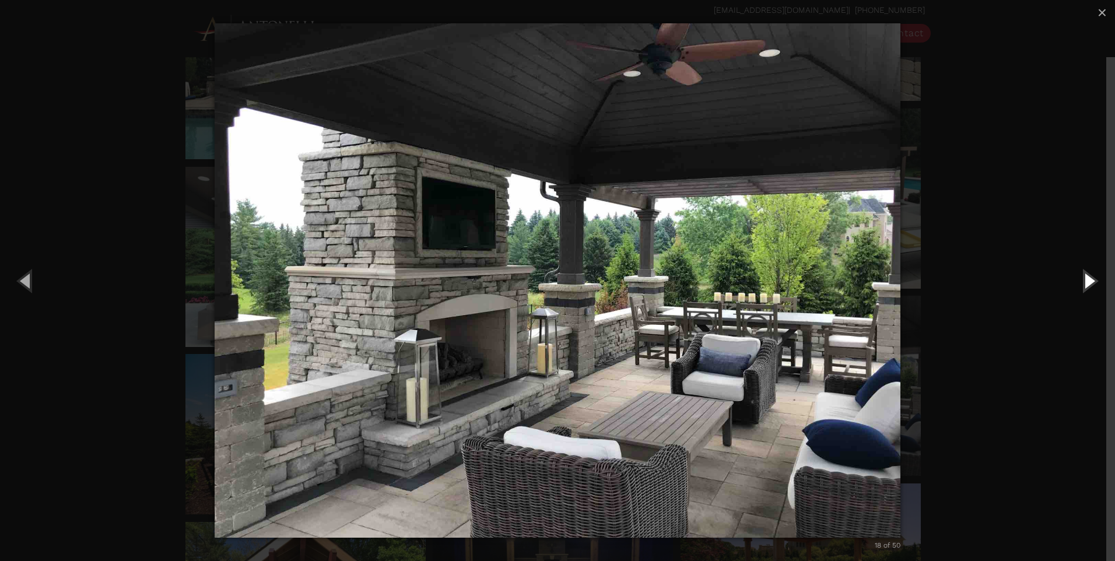
click at [1094, 283] on button "Next (Right arrow key)" at bounding box center [1088, 280] width 52 height 64
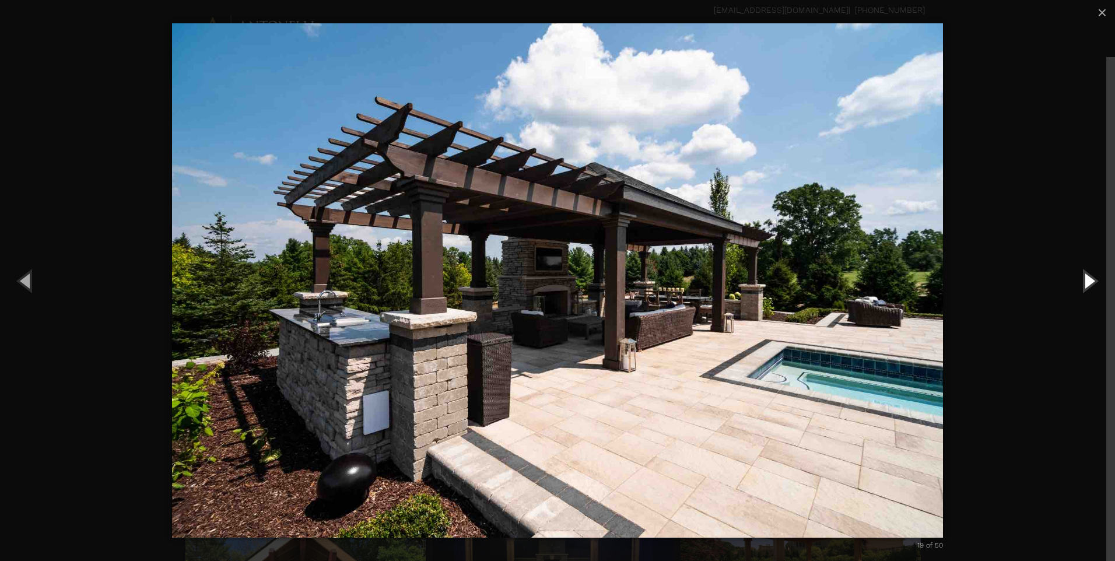
click at [1094, 283] on button "Next (Right arrow key)" at bounding box center [1088, 280] width 52 height 64
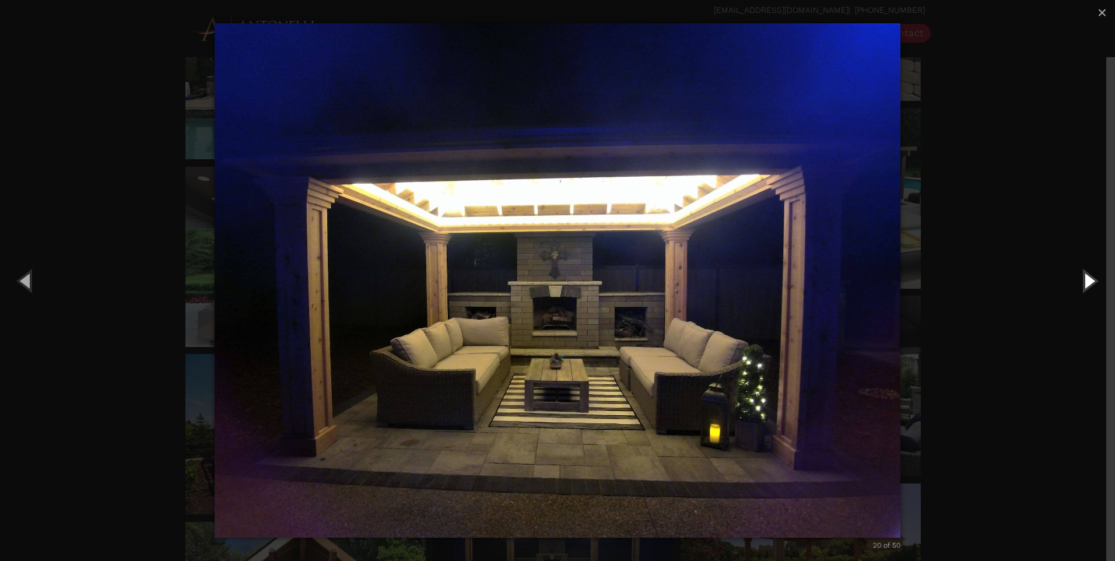
click at [1094, 283] on button "Next (Right arrow key)" at bounding box center [1088, 280] width 52 height 64
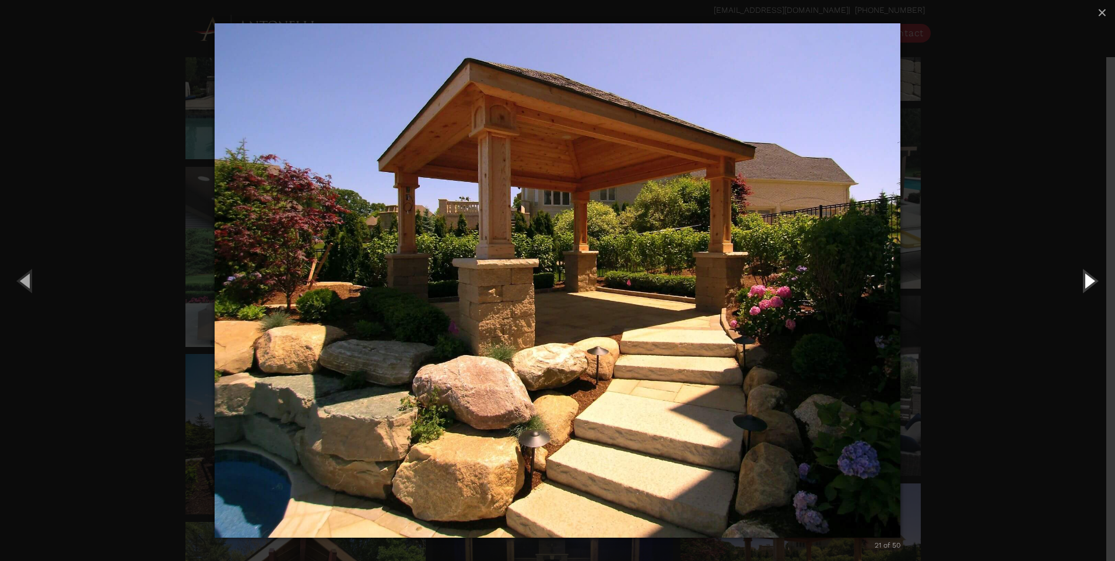
click at [1094, 283] on button "Next (Right arrow key)" at bounding box center [1088, 280] width 52 height 64
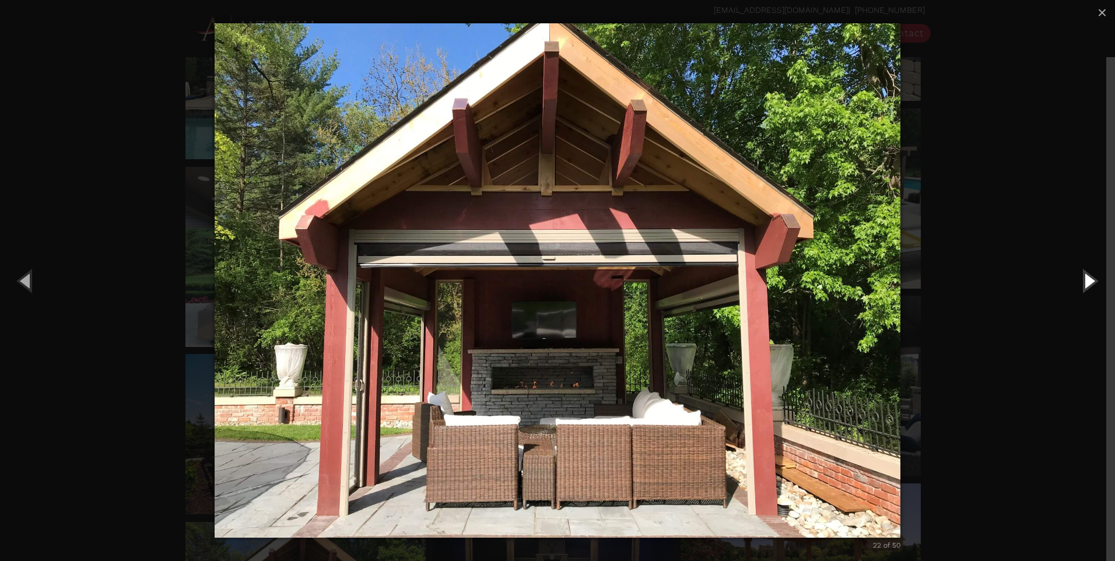
click at [1094, 283] on button "Next (Right arrow key)" at bounding box center [1088, 280] width 52 height 64
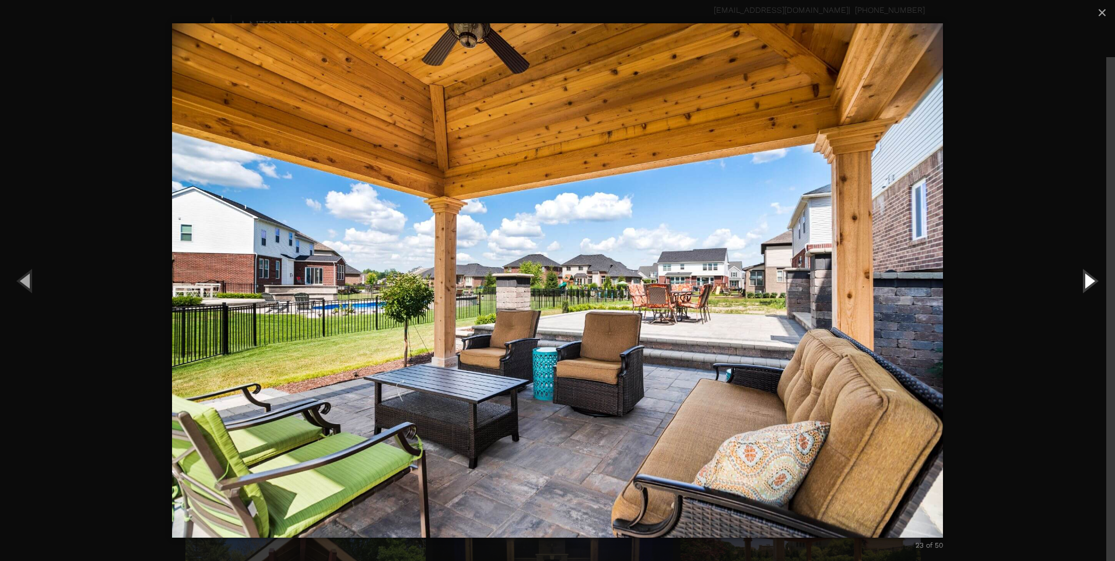
click at [1094, 283] on button "Next (Right arrow key)" at bounding box center [1088, 280] width 52 height 64
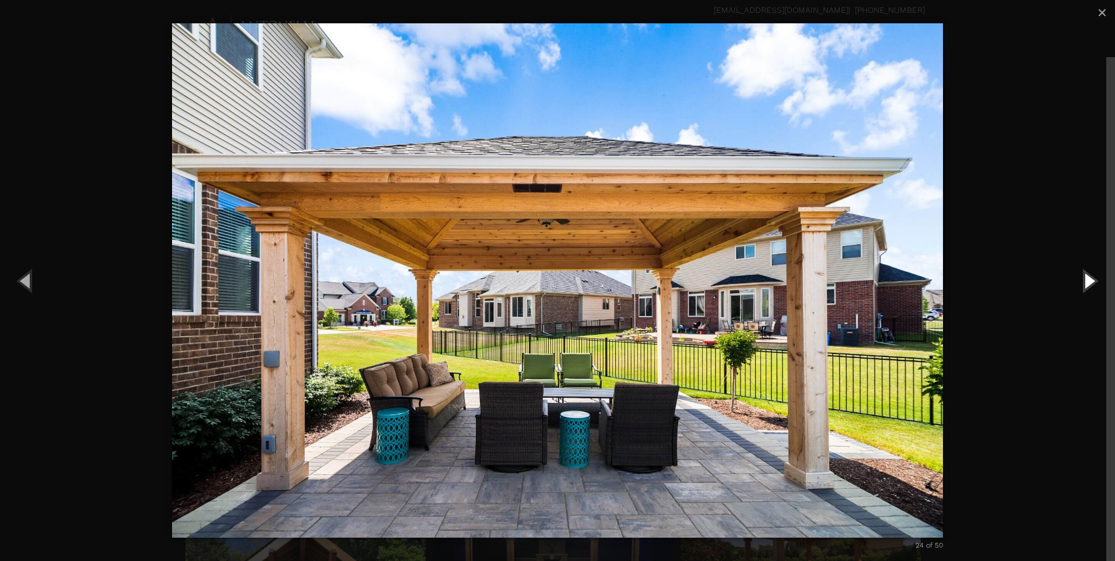
click at [1094, 283] on button "Next (Right arrow key)" at bounding box center [1088, 280] width 52 height 64
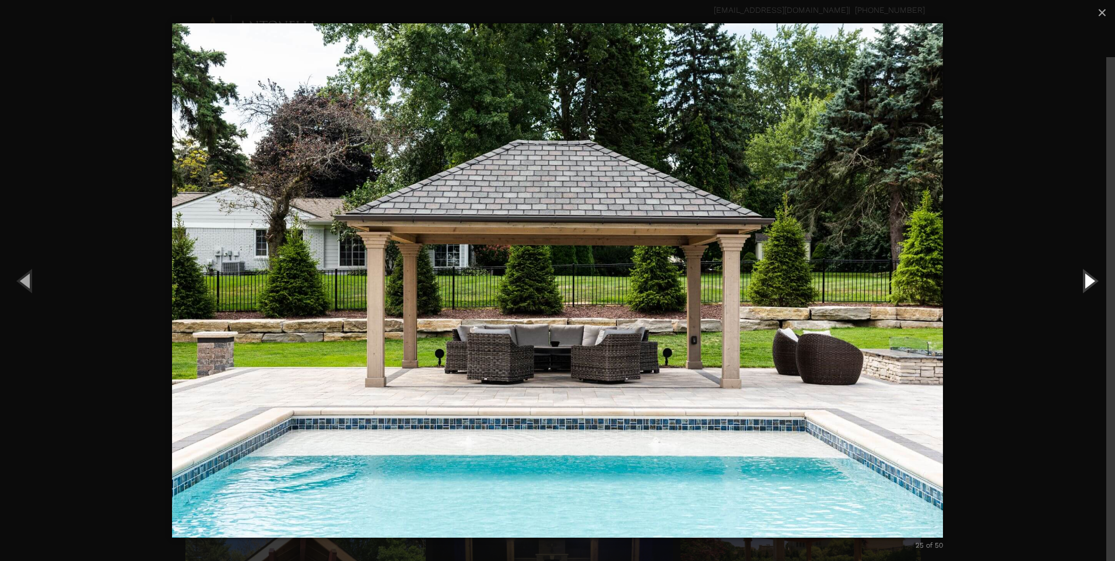
click at [1094, 283] on button "Next (Right arrow key)" at bounding box center [1088, 280] width 52 height 64
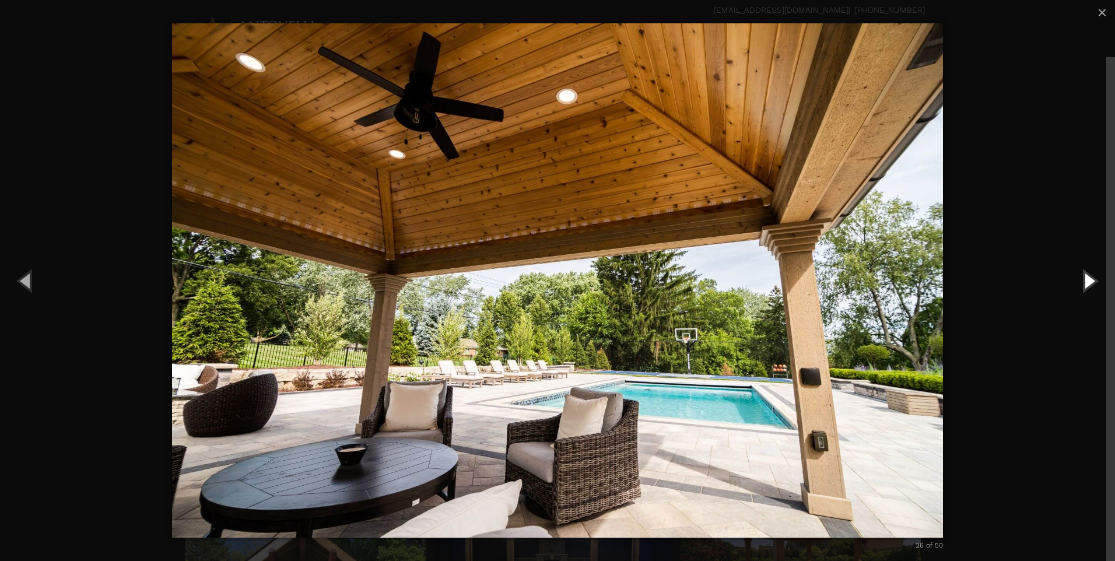
click at [1094, 283] on button "Next (Right arrow key)" at bounding box center [1088, 280] width 52 height 64
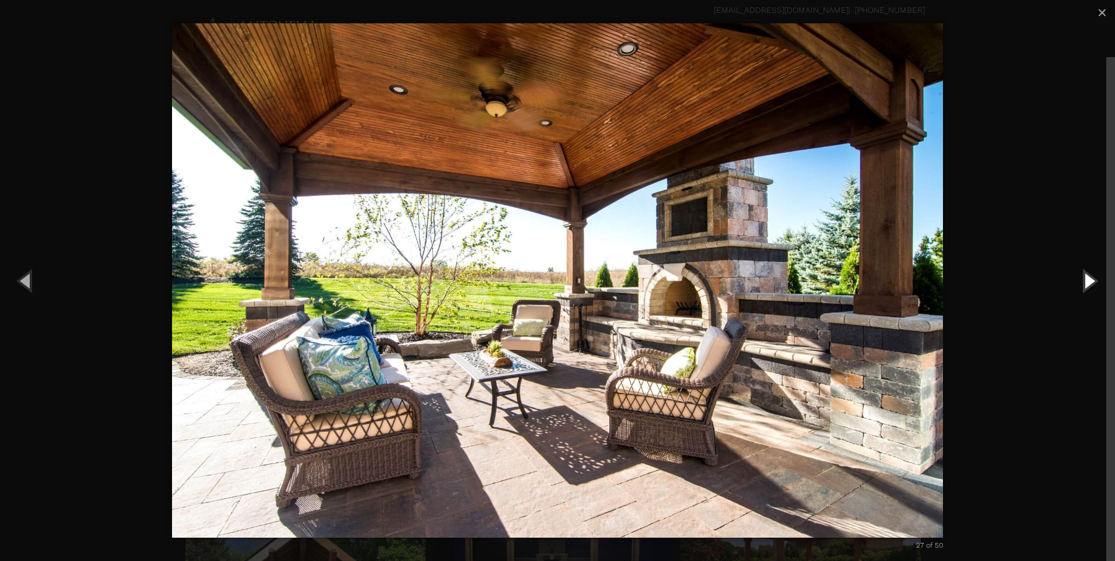
click at [1094, 283] on button "Next (Right arrow key)" at bounding box center [1088, 280] width 52 height 64
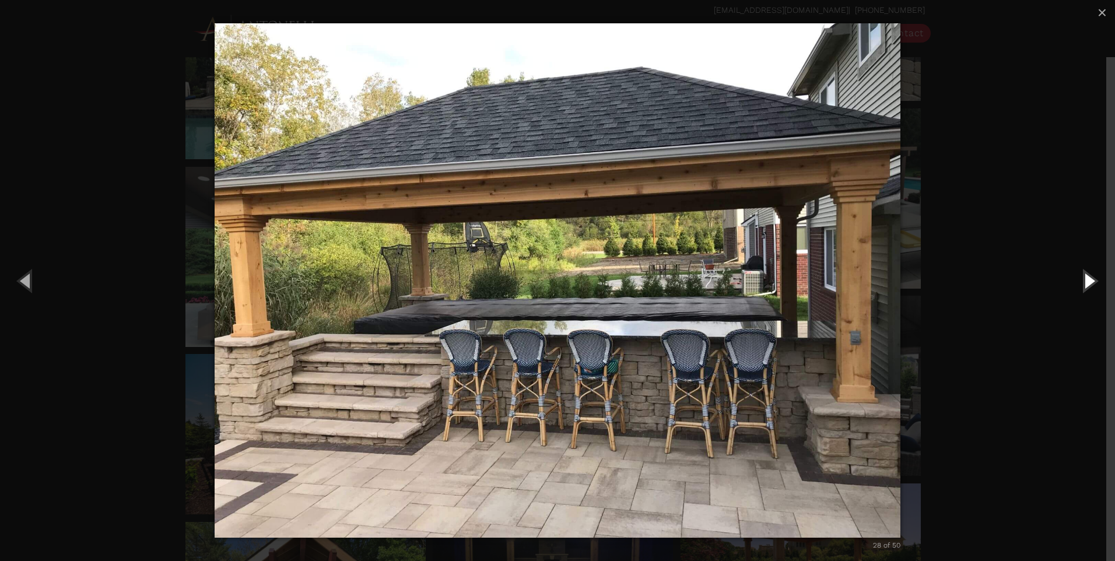
click at [1094, 283] on button "Next (Right arrow key)" at bounding box center [1088, 280] width 52 height 64
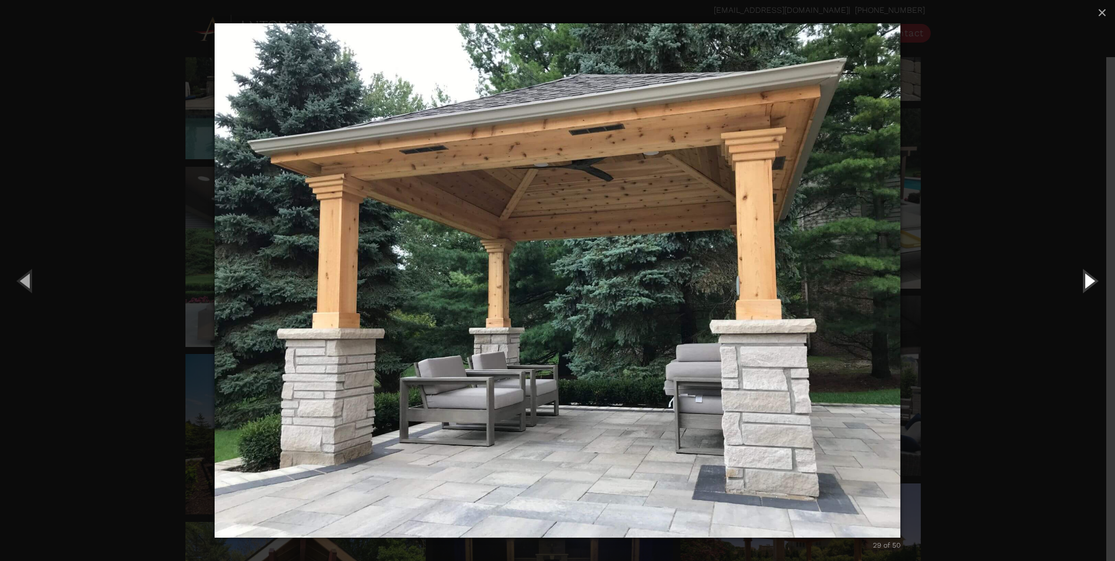
click at [1094, 283] on button "Next (Right arrow key)" at bounding box center [1088, 280] width 52 height 64
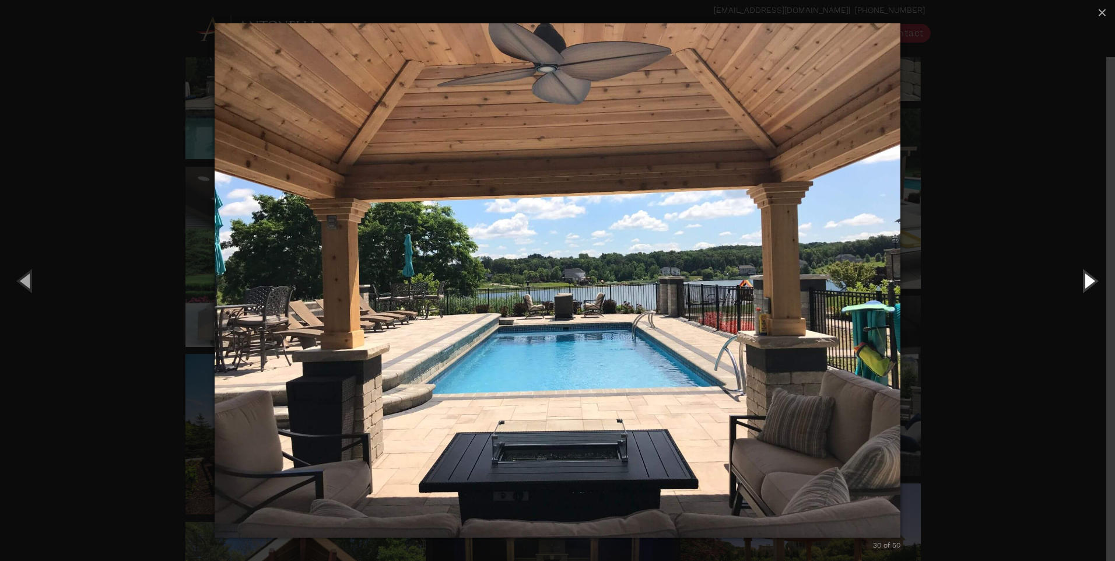
click at [1094, 283] on button "Next (Right arrow key)" at bounding box center [1088, 280] width 52 height 64
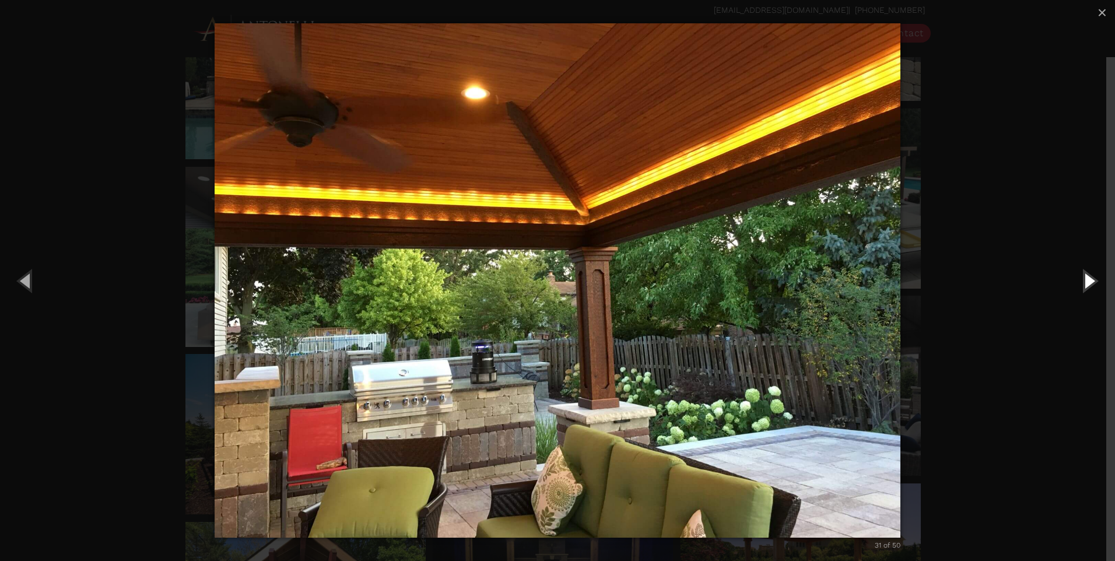
click at [1094, 283] on button "Next (Right arrow key)" at bounding box center [1088, 280] width 52 height 64
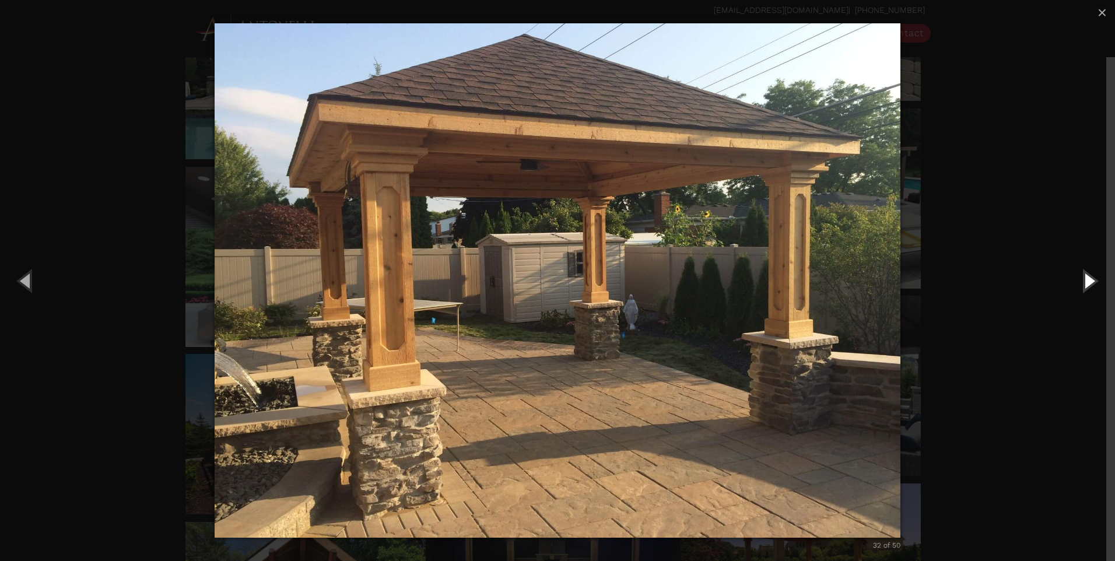
click at [1094, 283] on button "Next (Right arrow key)" at bounding box center [1088, 280] width 52 height 64
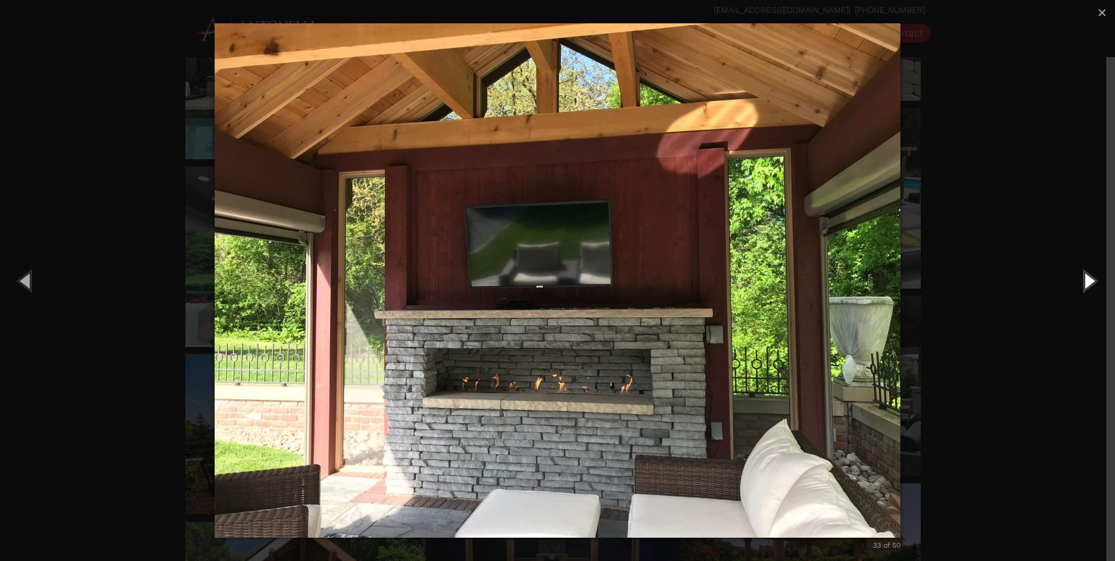
click at [1094, 283] on button "Next (Right arrow key)" at bounding box center [1088, 280] width 52 height 64
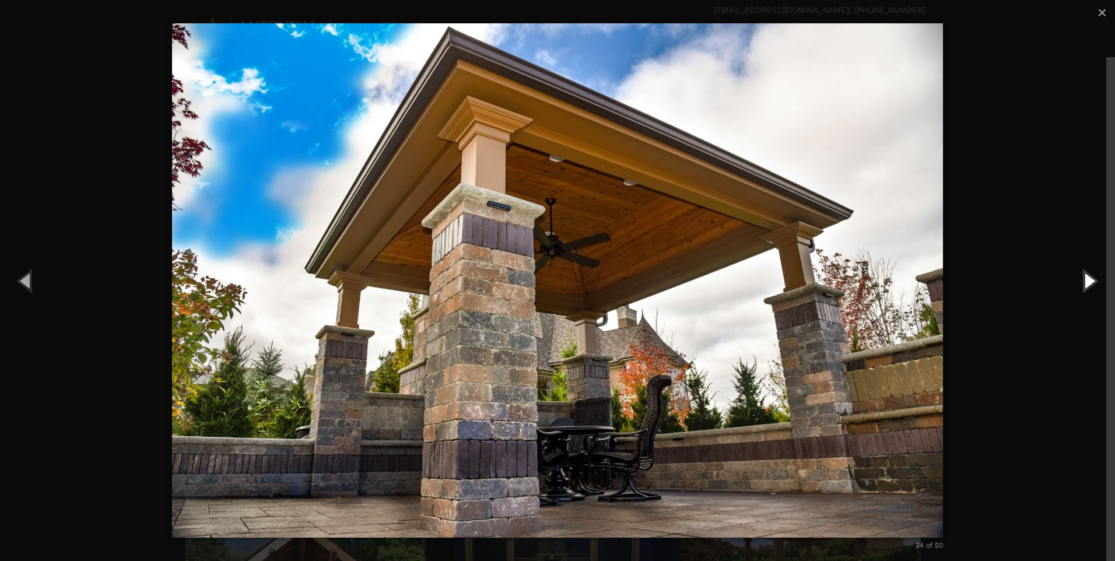
click at [1094, 283] on button "Next (Right arrow key)" at bounding box center [1088, 280] width 52 height 64
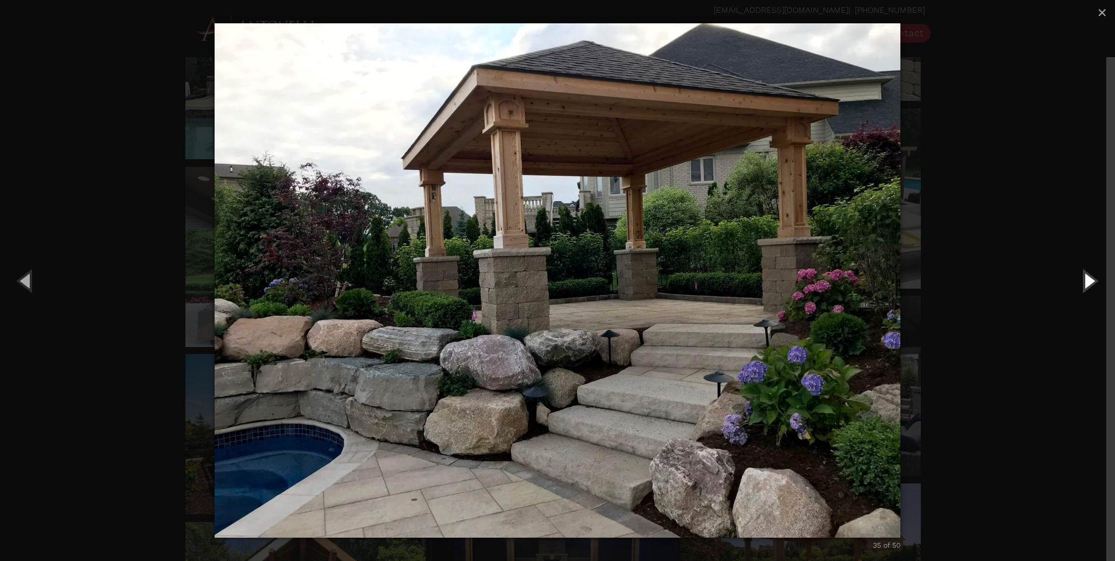
click at [1094, 283] on button "Next (Right arrow key)" at bounding box center [1088, 280] width 52 height 64
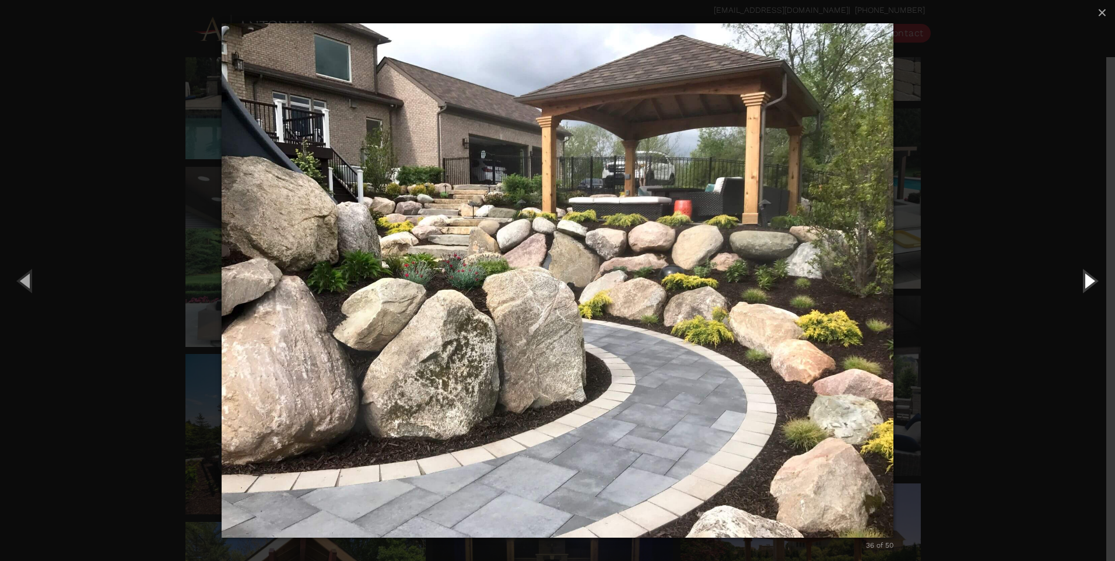
click at [1094, 283] on button "Next (Right arrow key)" at bounding box center [1088, 280] width 52 height 64
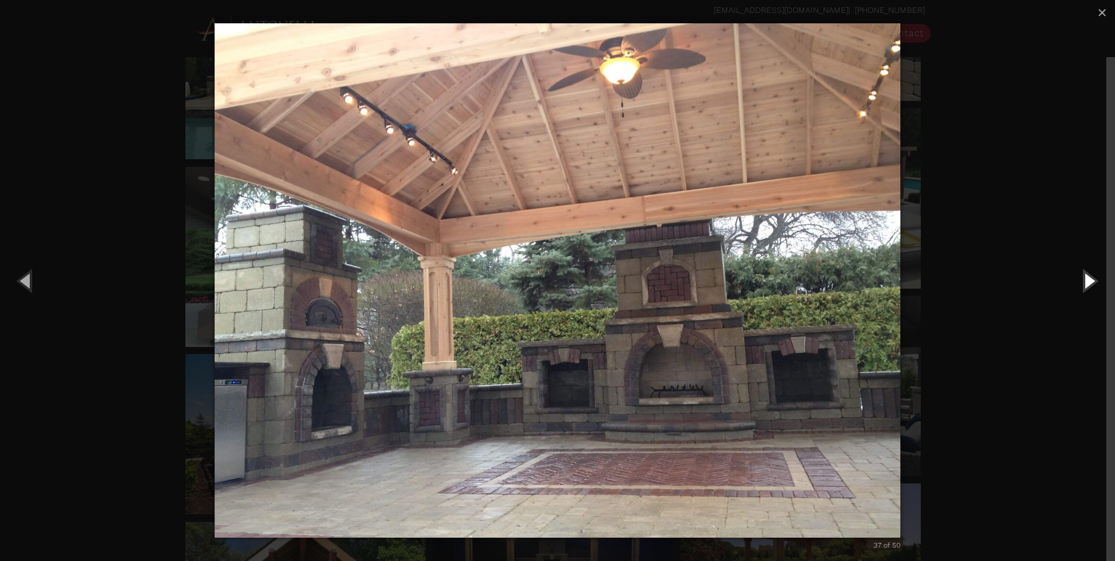
click at [1094, 283] on button "Next (Right arrow key)" at bounding box center [1088, 280] width 52 height 64
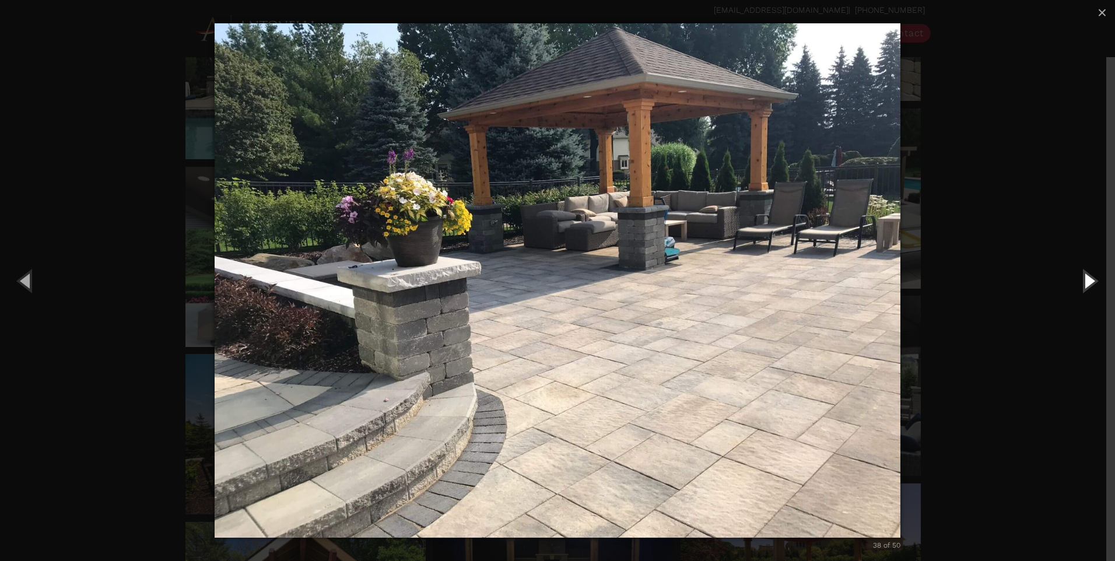
click at [1094, 283] on button "Next (Right arrow key)" at bounding box center [1088, 280] width 52 height 64
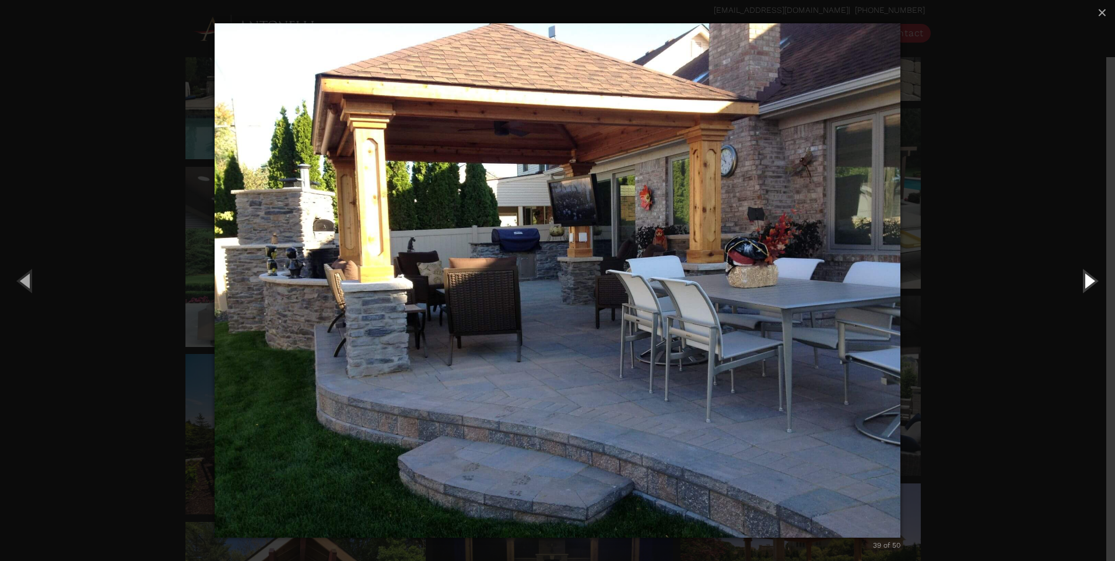
click at [1094, 283] on button "Next (Right arrow key)" at bounding box center [1088, 280] width 52 height 64
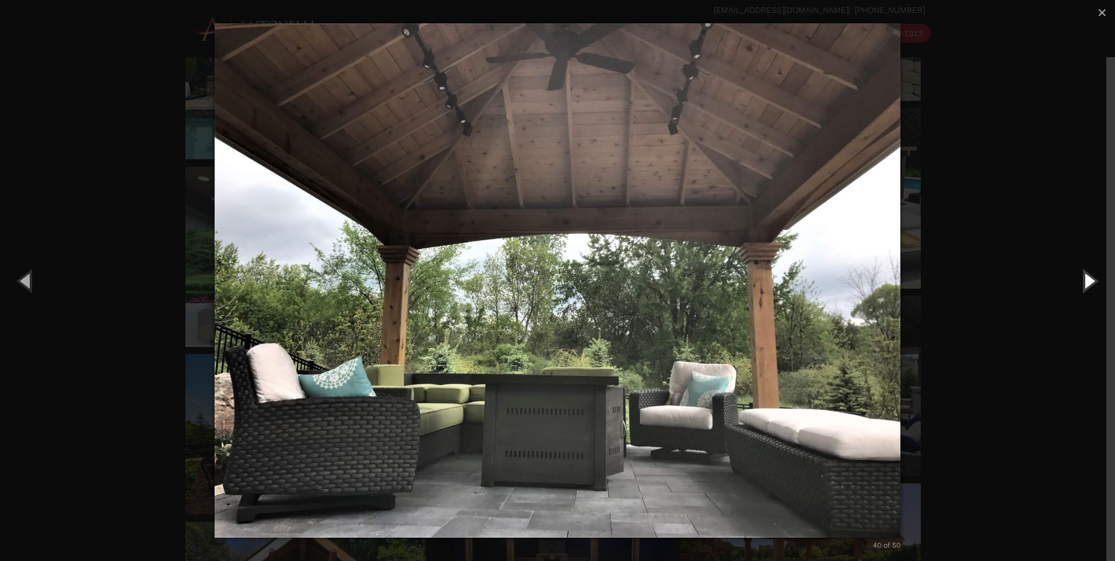
click at [1094, 283] on button "Next (Right arrow key)" at bounding box center [1088, 280] width 52 height 64
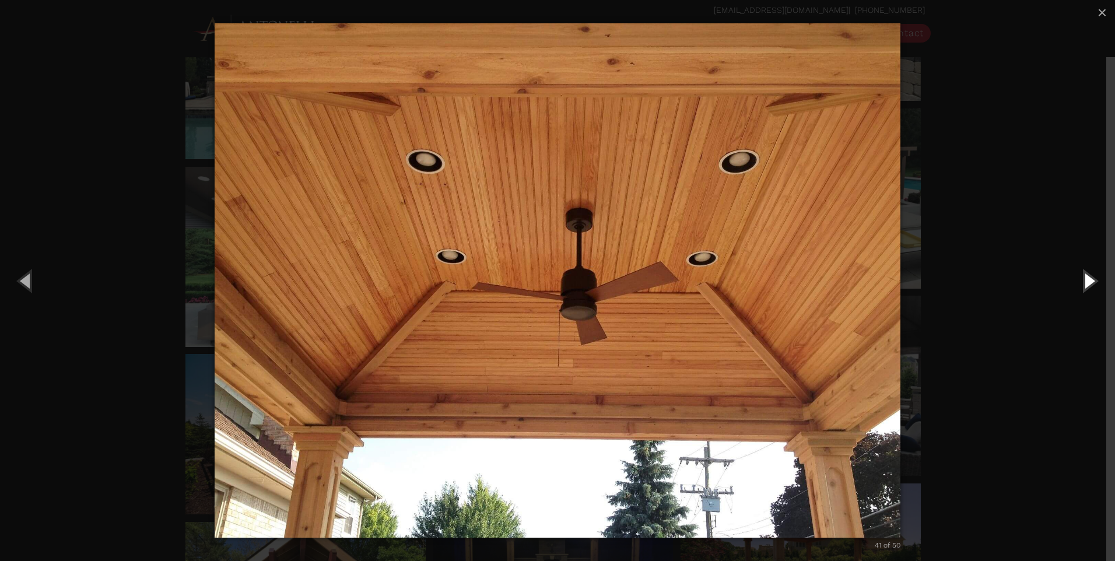
click at [1094, 283] on button "Next (Right arrow key)" at bounding box center [1088, 280] width 52 height 64
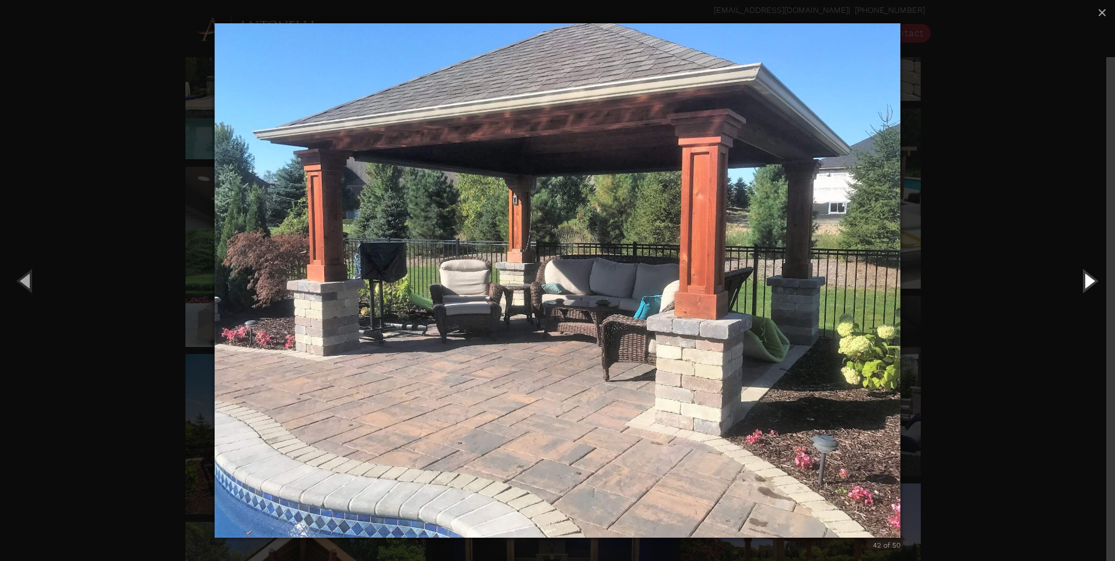
click at [1094, 283] on button "Next (Right arrow key)" at bounding box center [1088, 280] width 52 height 64
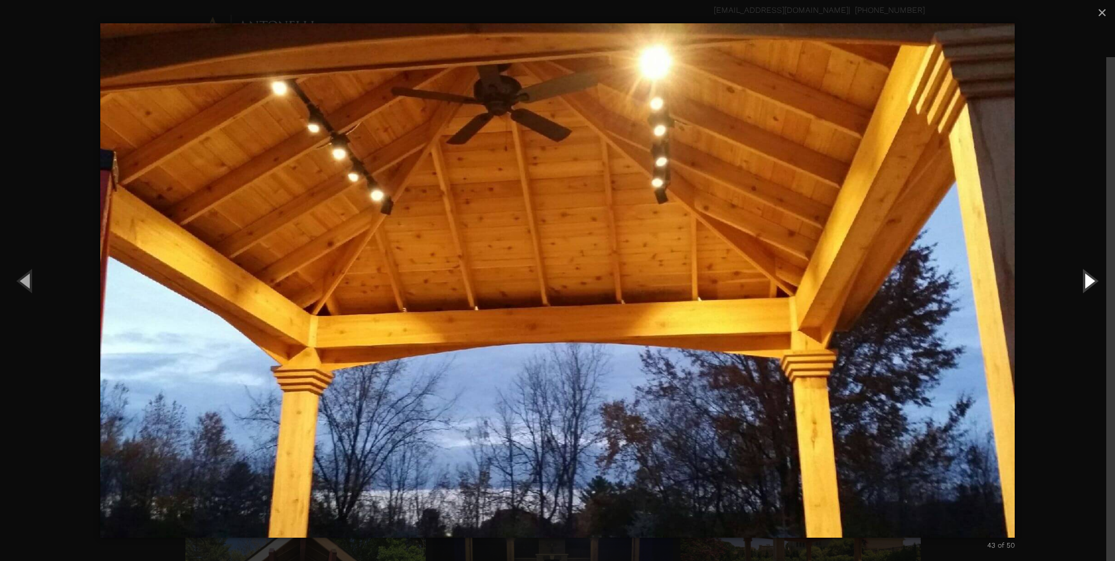
click at [1094, 283] on button "Next (Right arrow key)" at bounding box center [1088, 280] width 52 height 64
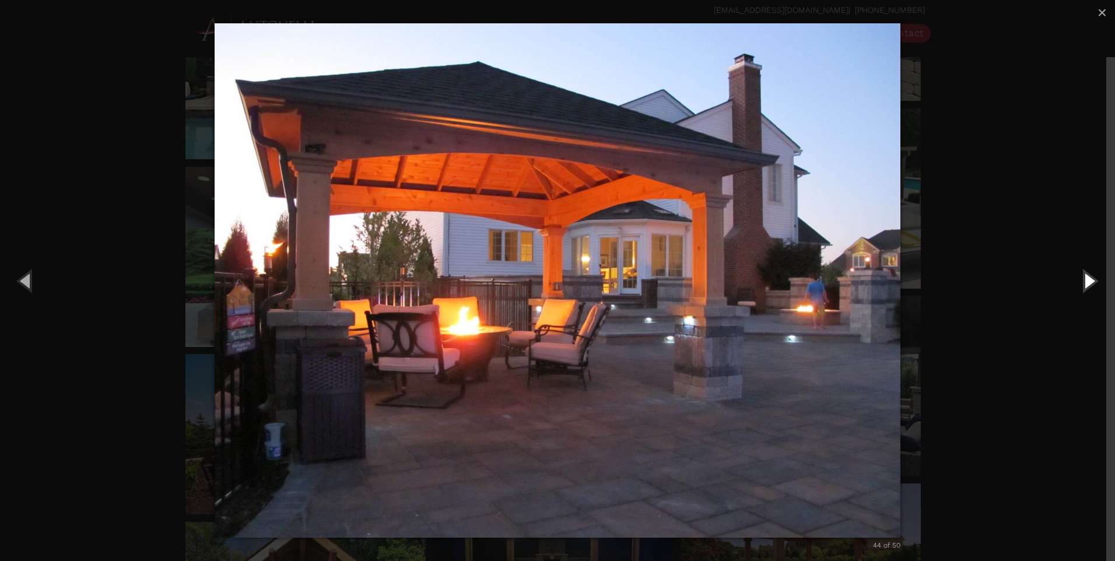
click at [1094, 283] on button "Next (Right arrow key)" at bounding box center [1088, 280] width 52 height 64
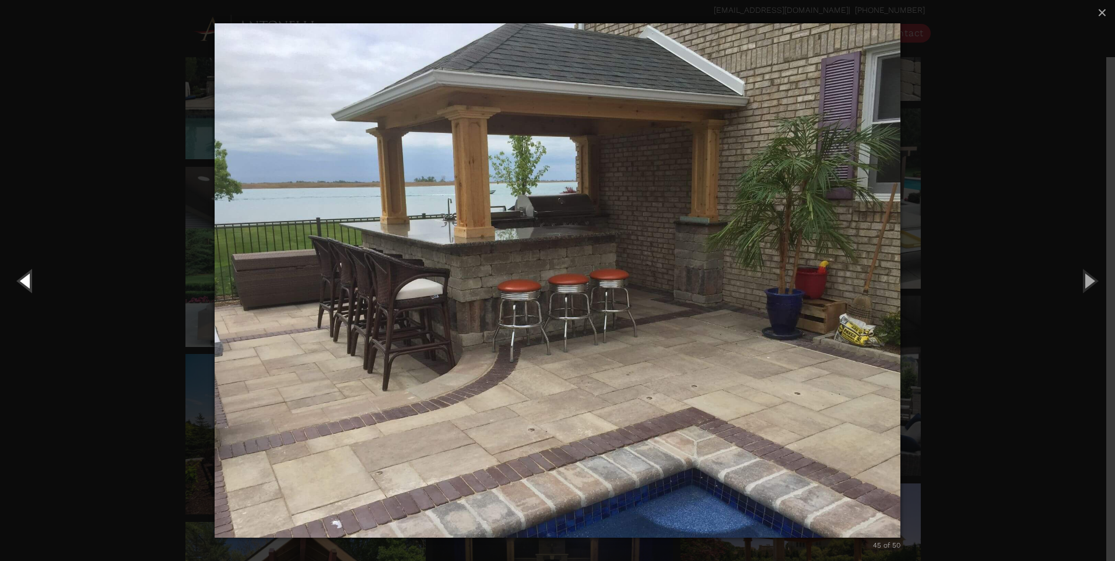
click at [29, 277] on button "Previous (Left arrow key)" at bounding box center [26, 280] width 52 height 64
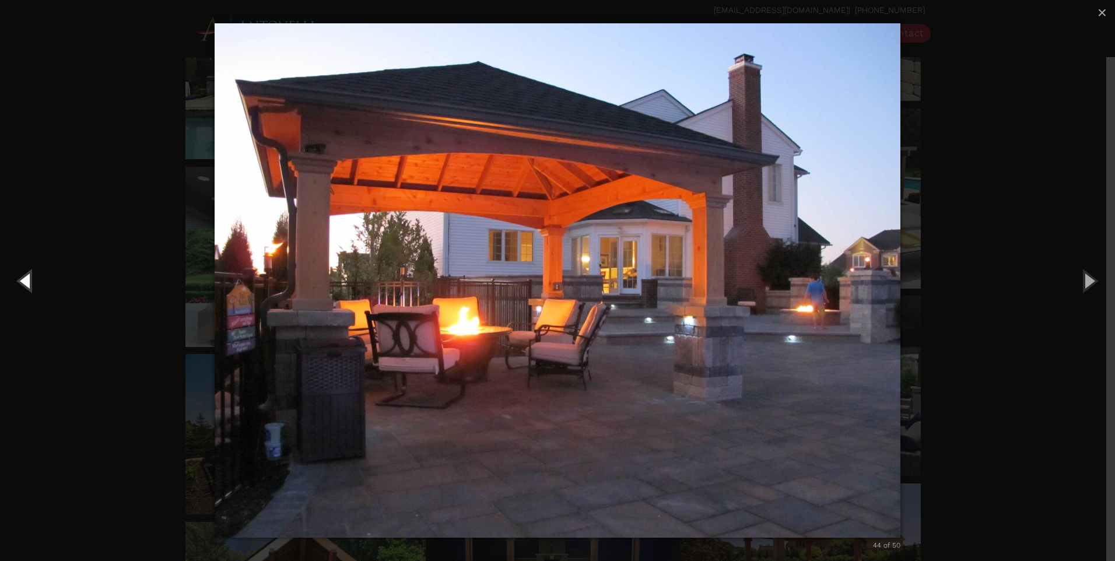
click at [29, 277] on button "Previous (Left arrow key)" at bounding box center [26, 280] width 52 height 64
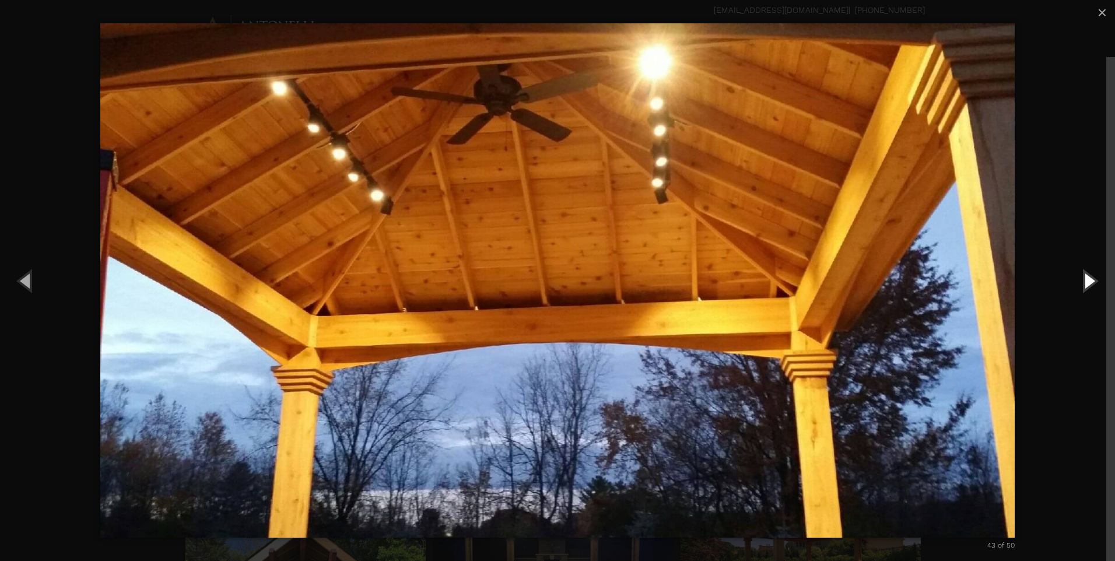
click at [1088, 284] on button "Next (Right arrow key)" at bounding box center [1088, 280] width 52 height 64
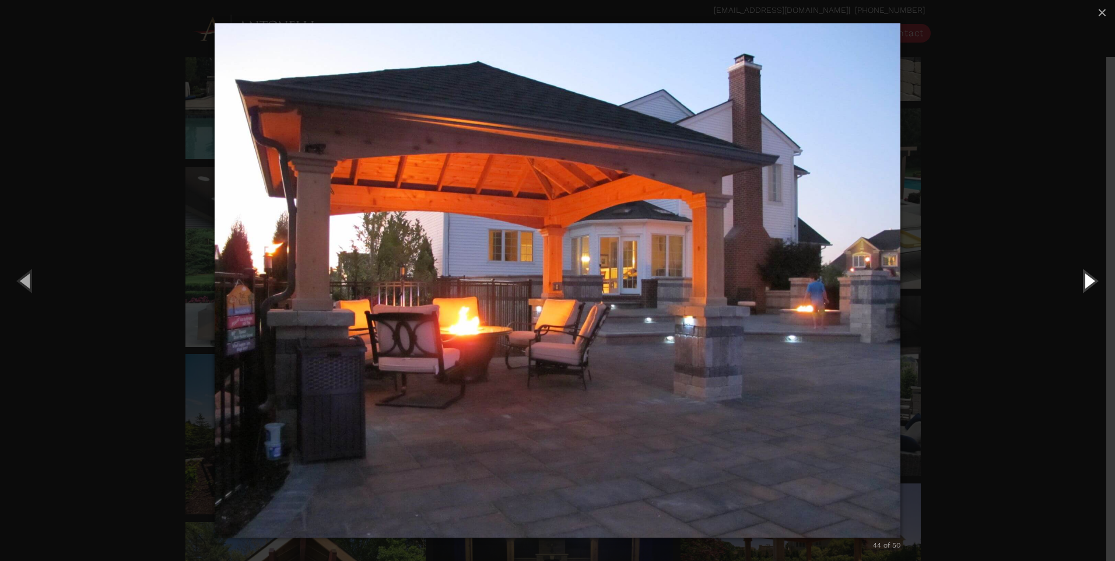
click at [1088, 284] on button "Next (Right arrow key)" at bounding box center [1088, 280] width 52 height 64
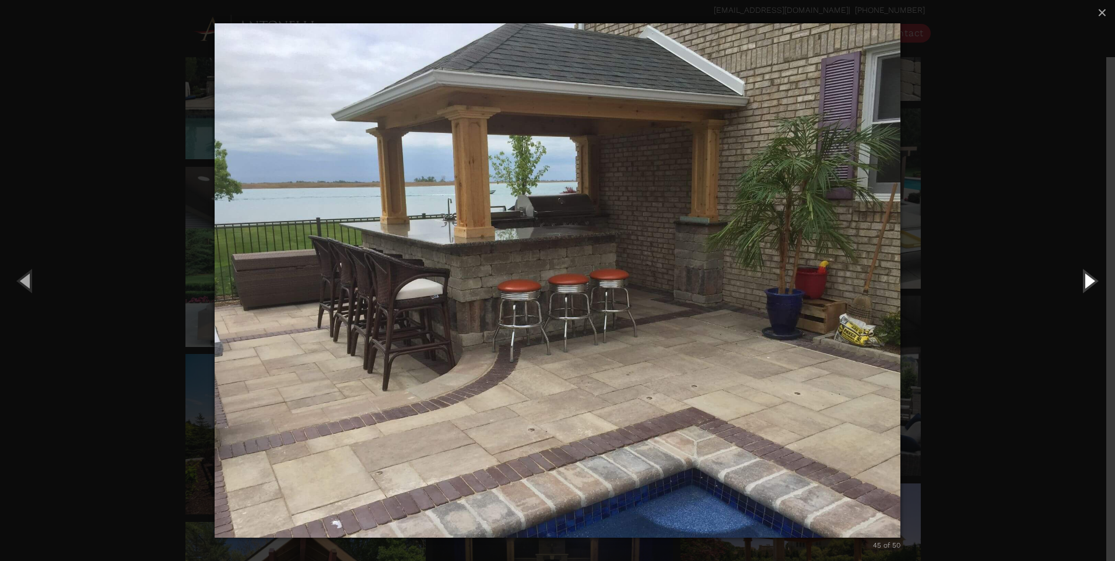
click at [1088, 284] on button "Next (Right arrow key)" at bounding box center [1088, 280] width 52 height 64
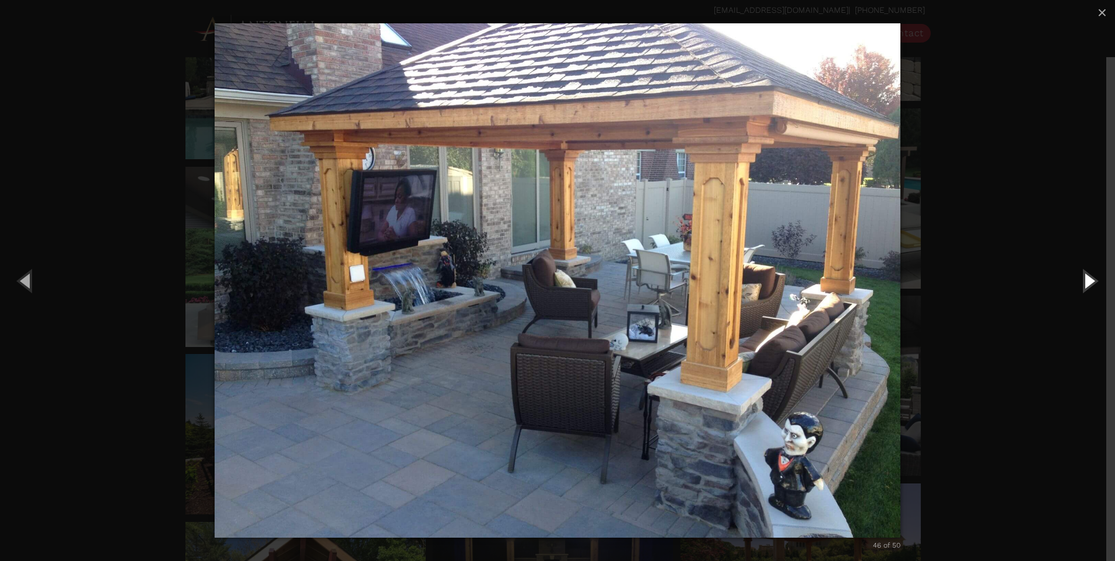
click at [1088, 284] on button "Next (Right arrow key)" at bounding box center [1088, 280] width 52 height 64
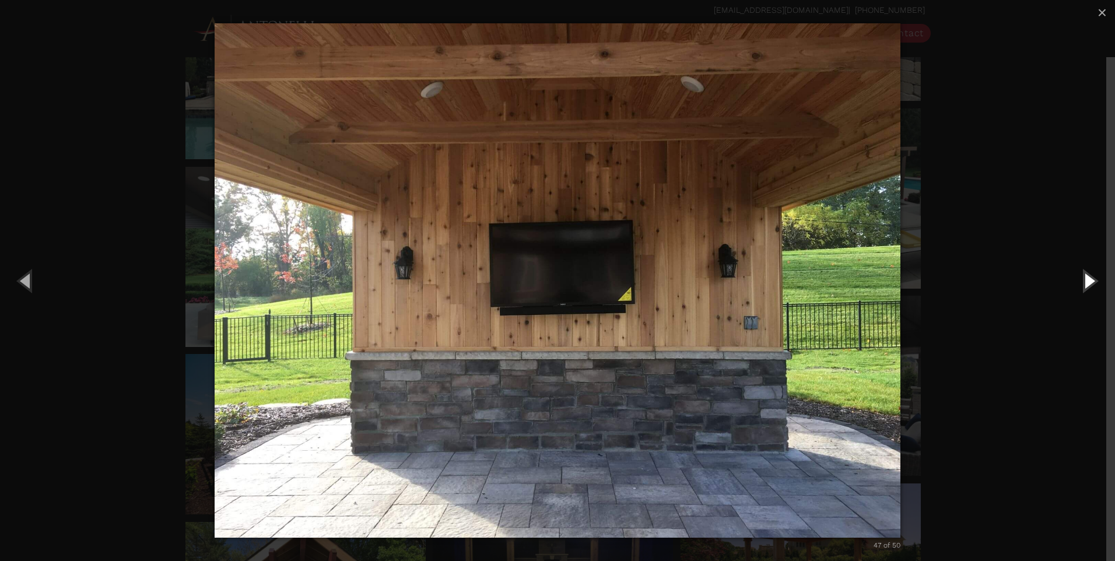
click at [1088, 284] on button "Next (Right arrow key)" at bounding box center [1088, 280] width 52 height 64
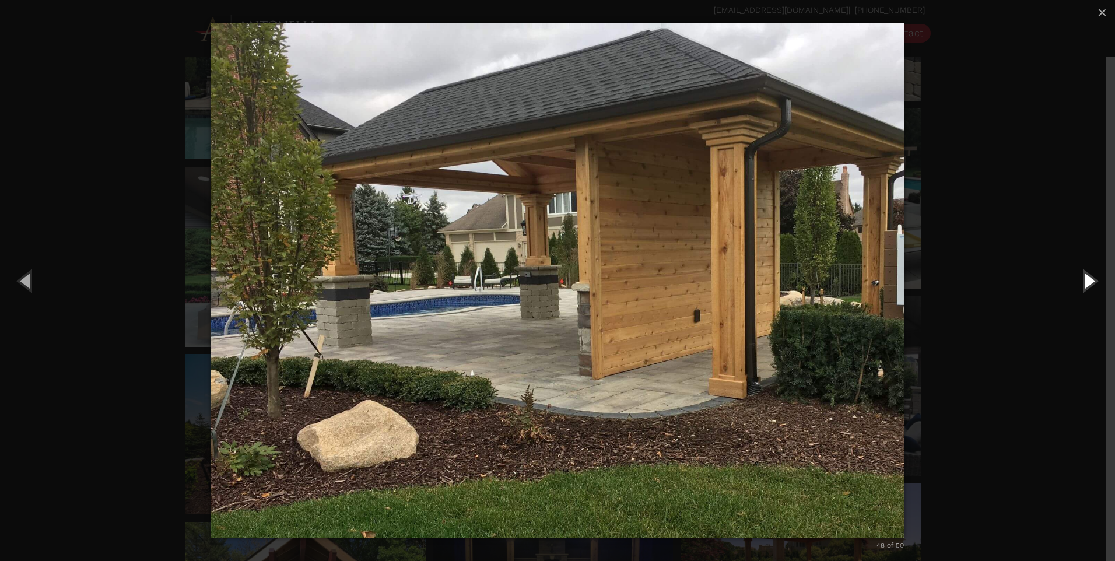
click at [1088, 284] on button "Next (Right arrow key)" at bounding box center [1088, 280] width 52 height 64
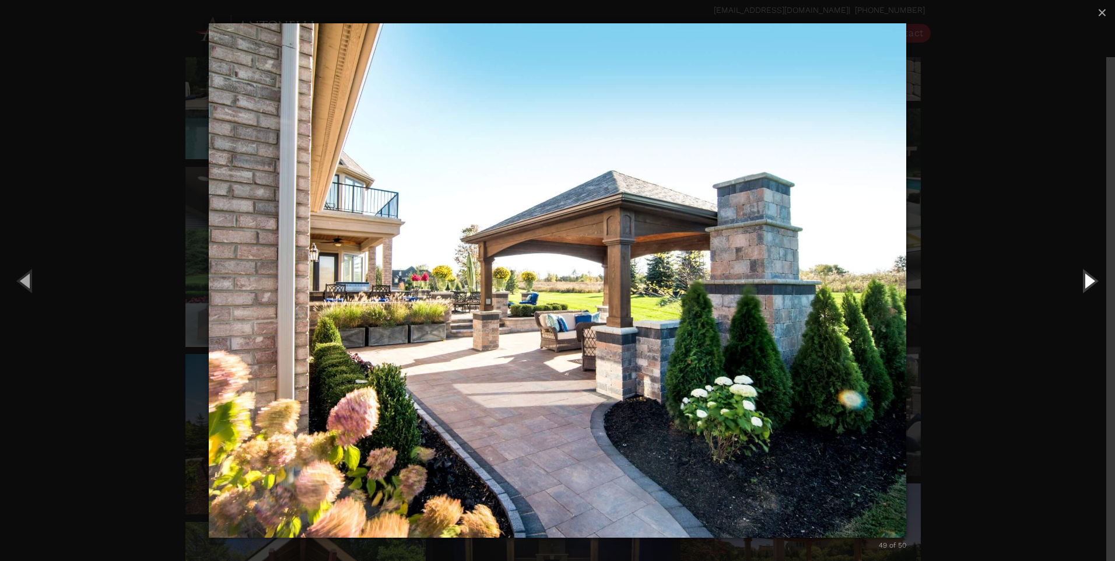
click at [1088, 284] on button "Next (Right arrow key)" at bounding box center [1088, 280] width 52 height 64
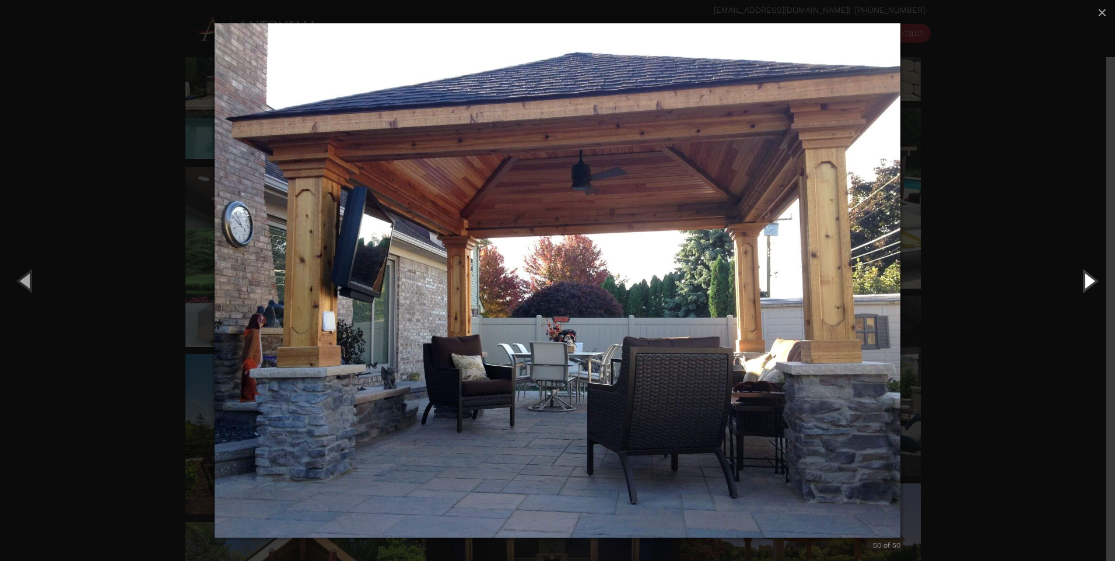
click at [1088, 284] on button "Next (Right arrow key)" at bounding box center [1088, 280] width 52 height 64
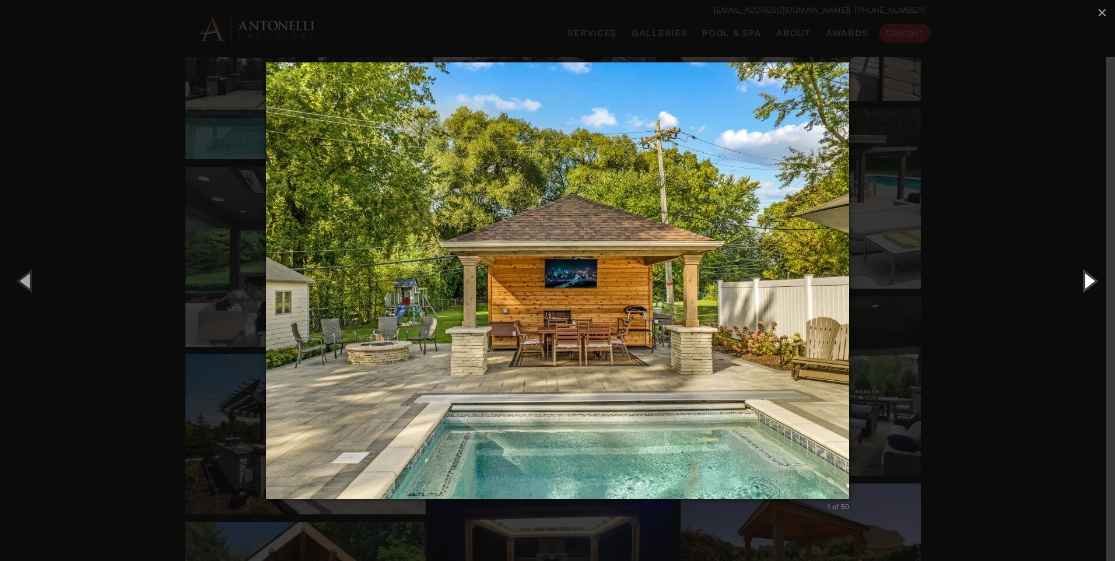
click at [1088, 284] on button "Next (Right arrow key)" at bounding box center [1088, 280] width 52 height 64
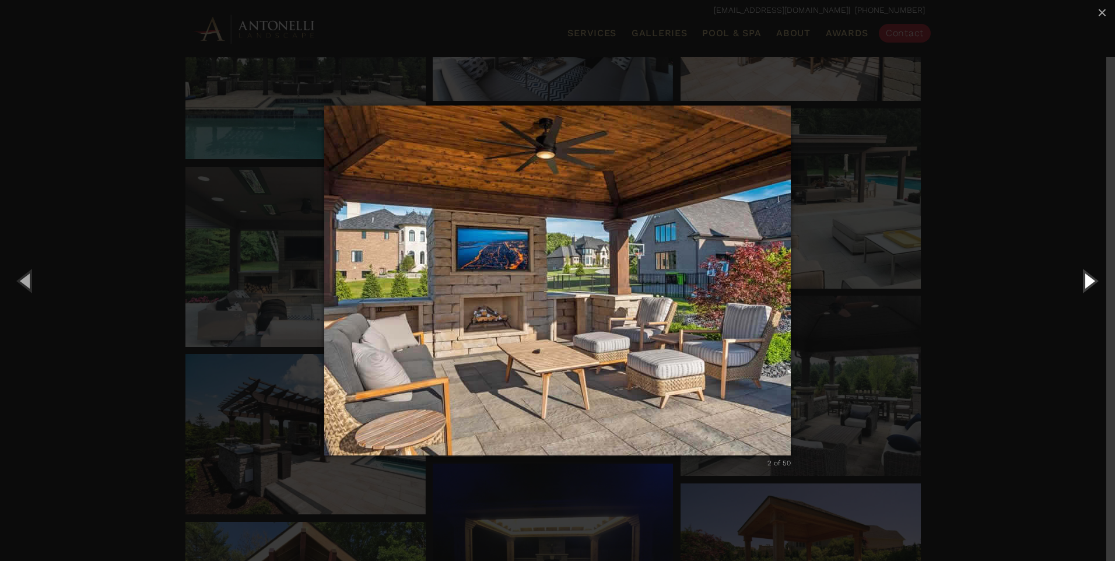
click at [1088, 284] on button "Next (Right arrow key)" at bounding box center [1088, 280] width 52 height 64
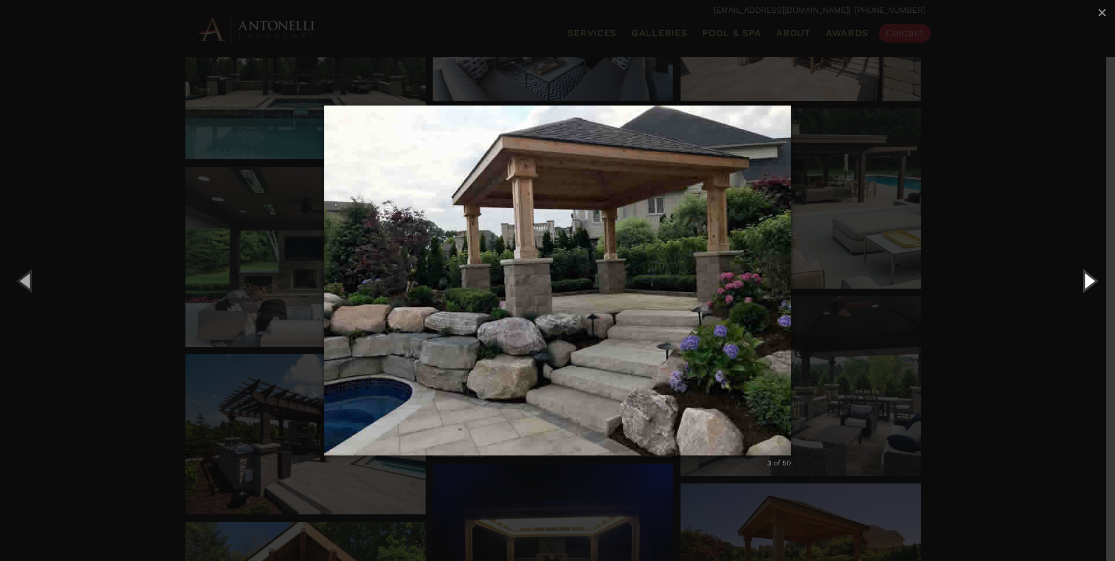
click at [1088, 284] on button "Next (Right arrow key)" at bounding box center [1088, 280] width 52 height 64
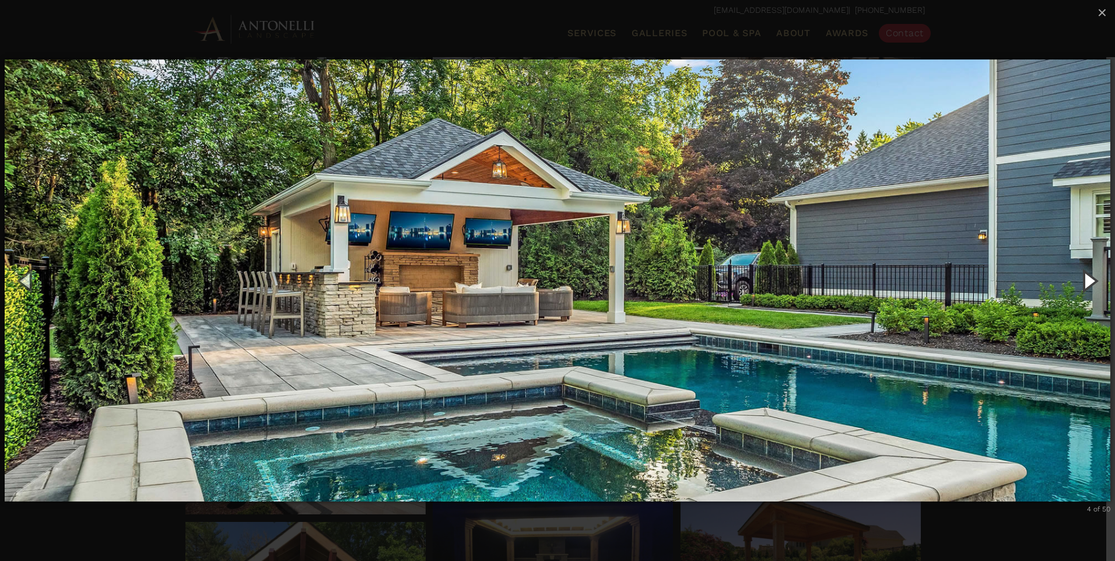
click at [1089, 280] on button "Next (Right arrow key)" at bounding box center [1088, 280] width 52 height 64
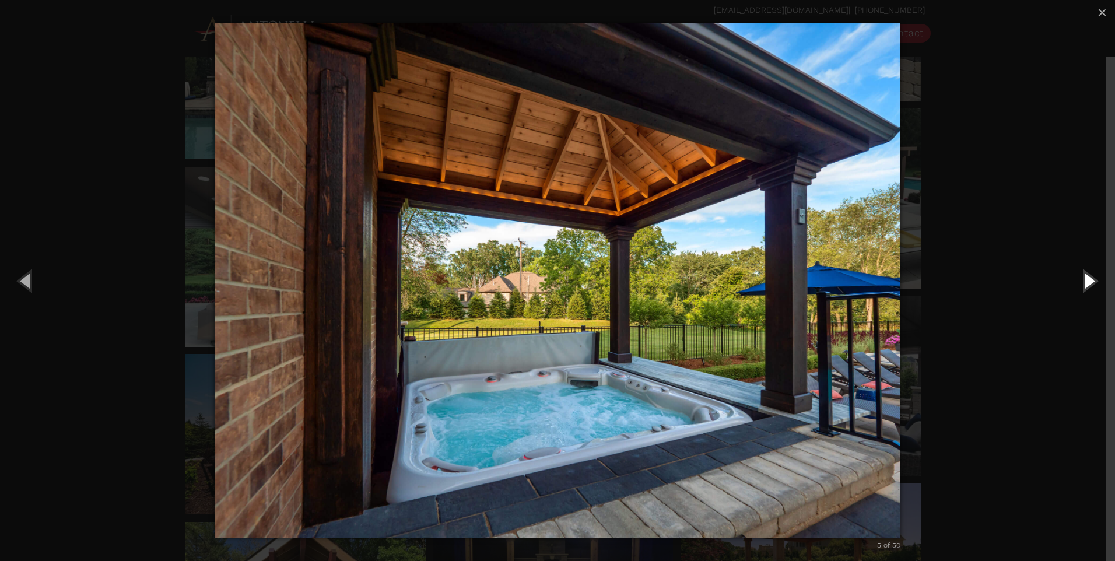
click at [1091, 280] on button "Next (Right arrow key)" at bounding box center [1088, 280] width 52 height 64
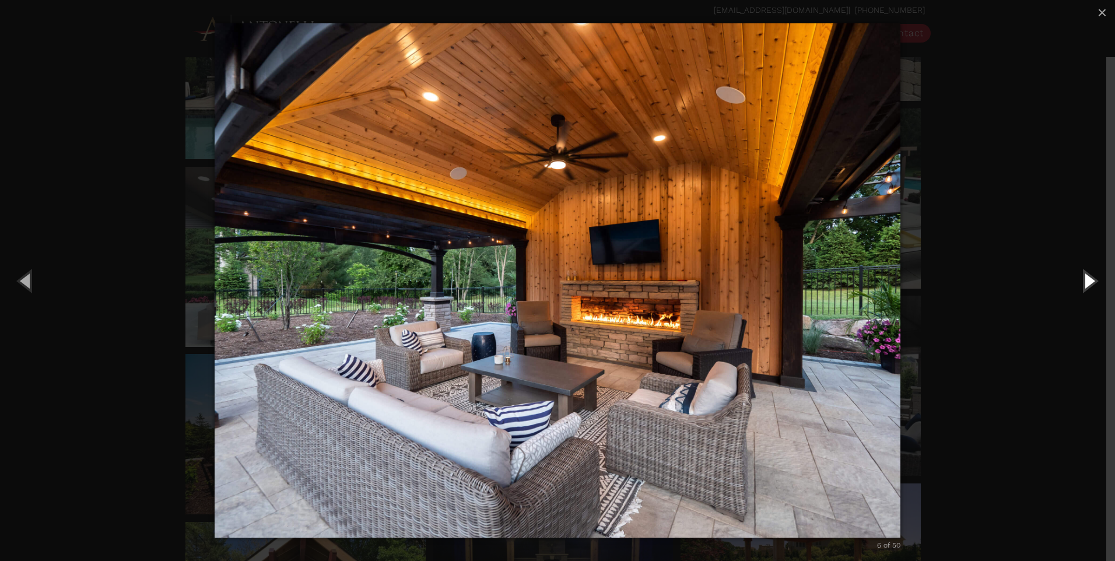
click at [1091, 280] on button "Next (Right arrow key)" at bounding box center [1088, 280] width 52 height 64
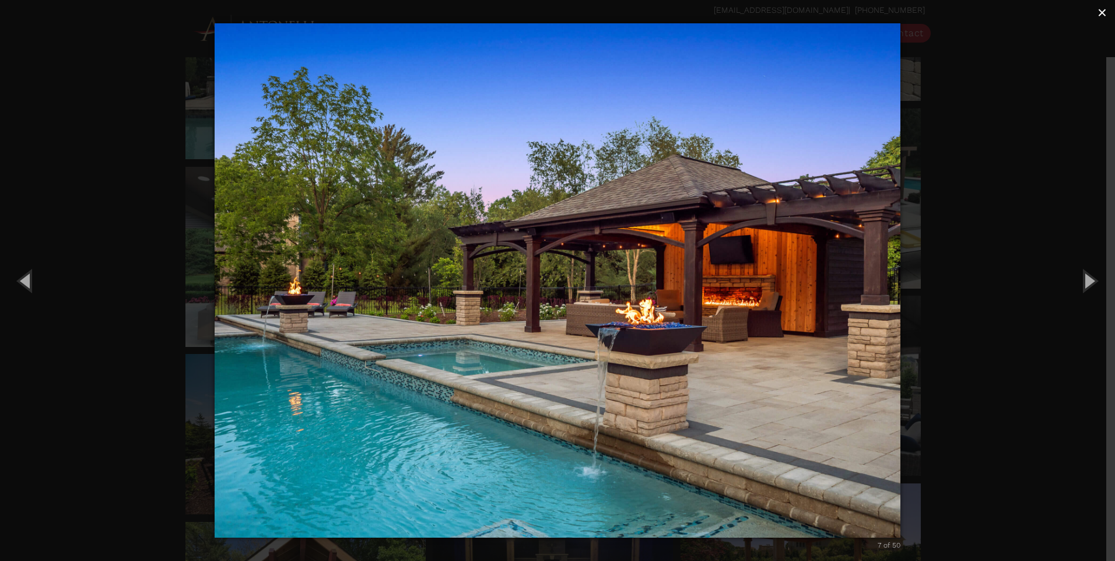
click at [1105, 12] on button "×" at bounding box center [1102, 13] width 26 height 26
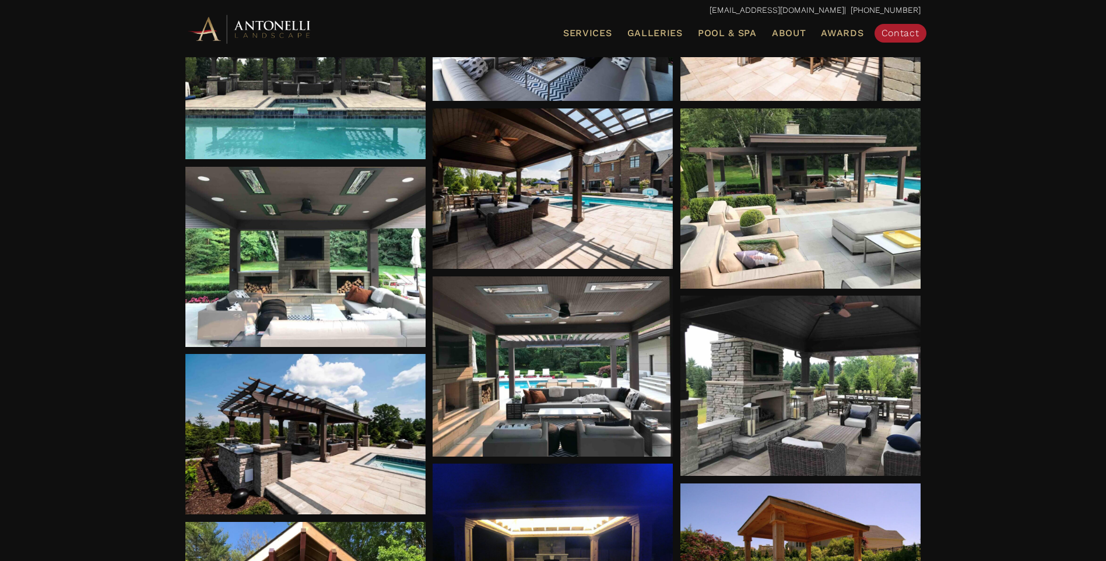
scroll to position [756, 0]
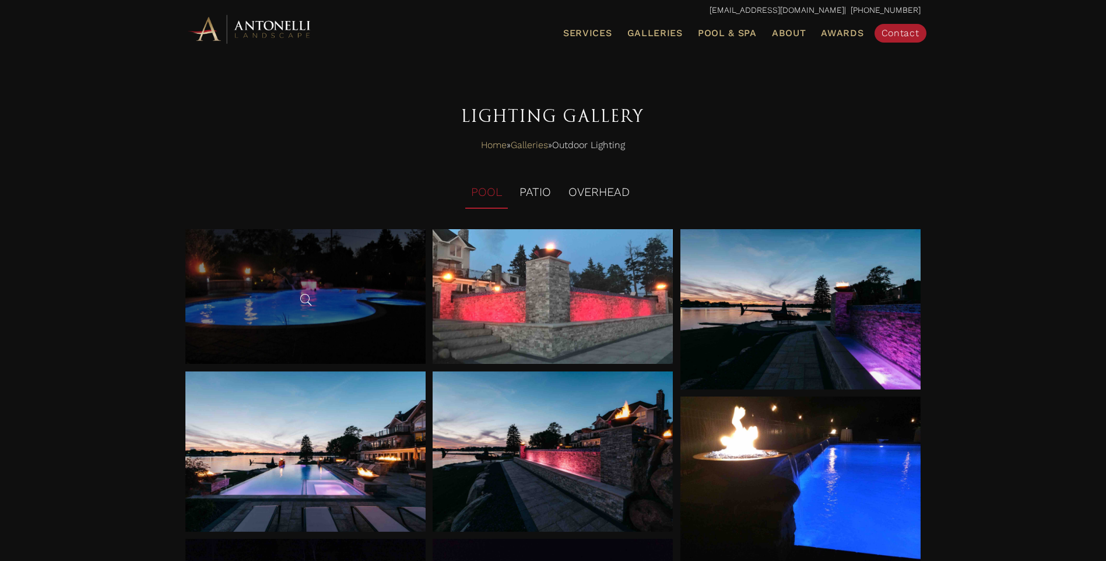
click at [290, 282] on div at bounding box center [305, 296] width 240 height 135
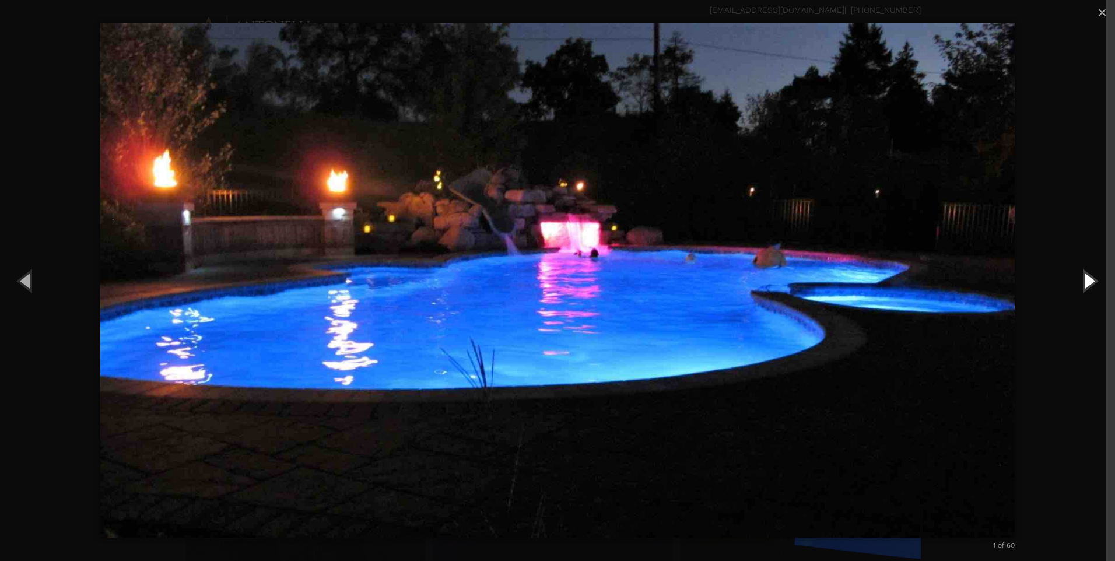
click at [1084, 285] on button "Next (Right arrow key)" at bounding box center [1088, 280] width 52 height 64
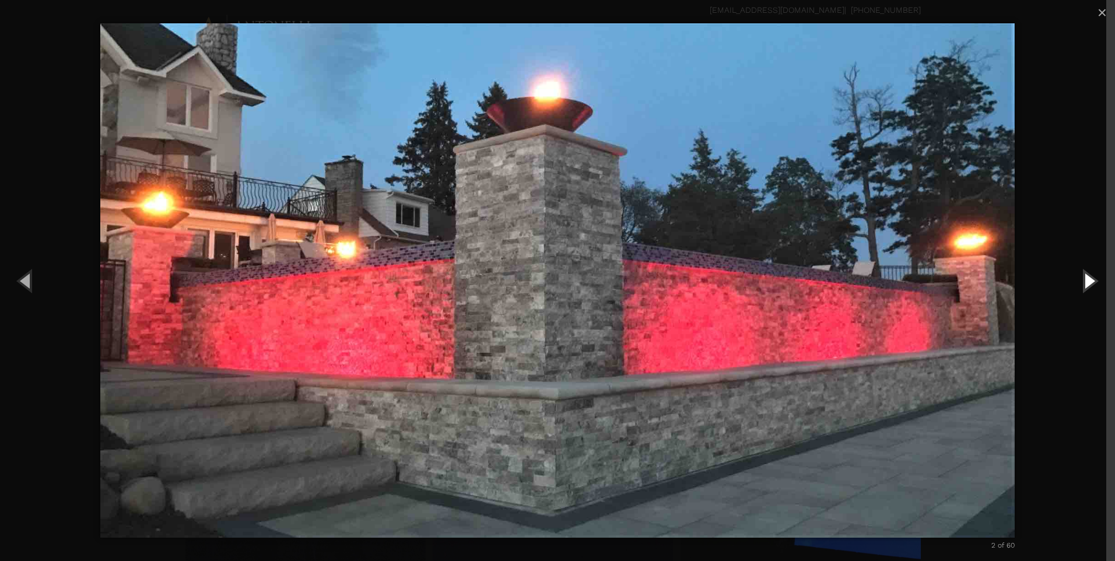
click at [1095, 283] on button "Next (Right arrow key)" at bounding box center [1088, 280] width 52 height 64
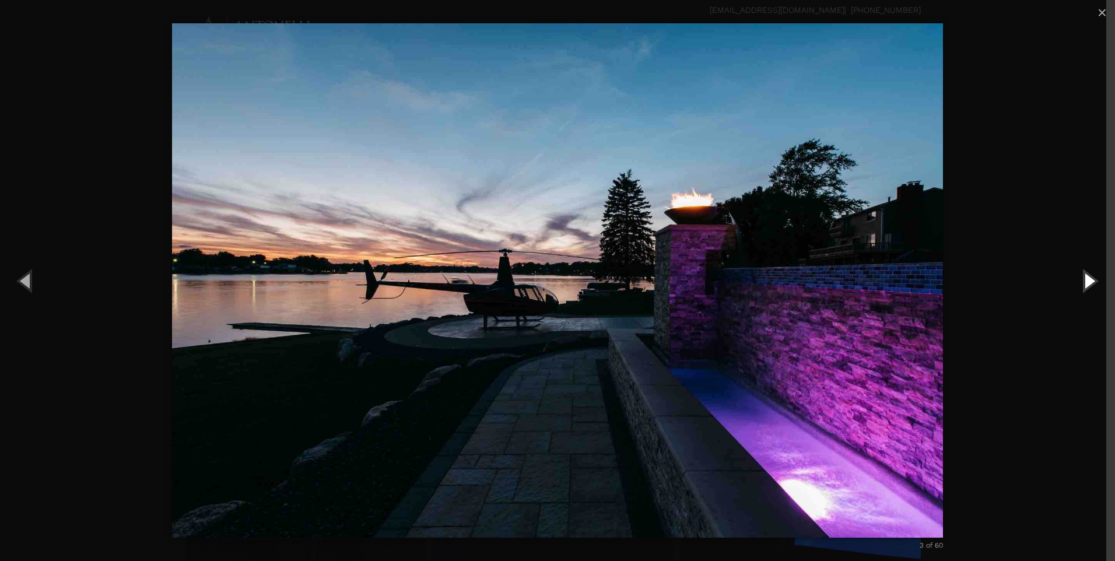
click at [1095, 283] on button "Next (Right arrow key)" at bounding box center [1088, 280] width 52 height 64
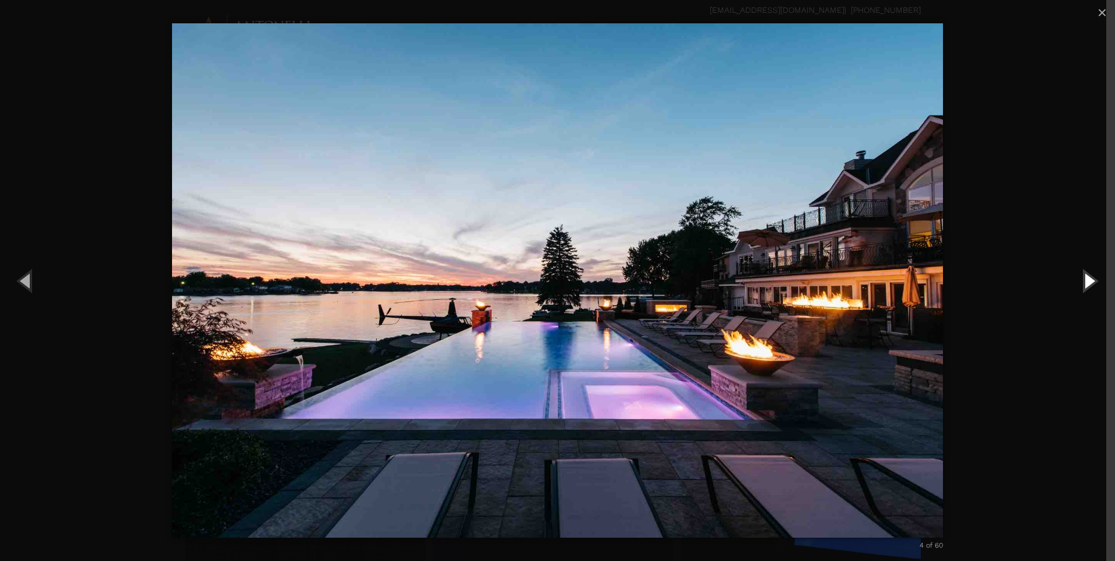
click at [1095, 283] on button "Next (Right arrow key)" at bounding box center [1088, 280] width 52 height 64
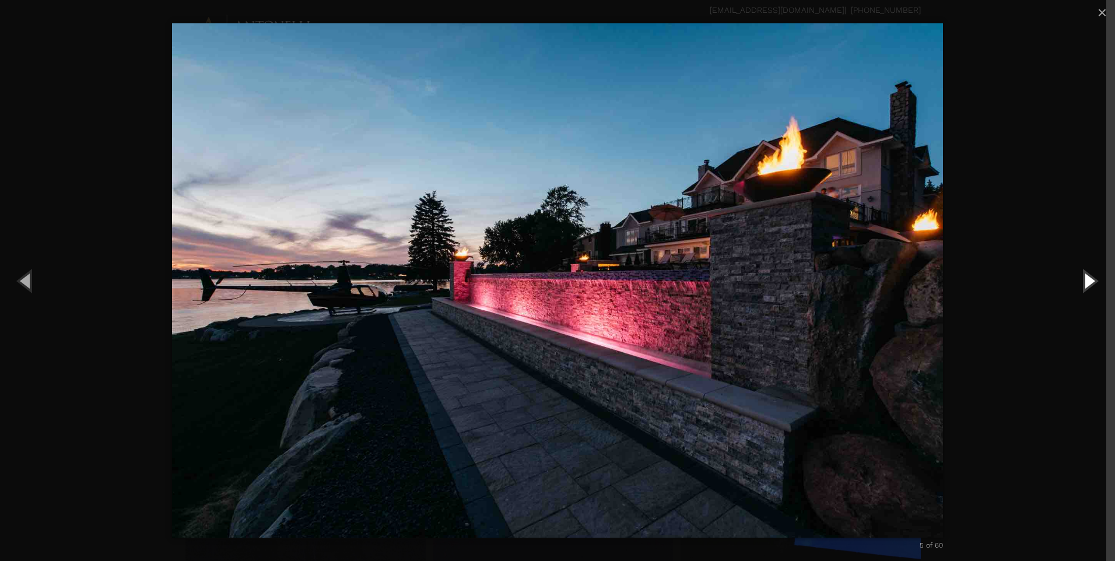
click at [1095, 283] on button "Next (Right arrow key)" at bounding box center [1088, 280] width 52 height 64
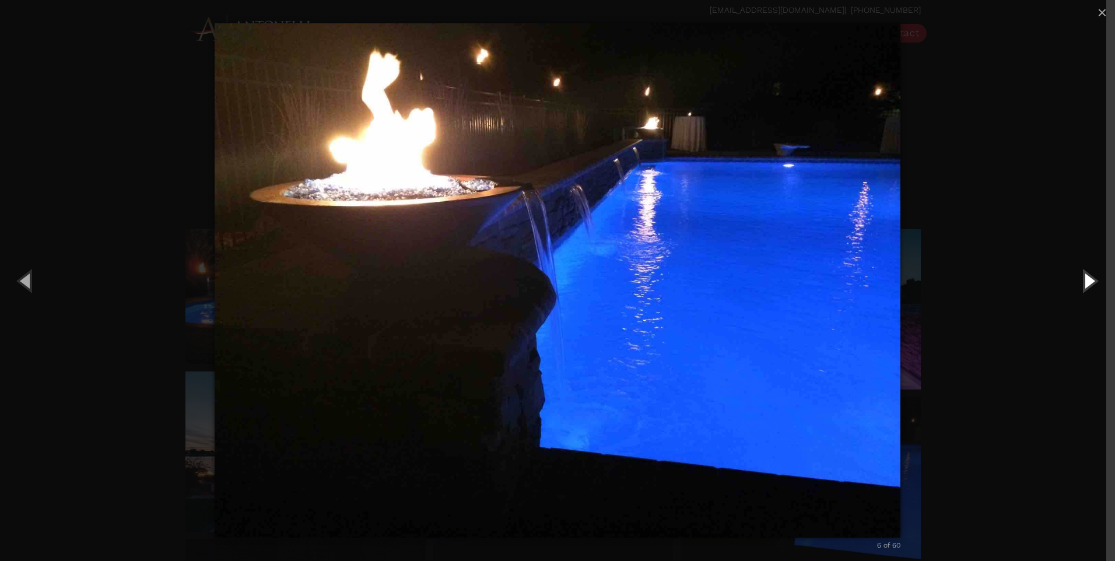
click at [1095, 283] on button "Next (Right arrow key)" at bounding box center [1088, 280] width 52 height 64
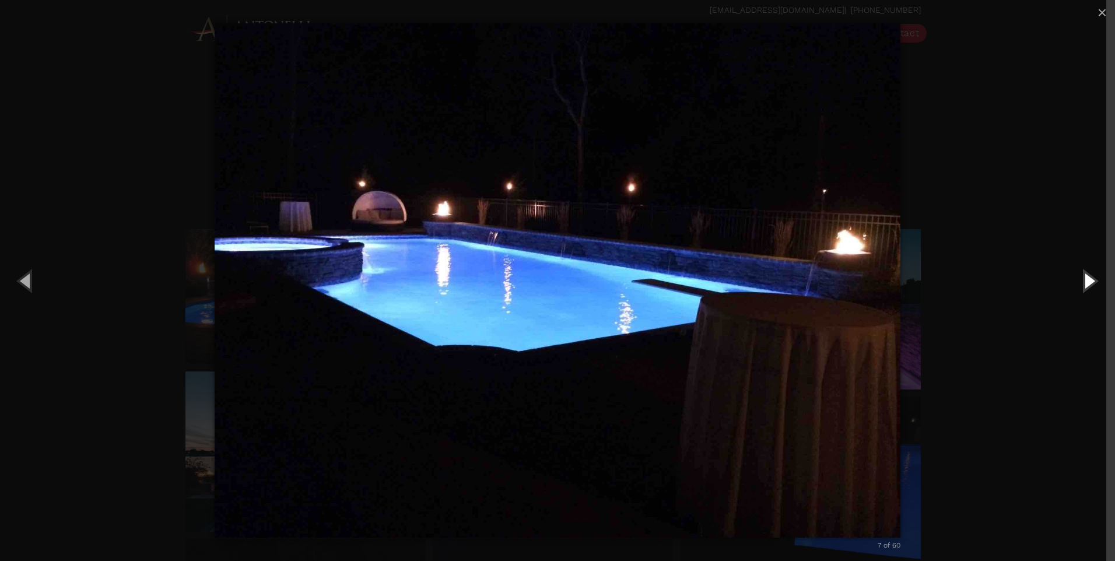
click at [1095, 283] on button "Next (Right arrow key)" at bounding box center [1088, 280] width 52 height 64
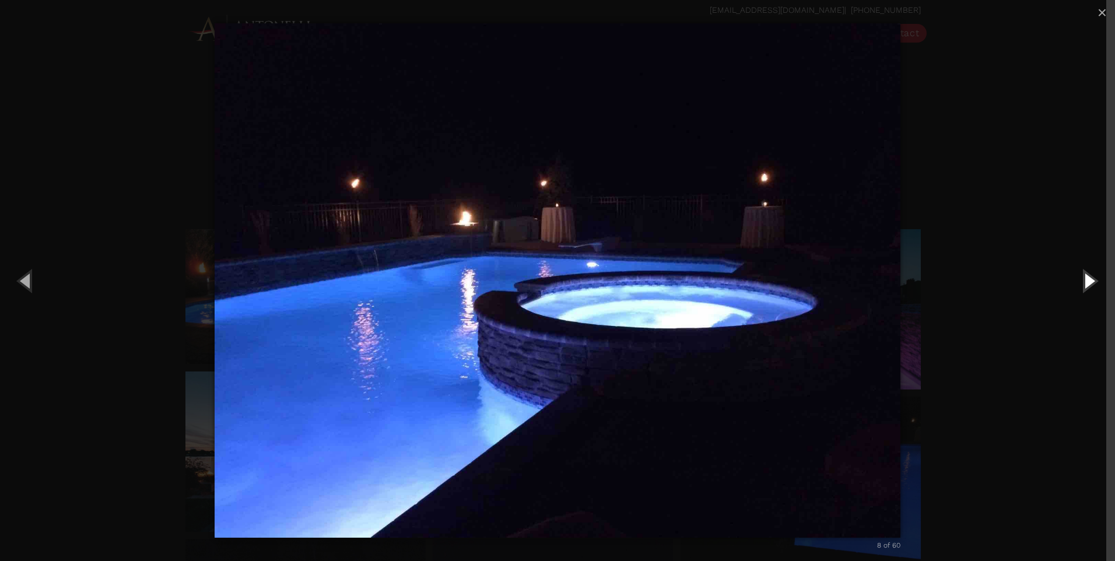
click at [1095, 283] on button "Next (Right arrow key)" at bounding box center [1088, 280] width 52 height 64
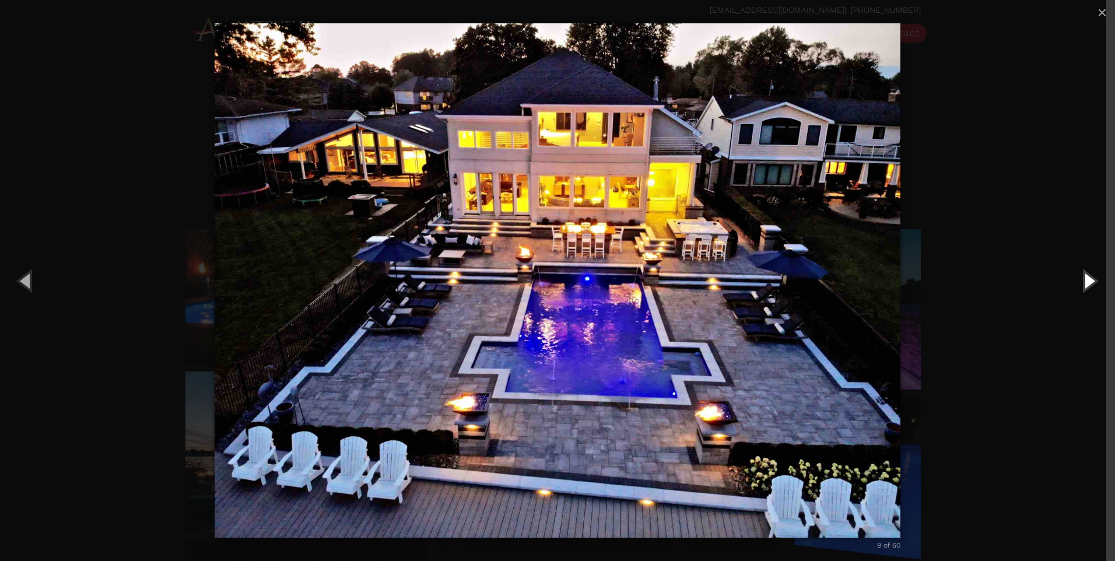
click at [1095, 283] on button "Next (Right arrow key)" at bounding box center [1088, 280] width 52 height 64
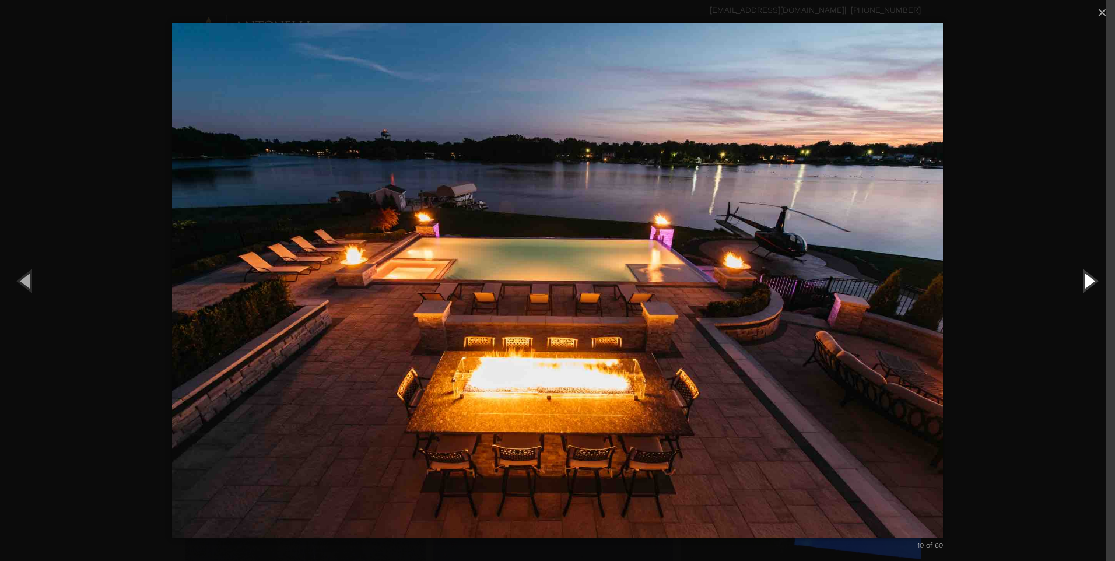
click at [1095, 283] on button "Next (Right arrow key)" at bounding box center [1088, 280] width 52 height 64
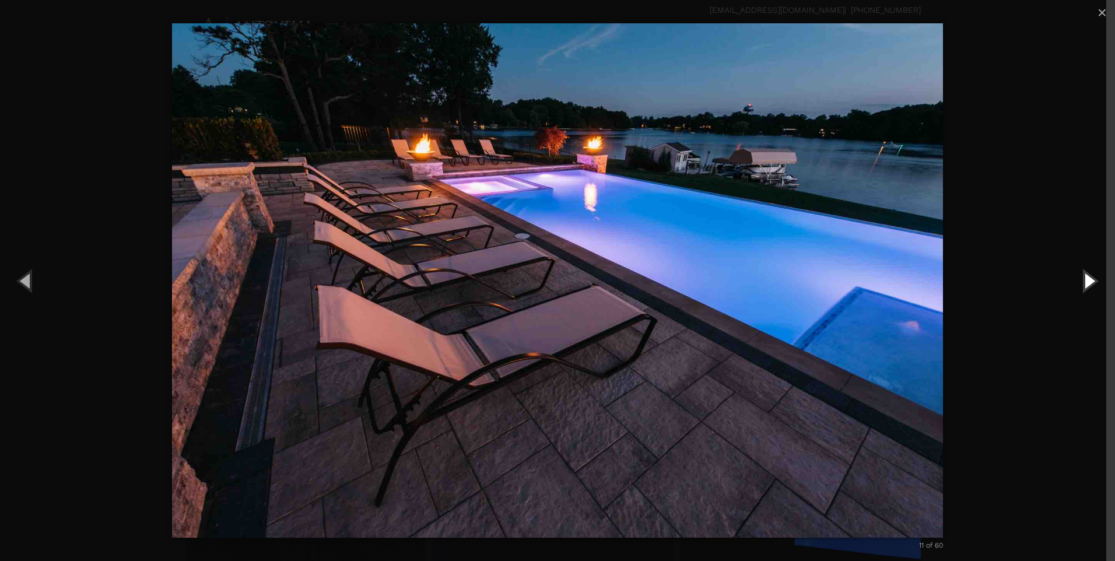
click at [1095, 283] on button "Next (Right arrow key)" at bounding box center [1088, 280] width 52 height 64
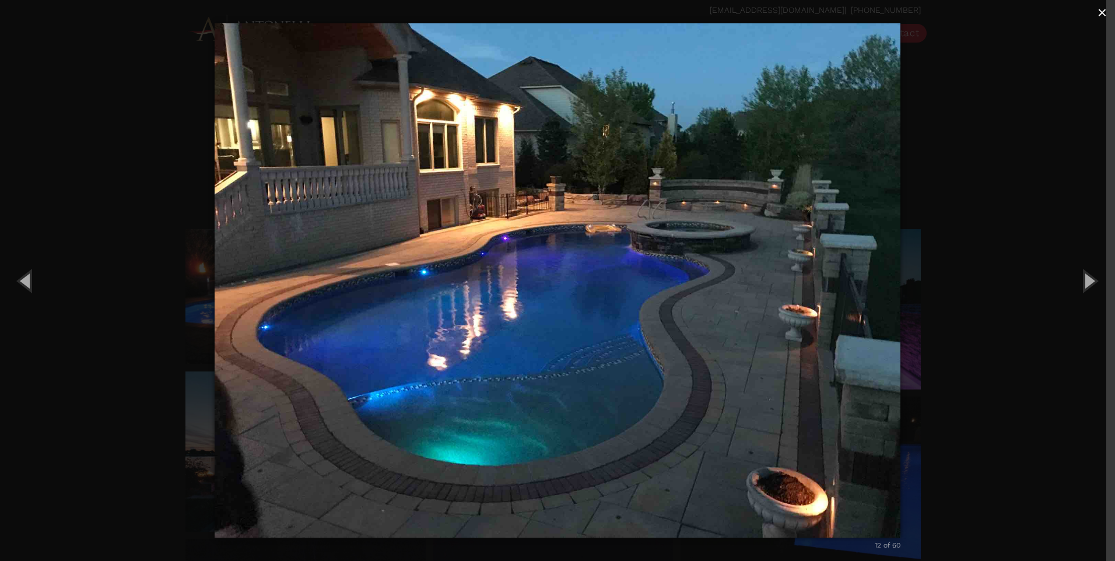
click at [1105, 13] on span "×" at bounding box center [1101, 12] width 9 height 18
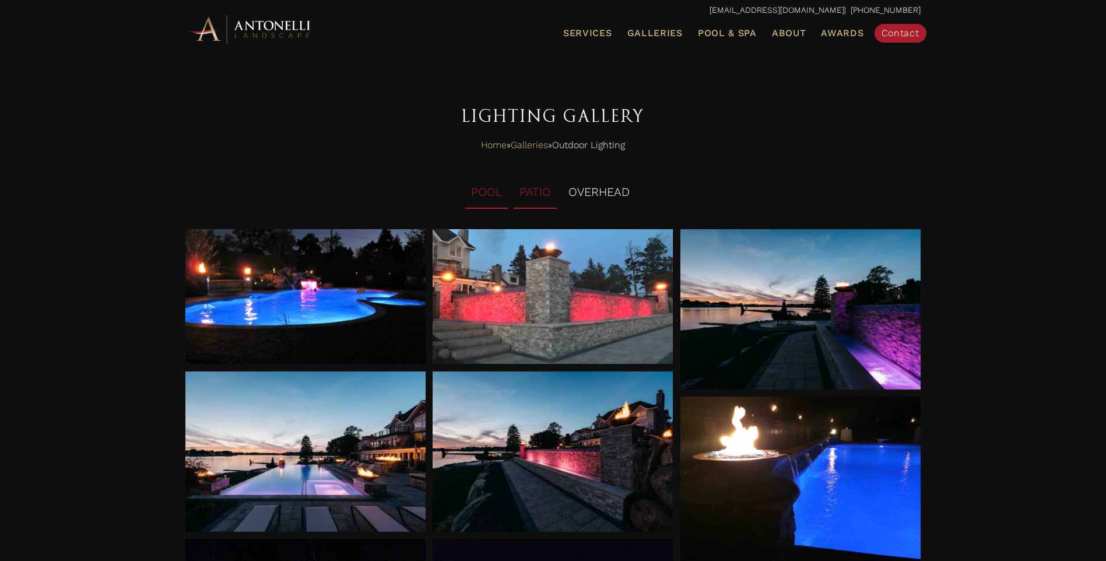
click at [539, 197] on li "PATIO" at bounding box center [535, 193] width 43 height 32
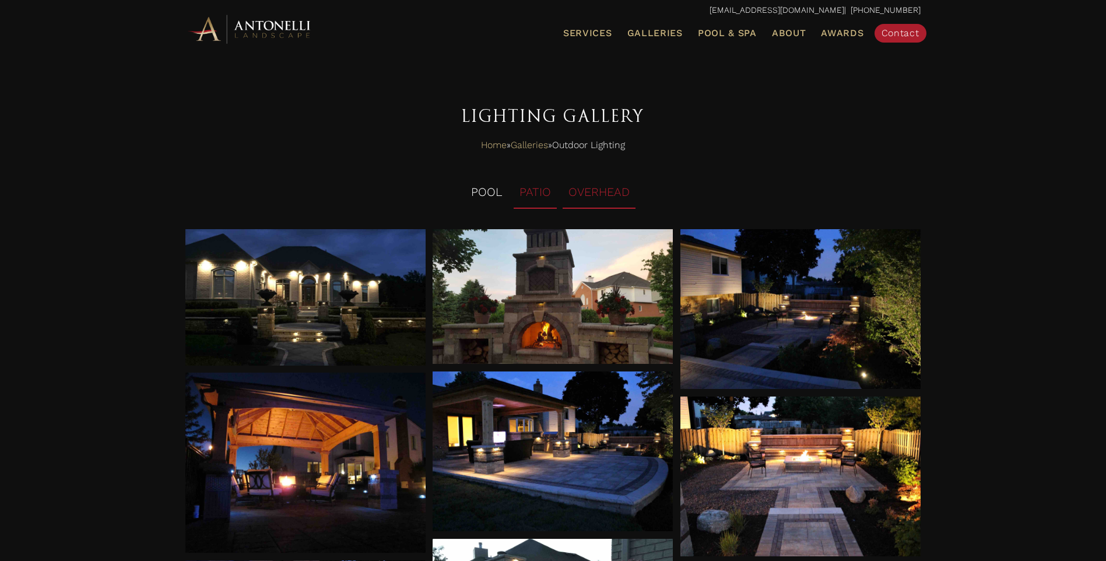
click at [588, 188] on li "OVERHEAD" at bounding box center [599, 193] width 73 height 32
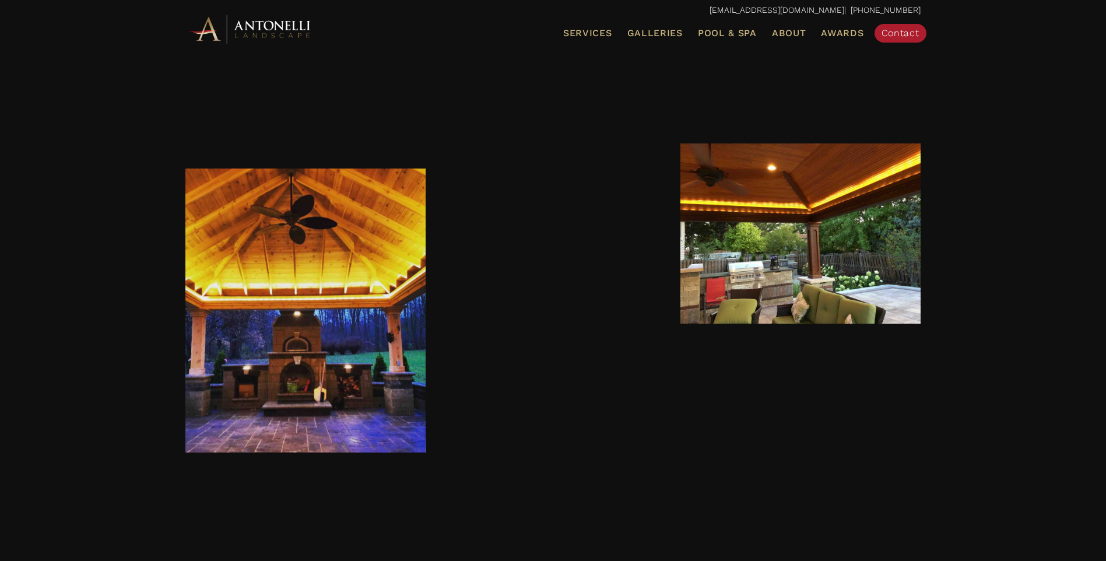
scroll to position [194, 0]
